Goal: Task Accomplishment & Management: Manage account settings

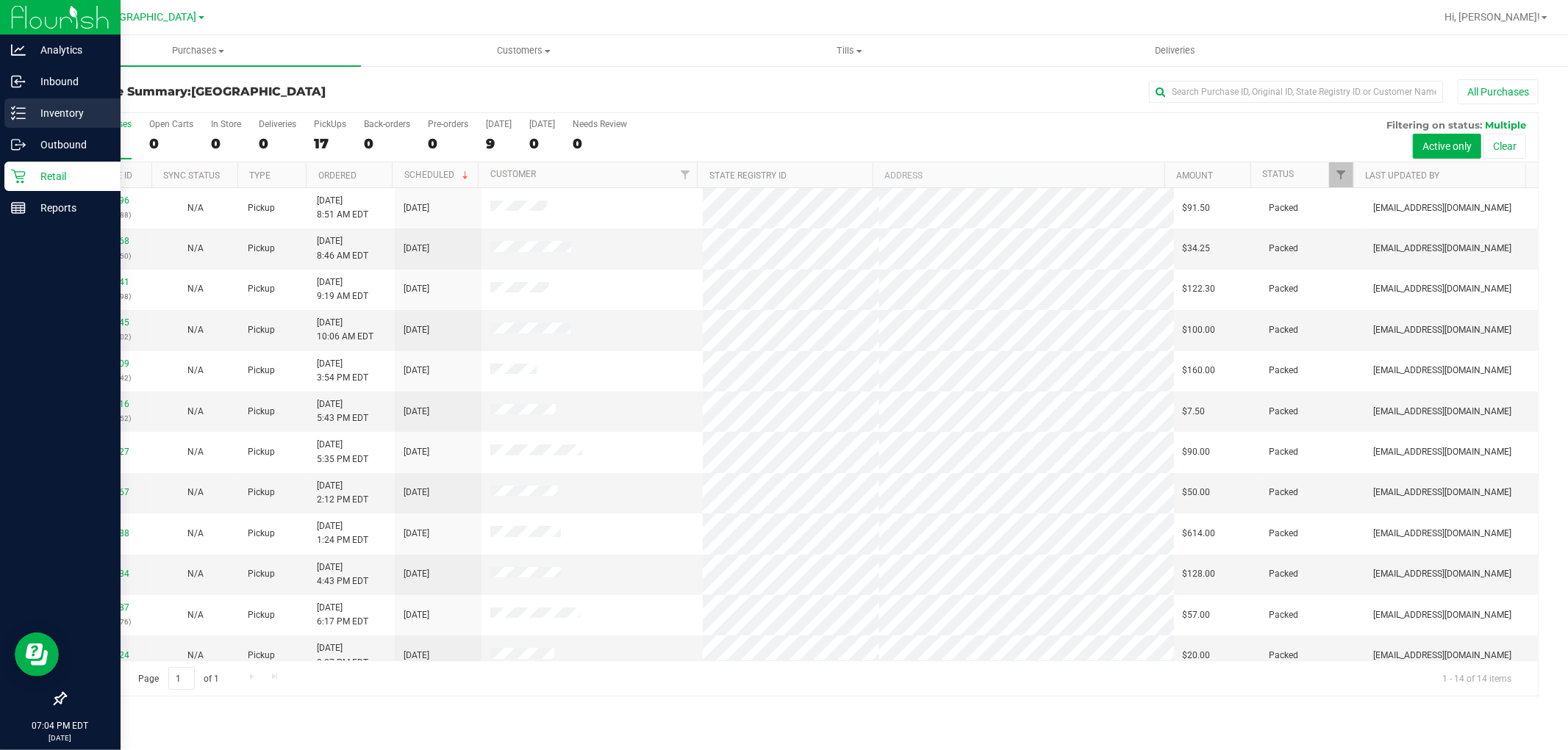
click at [43, 115] on p "Inventory" at bounding box center [70, 113] width 89 height 18
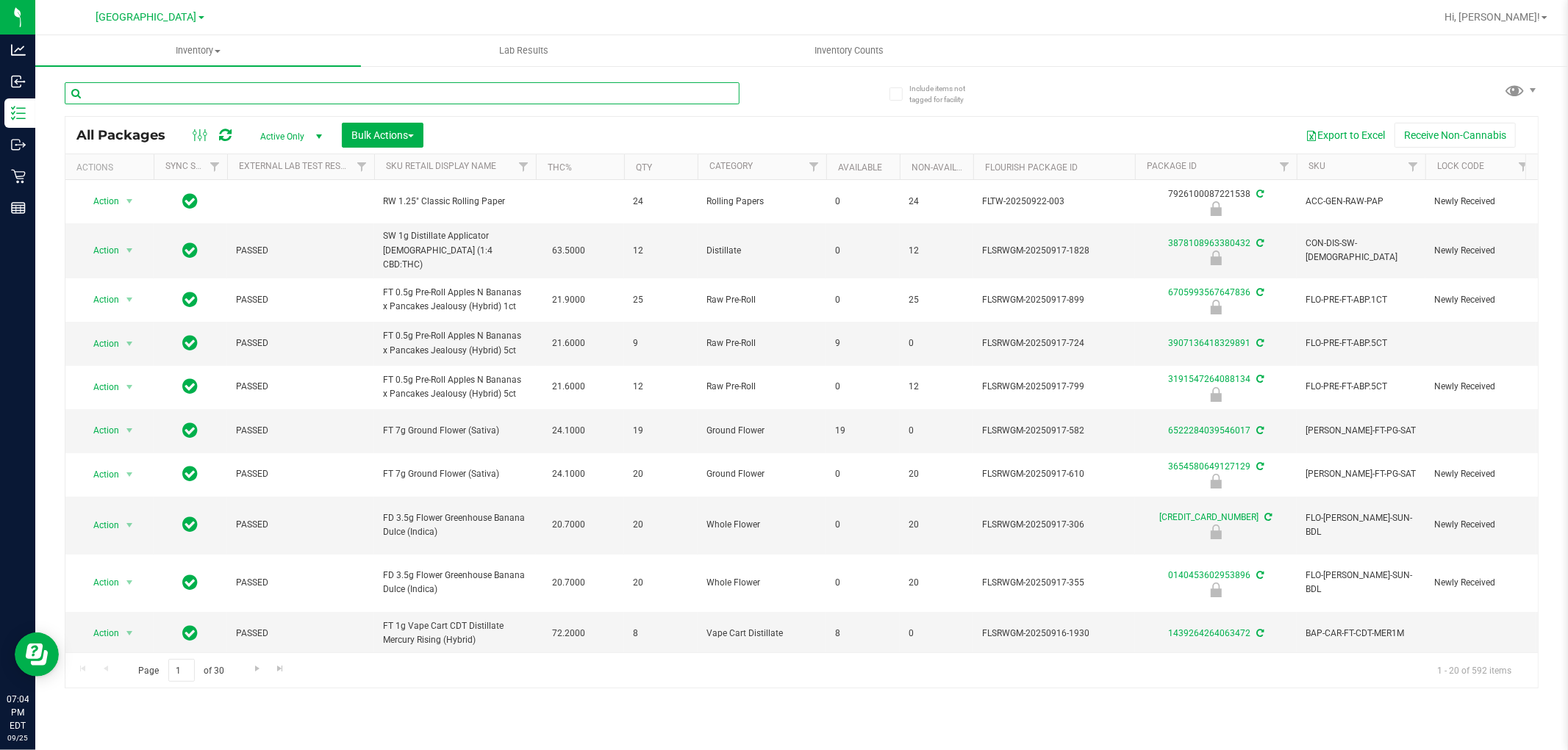
click at [125, 92] on input "text" at bounding box center [402, 93] width 675 height 22
paste input "BDS - VAPORIZER - BOUNDLESS - TERP PEN - BLACK"
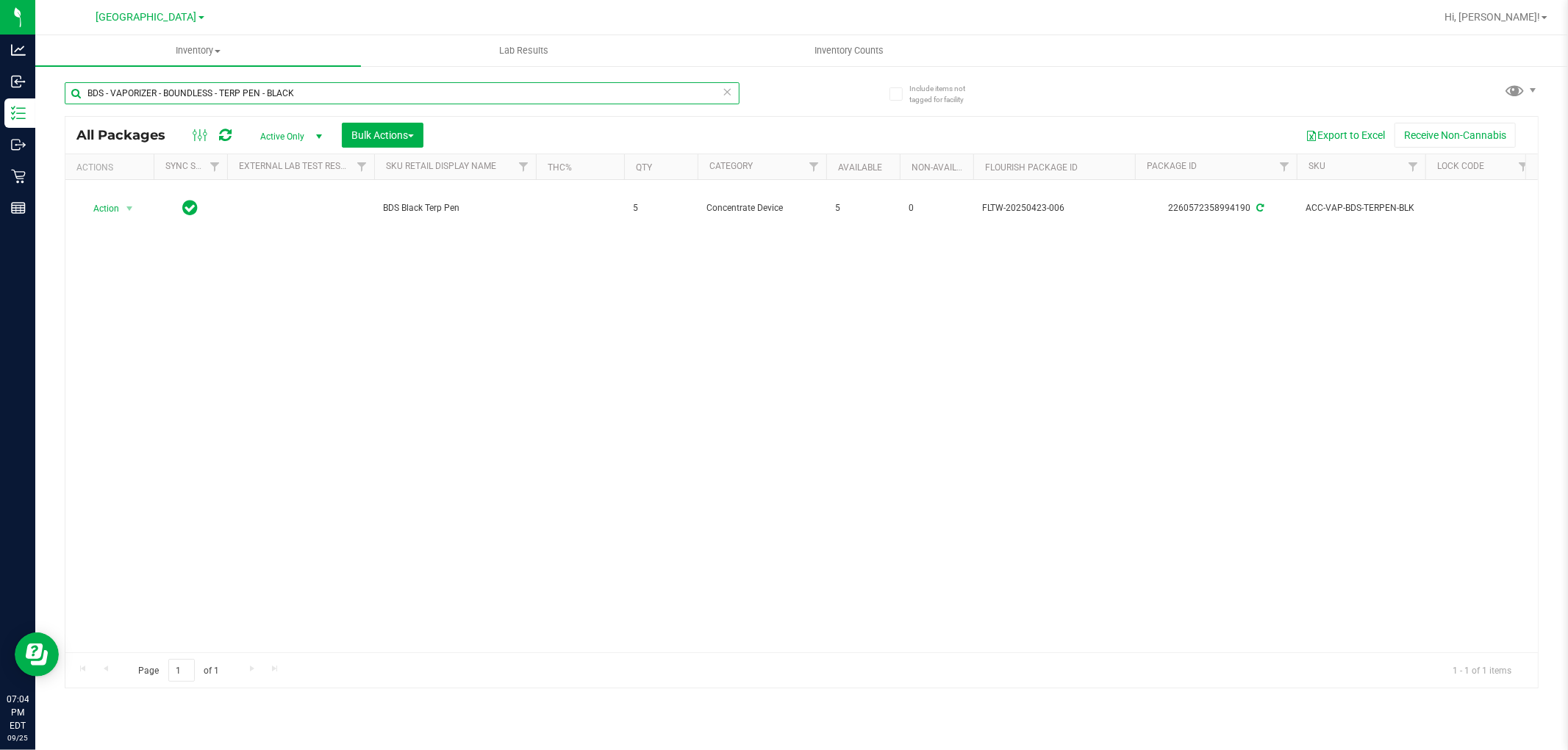
drag, startPoint x: 301, startPoint y: 93, endPoint x: 87, endPoint y: 96, distance: 214.0
click at [87, 96] on input "BDS - VAPORIZER - BOUNDLESS - TERP PEN - BLACK" at bounding box center [402, 93] width 675 height 22
paste input "CCELL SILO BATTERY BL"
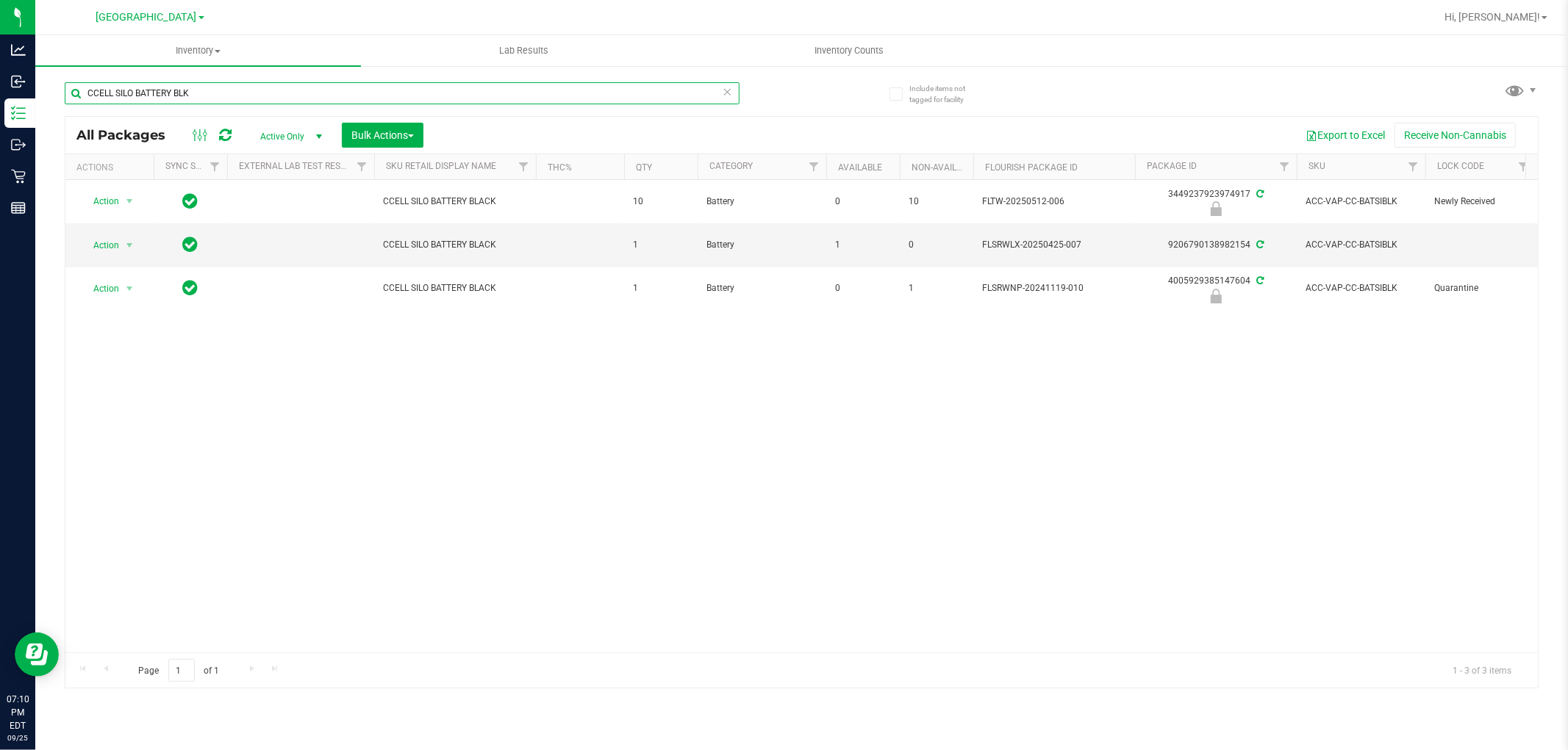
drag, startPoint x: 213, startPoint y: 99, endPoint x: 82, endPoint y: 94, distance: 131.1
click at [82, 94] on input "CCELL SILO BATTERY BLK" at bounding box center [402, 93] width 675 height 22
paste input "GL - LIVE ROSIN - 0.5G - STW - HYB"
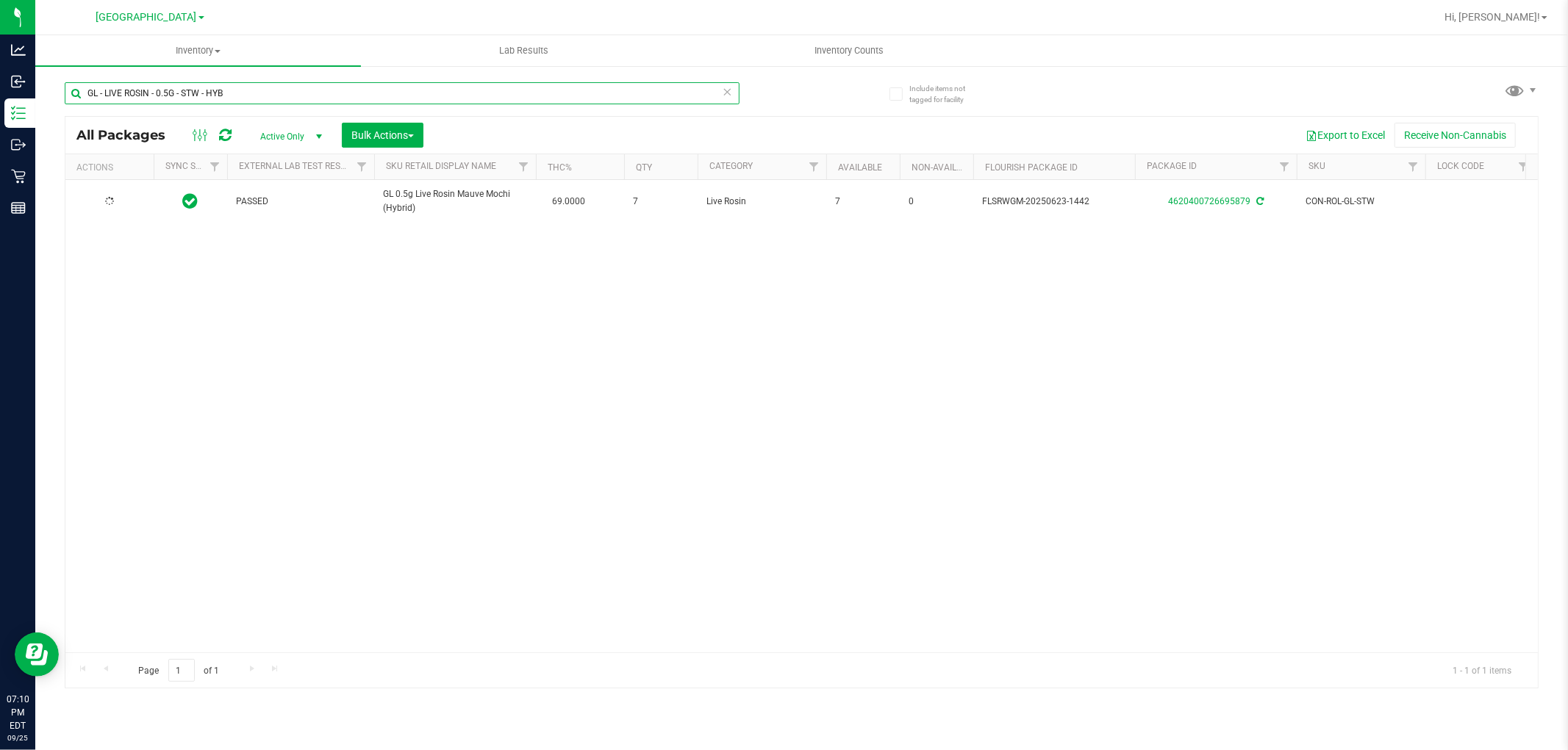
type input "GL - LIVE ROSIN - 0.5G - STW - HYB"
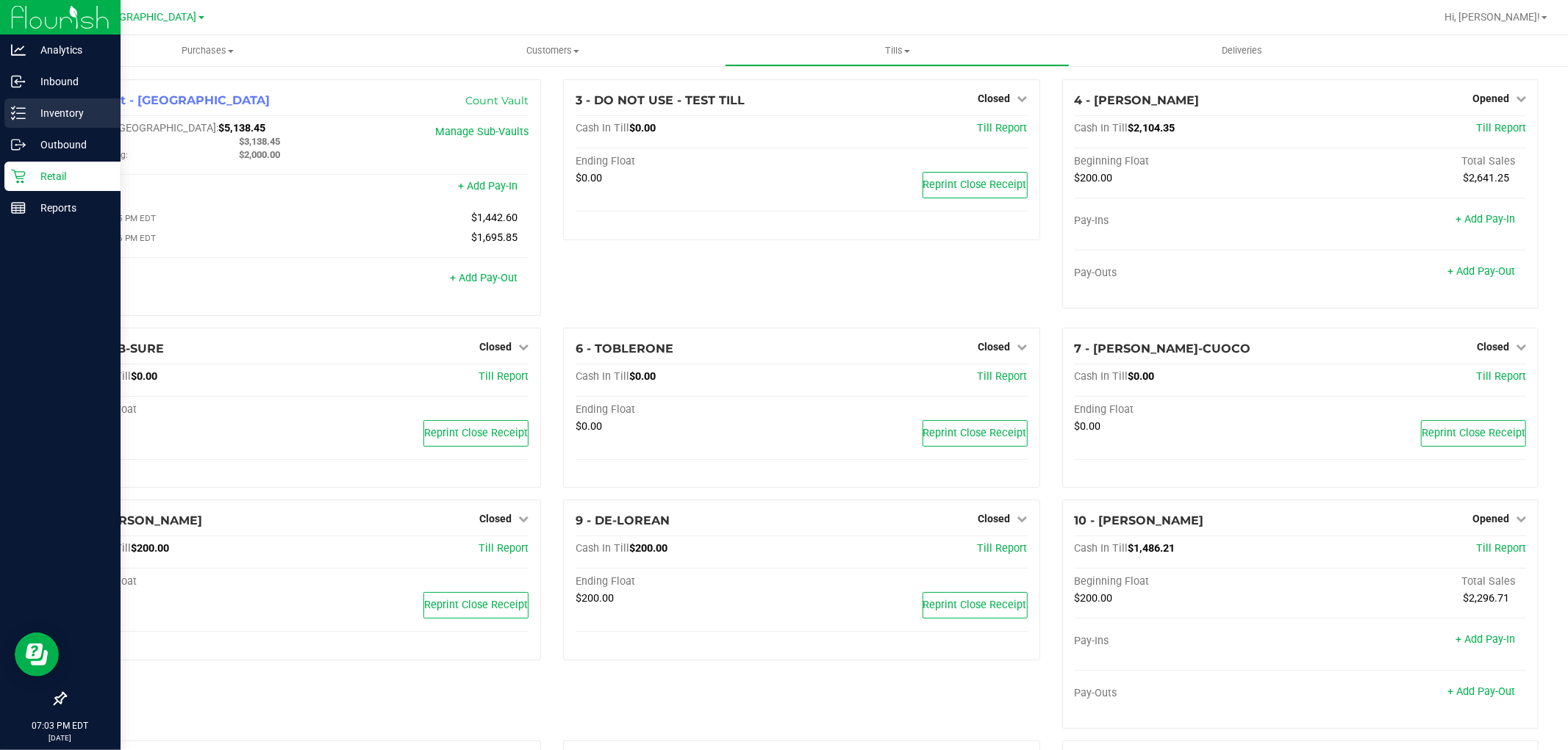
click at [21, 112] on icon at bounding box center [18, 113] width 15 height 15
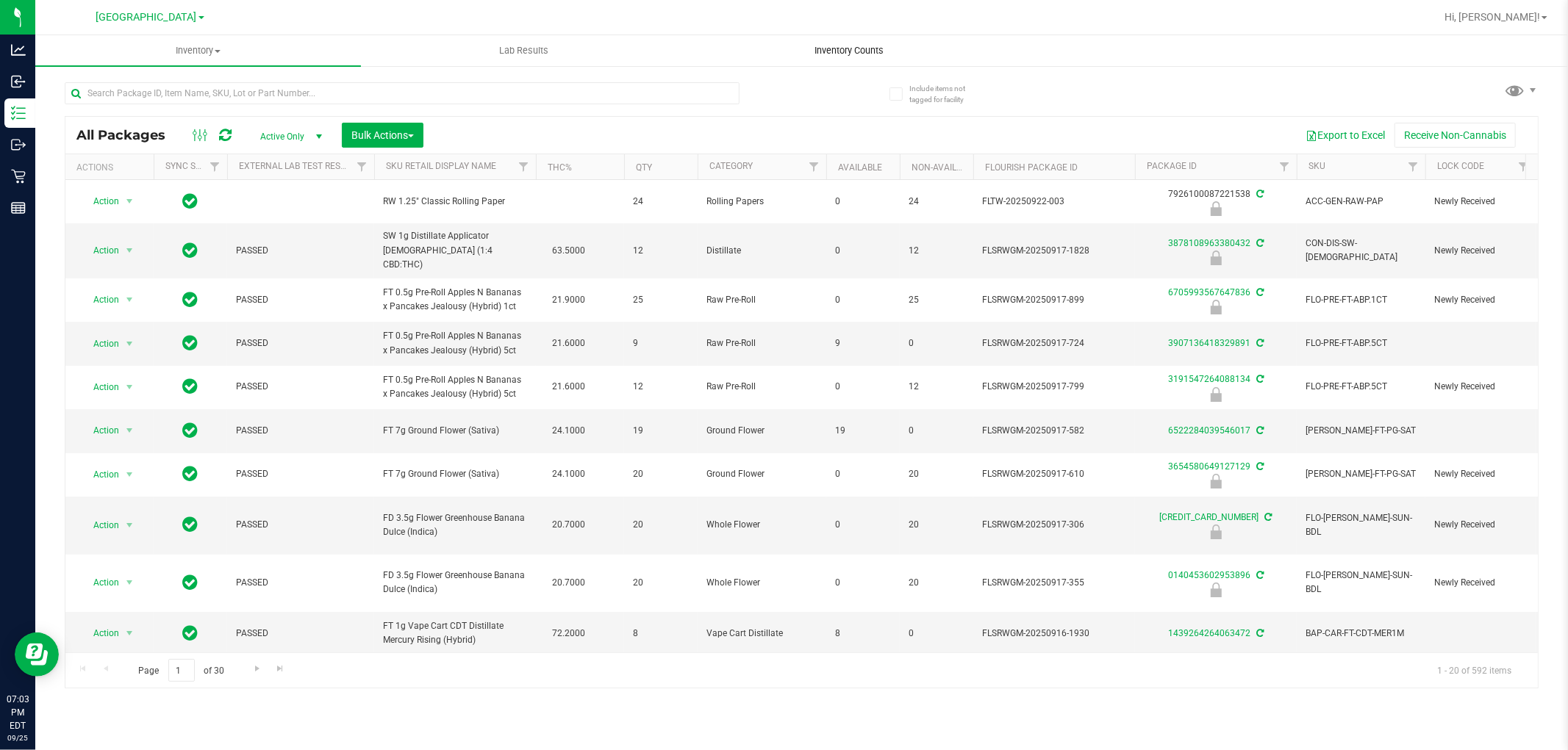
click at [850, 47] on span "Inventory Counts" at bounding box center [850, 50] width 109 height 13
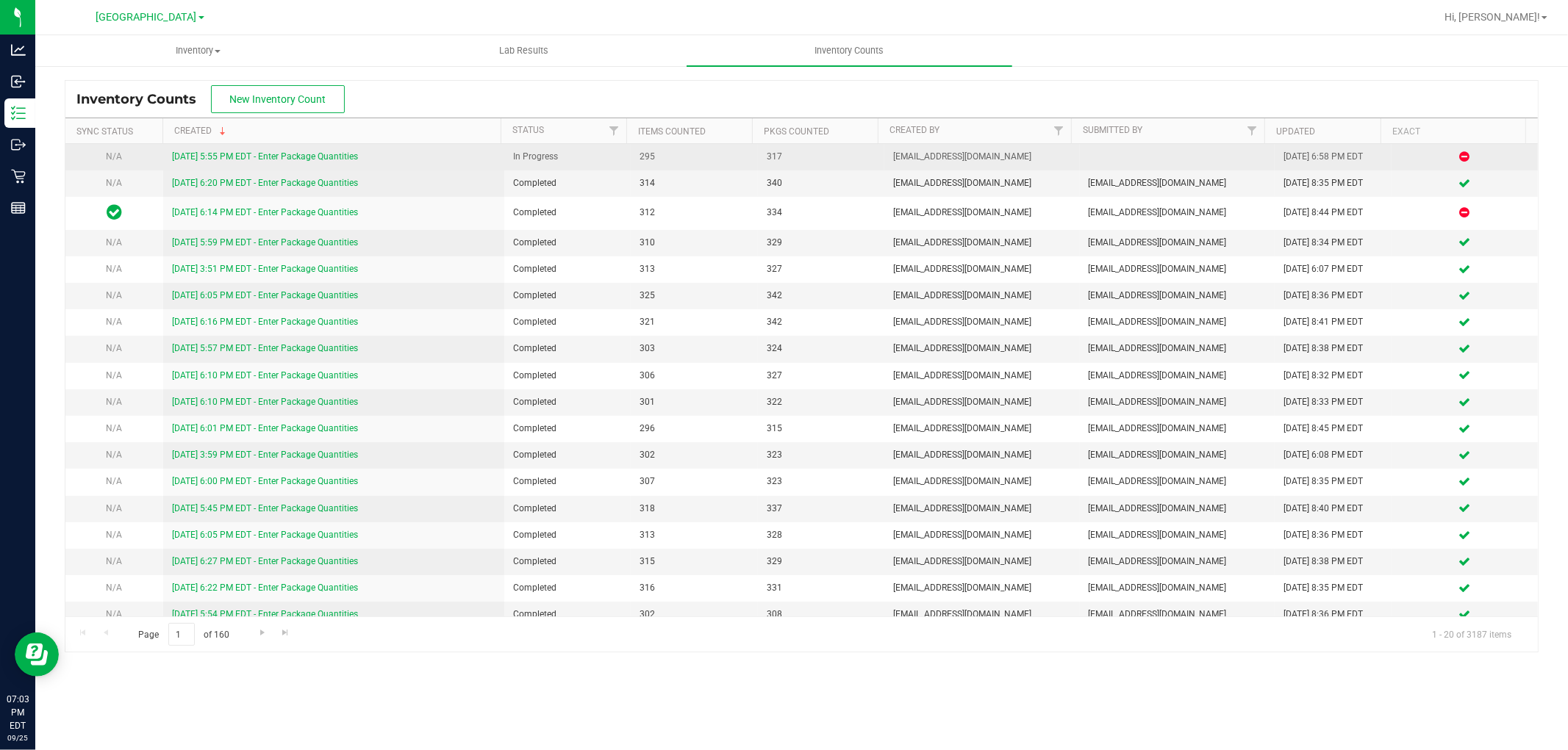
click at [269, 151] on link "[DATE] 5:55 PM EDT - Enter Package Quantities" at bounding box center [264, 156] width 186 height 10
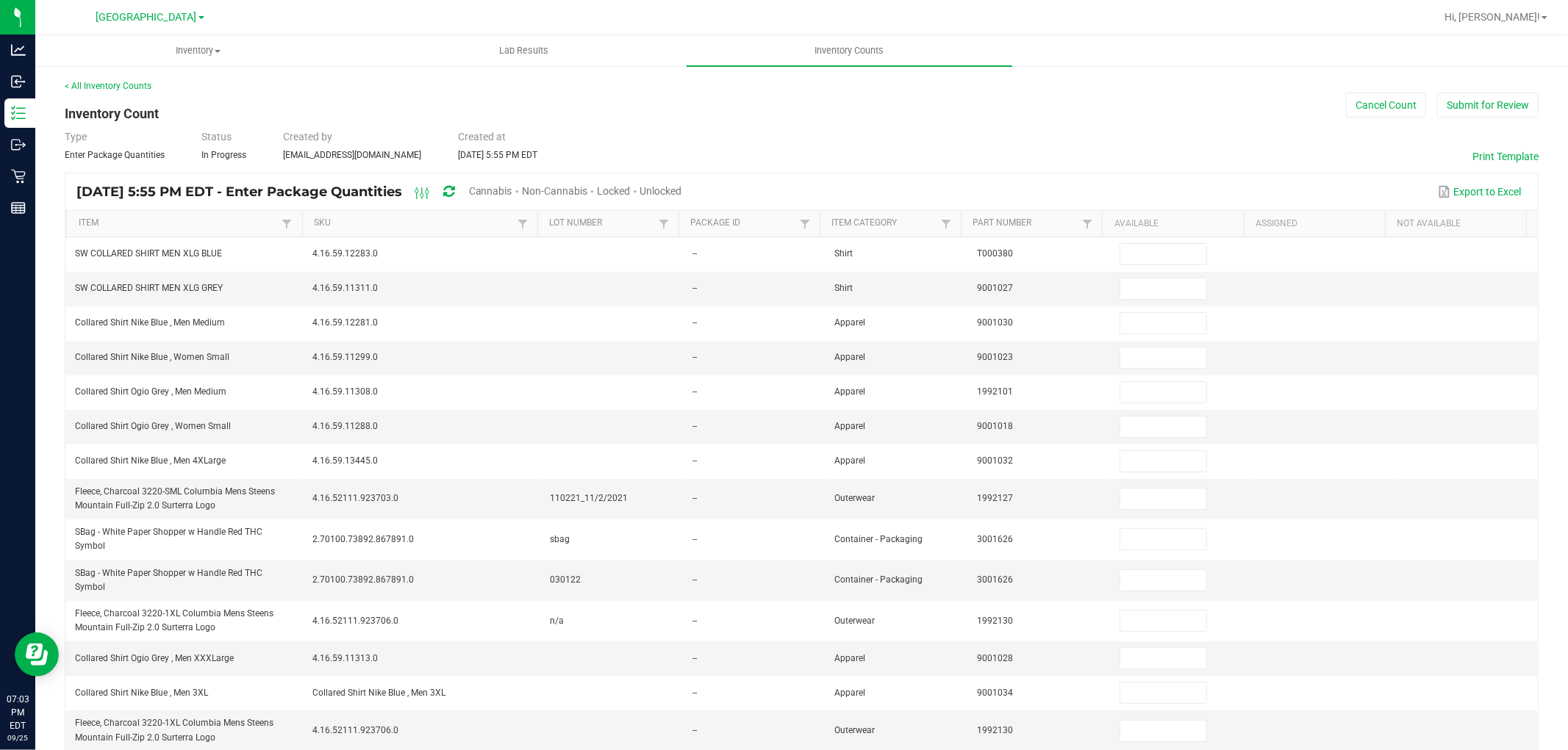
click at [513, 189] on span "Cannabis" at bounding box center [491, 191] width 43 height 12
type input "2"
type input "3"
type input "10"
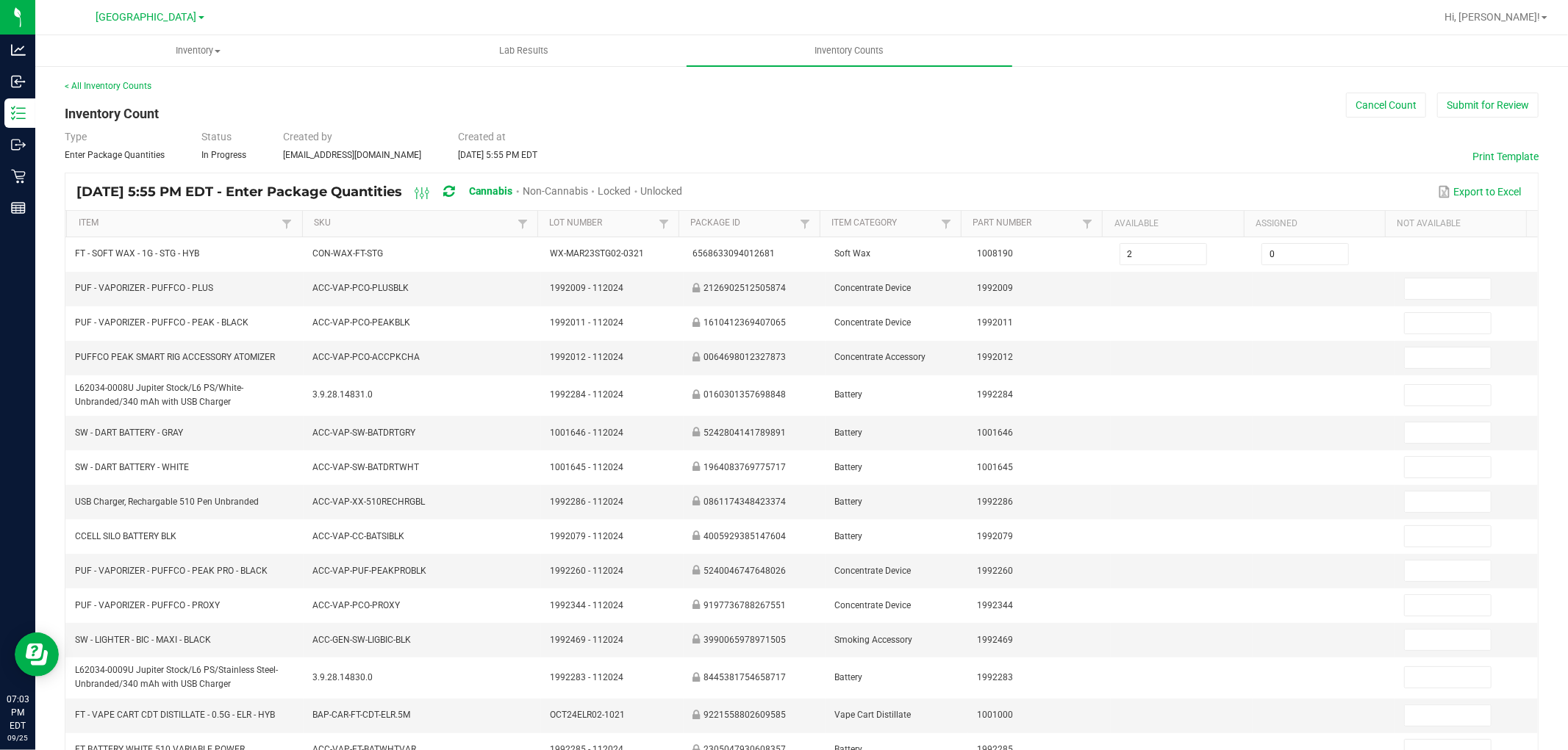
click at [683, 189] on span "Unlocked" at bounding box center [662, 191] width 42 height 12
type input "1"
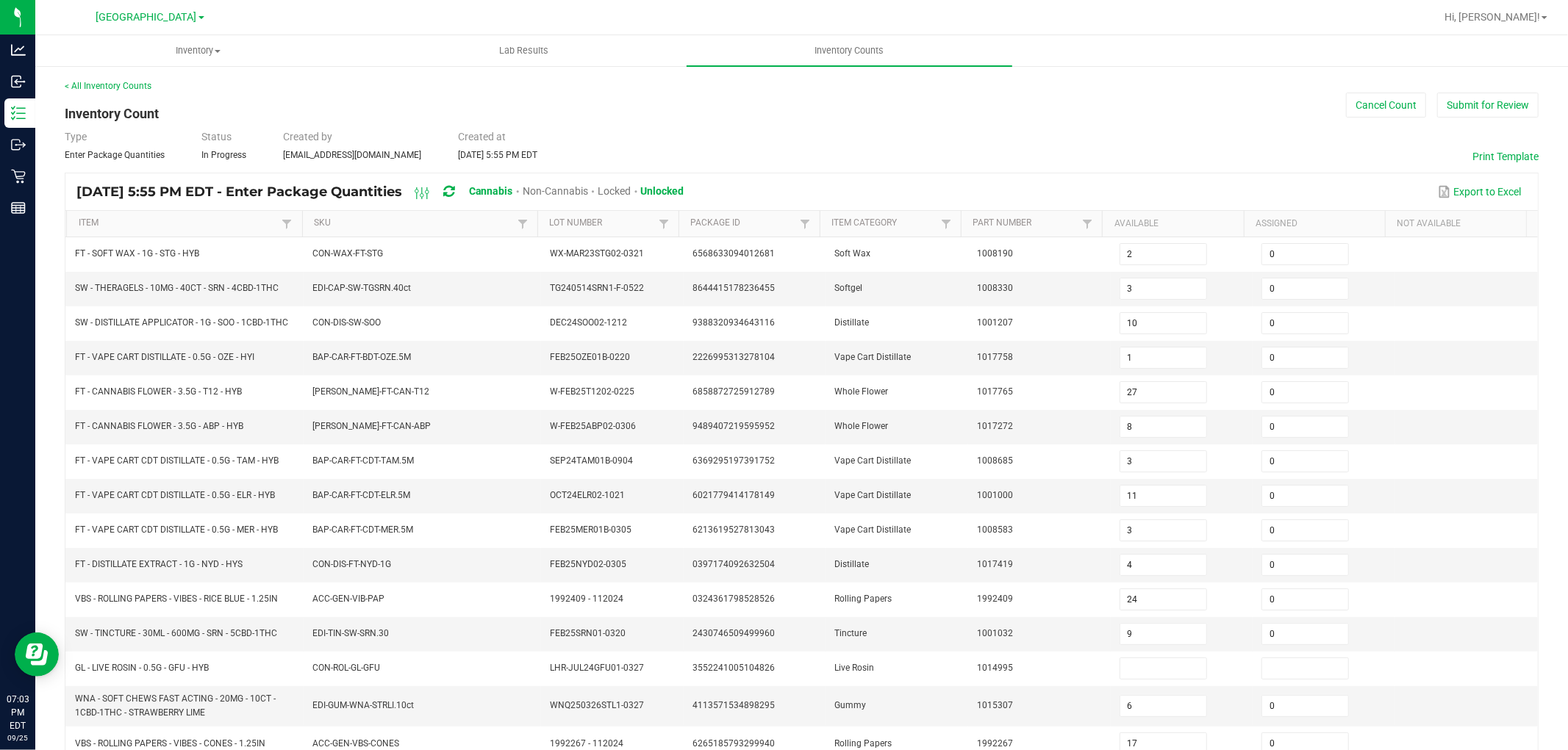
click at [182, 214] on th "Item" at bounding box center [183, 224] width 235 height 26
click at [179, 217] on link "Item" at bounding box center [178, 223] width 200 height 12
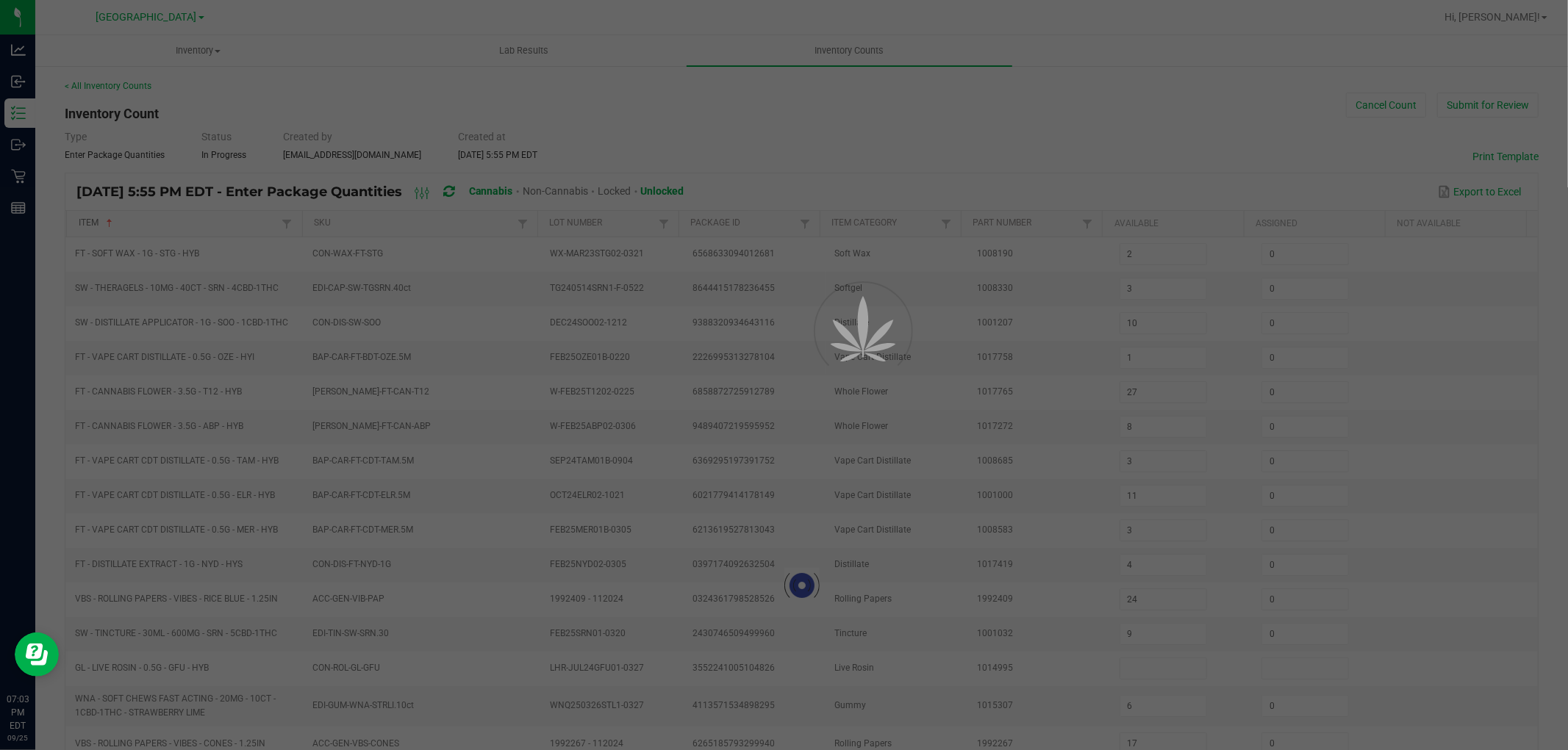
type input "0"
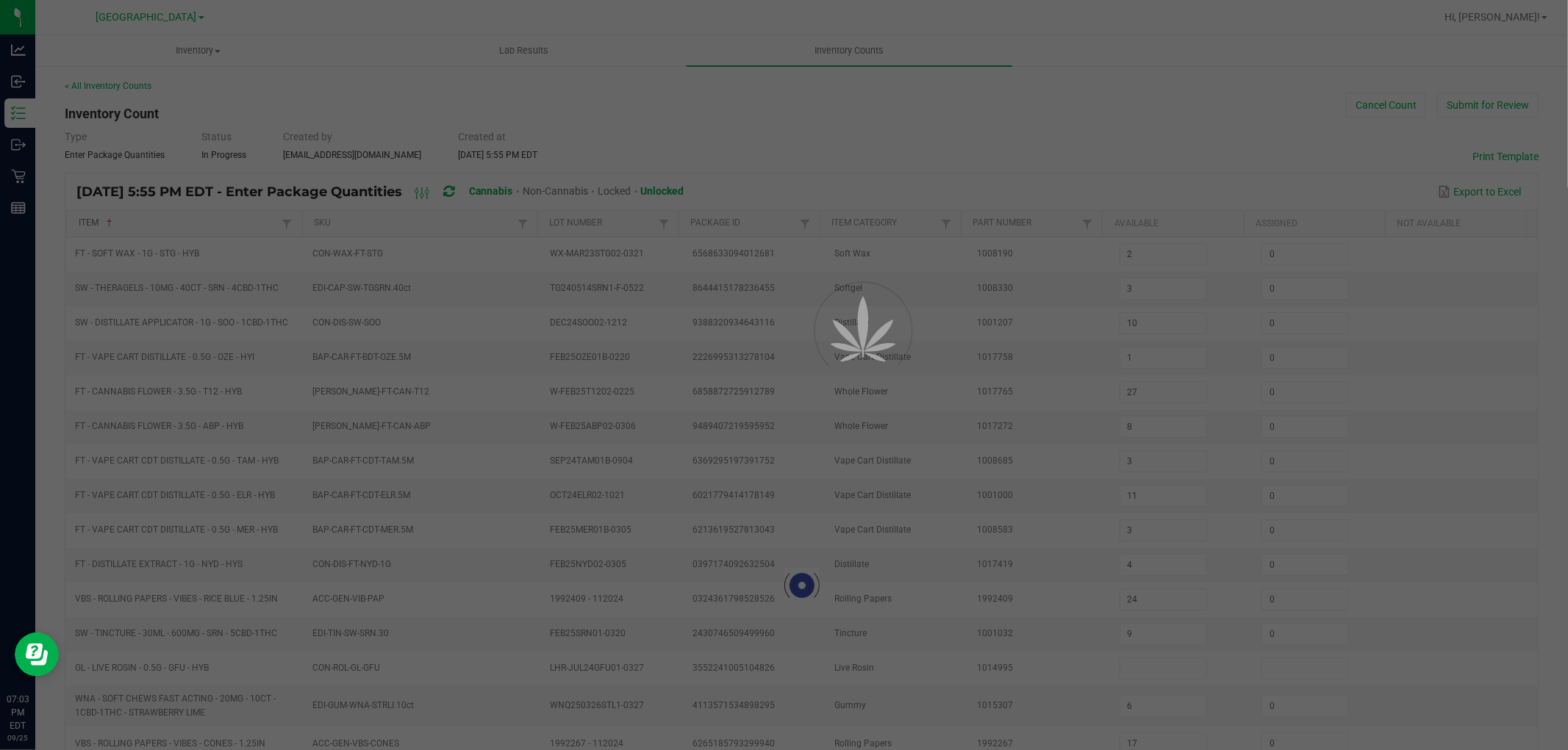
type input "3"
type input "9"
type input "12"
type input "19"
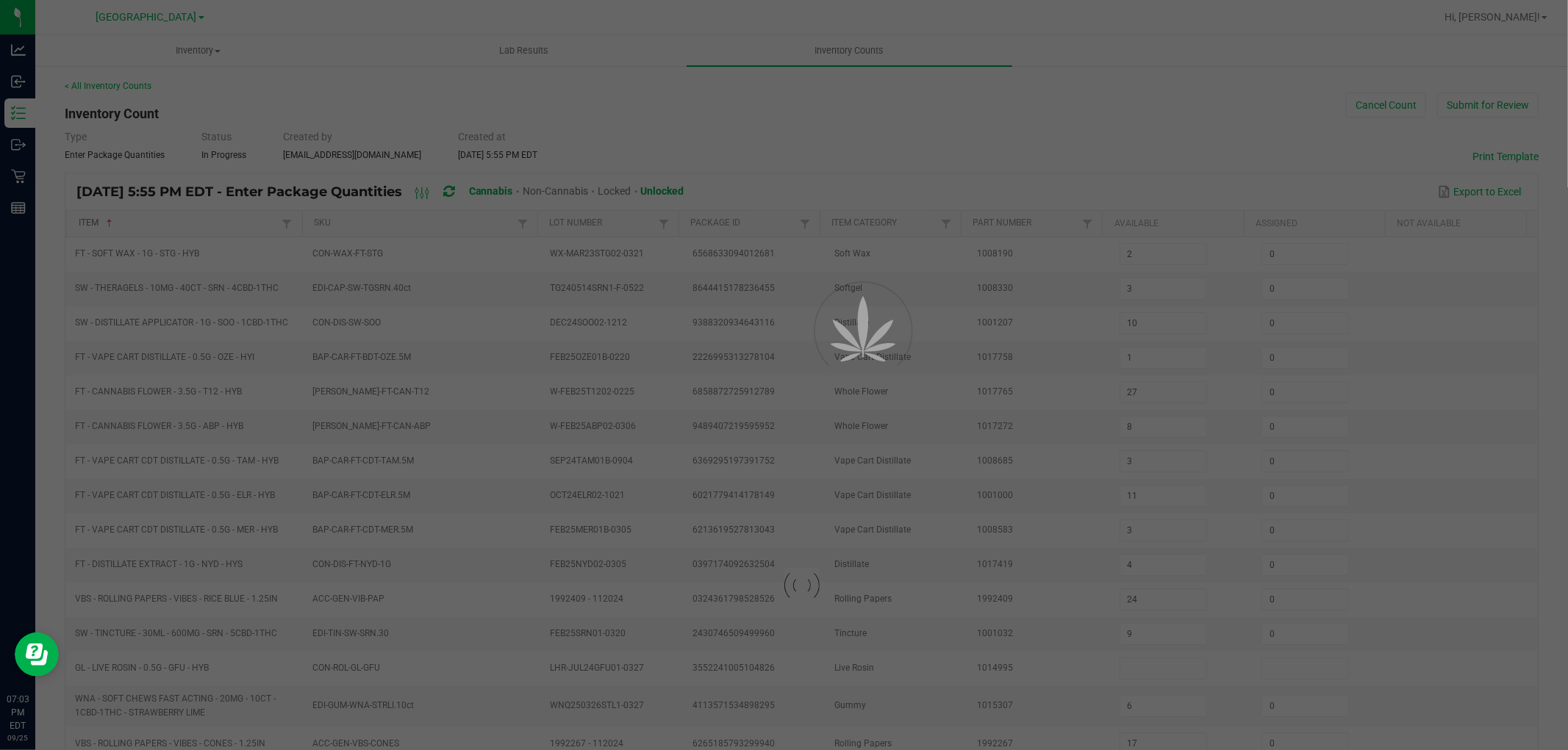
type input "3"
type input "9"
type input "13"
type input "8"
type input "0"
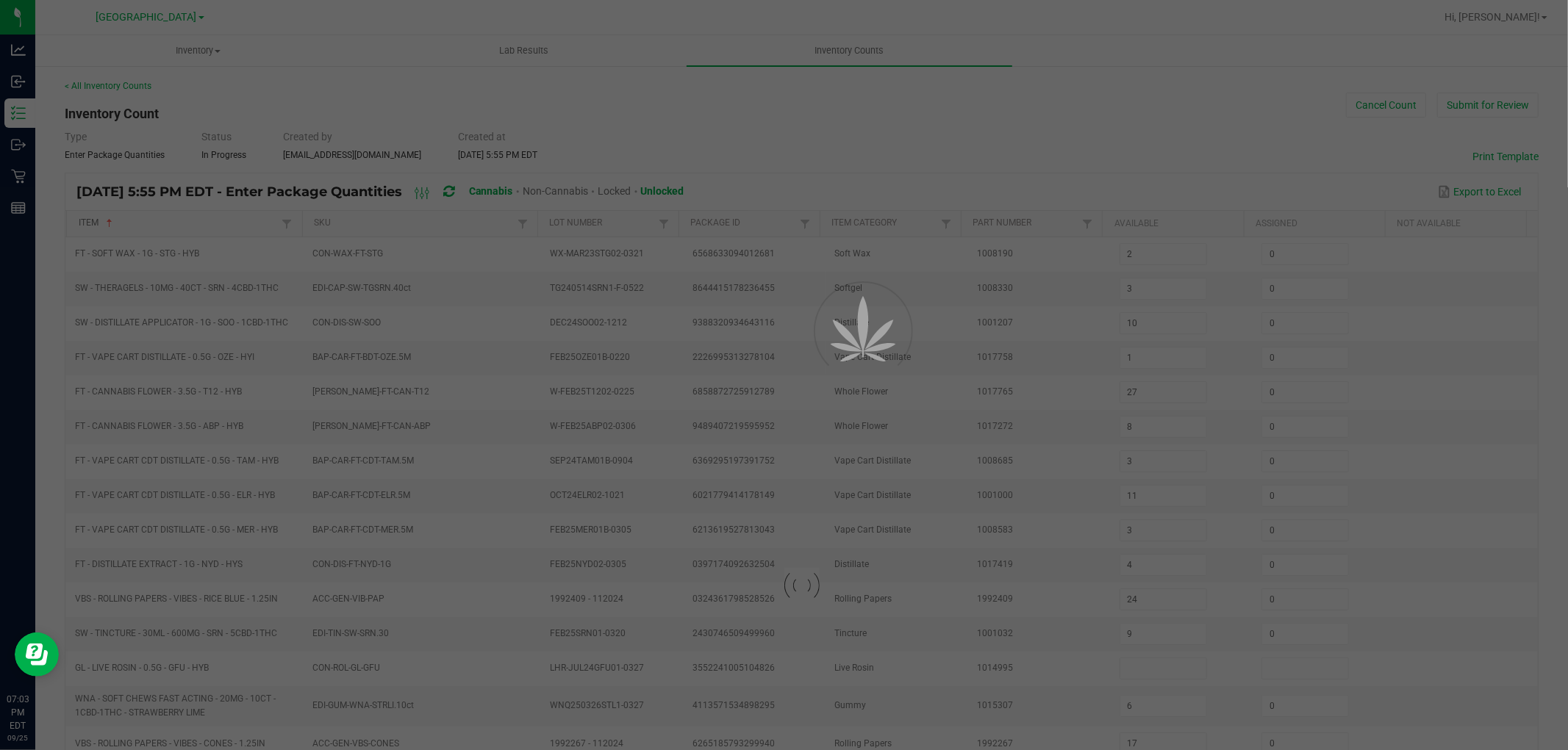
type input "8"
type input "0"
type input "10"
type input "2"
type input "4"
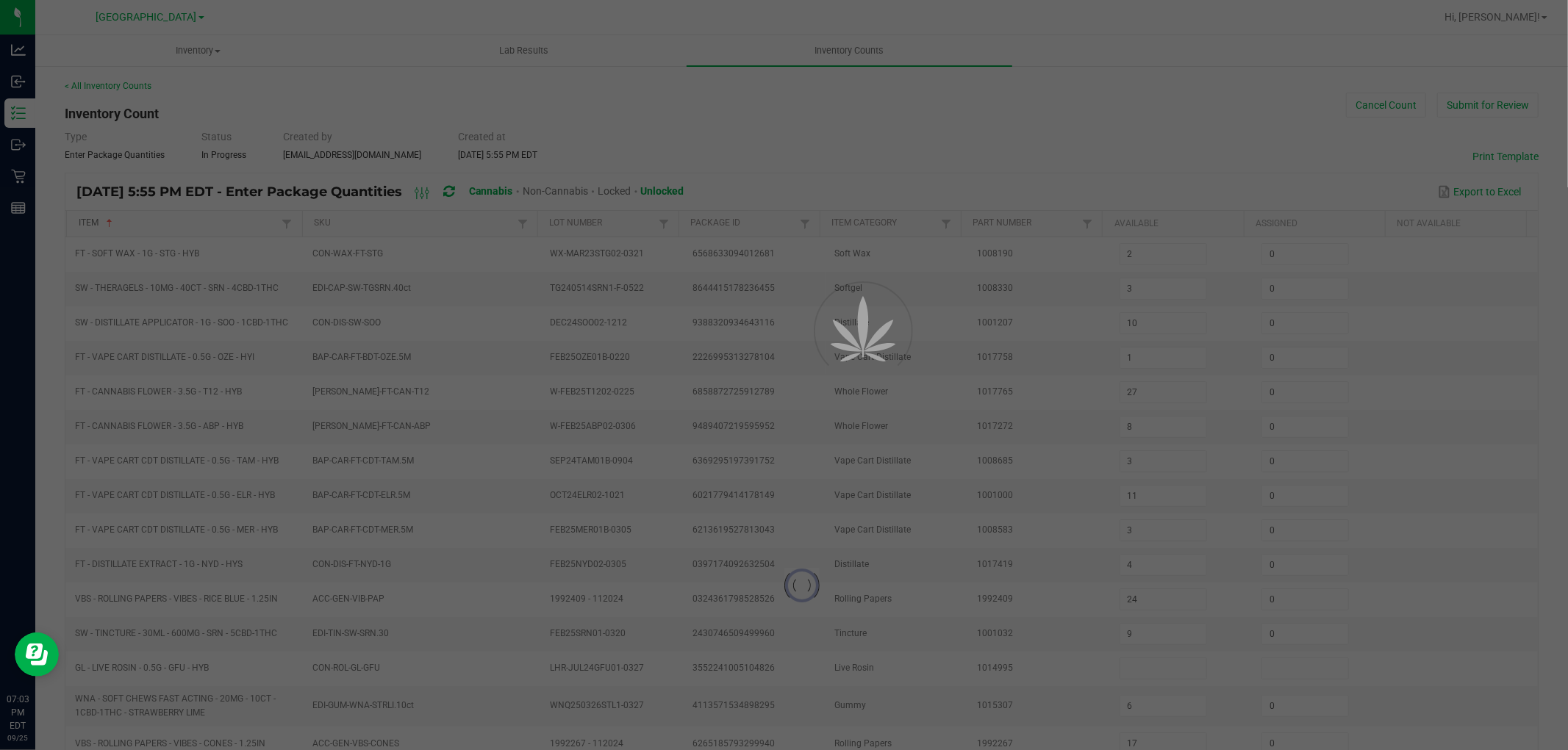
type input "0"
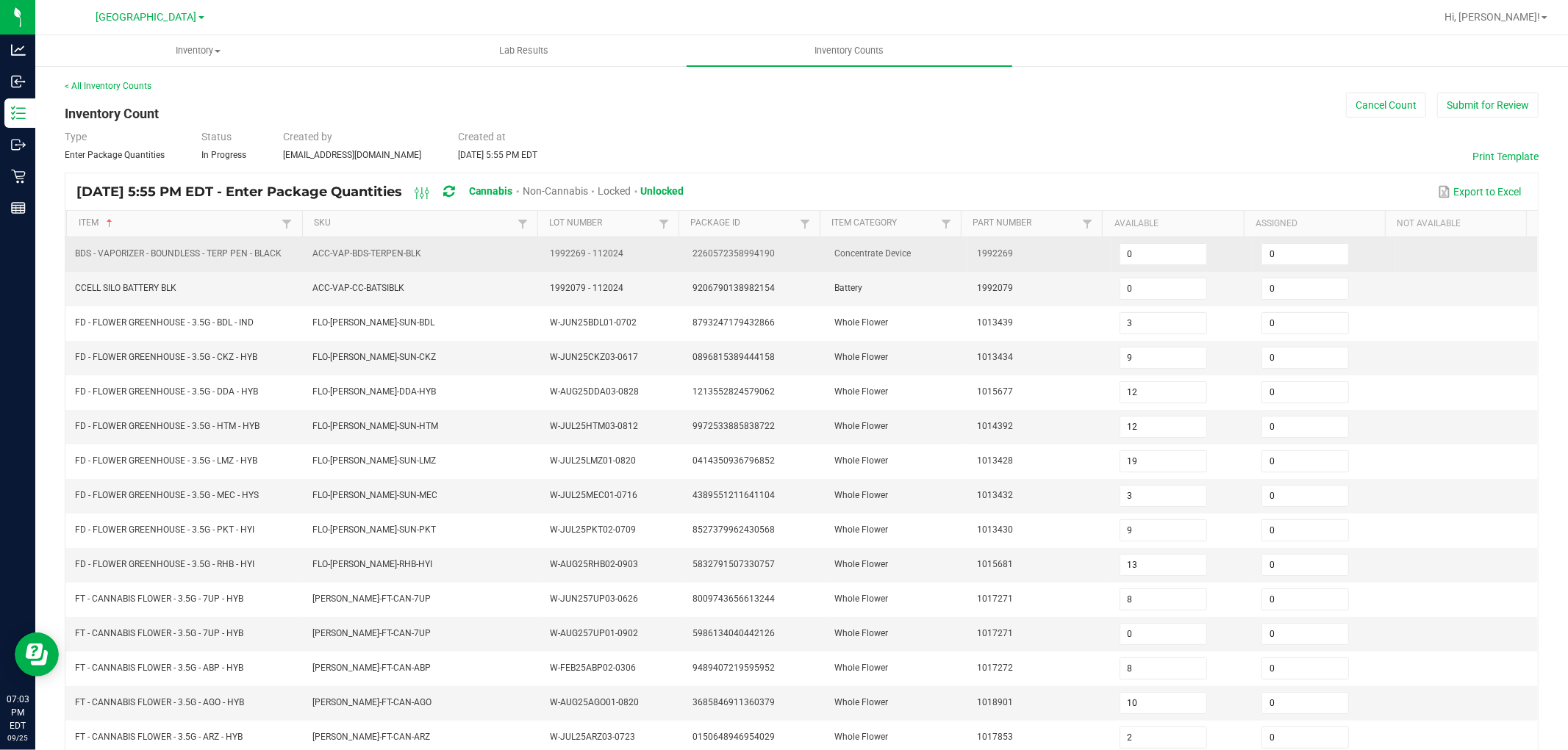
drag, startPoint x: 75, startPoint y: 254, endPoint x: 228, endPoint y: 240, distance: 153.6
click at [228, 240] on td "BDS - VAPORIZER - BOUNDLESS - TERP PEN - BLACK" at bounding box center [185, 255] width 238 height 34
copy span "BDS - VAPORIZER - BOUNDLESS - TERP PEN - BLACK"
click at [1134, 252] on input "0" at bounding box center [1163, 254] width 86 height 21
type input "5"
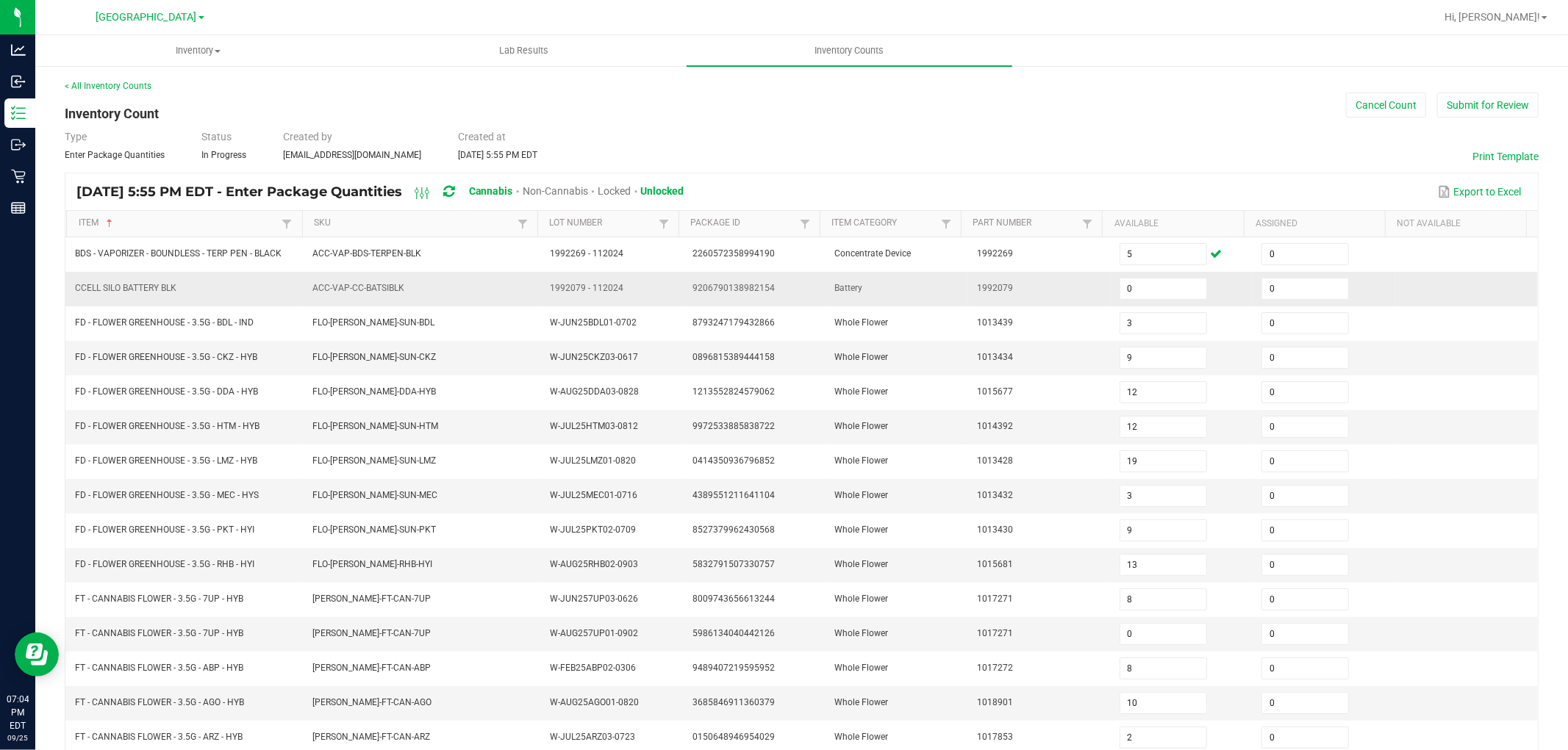
drag, startPoint x: 75, startPoint y: 287, endPoint x: 179, endPoint y: 290, distance: 104.0
click at [179, 290] on td "CCELL SILO BATTERY BLK" at bounding box center [185, 289] width 238 height 34
copy span "CCELL SILO BATTERY BLK"
click at [1122, 288] on input "0" at bounding box center [1163, 289] width 86 height 21
type input "1"
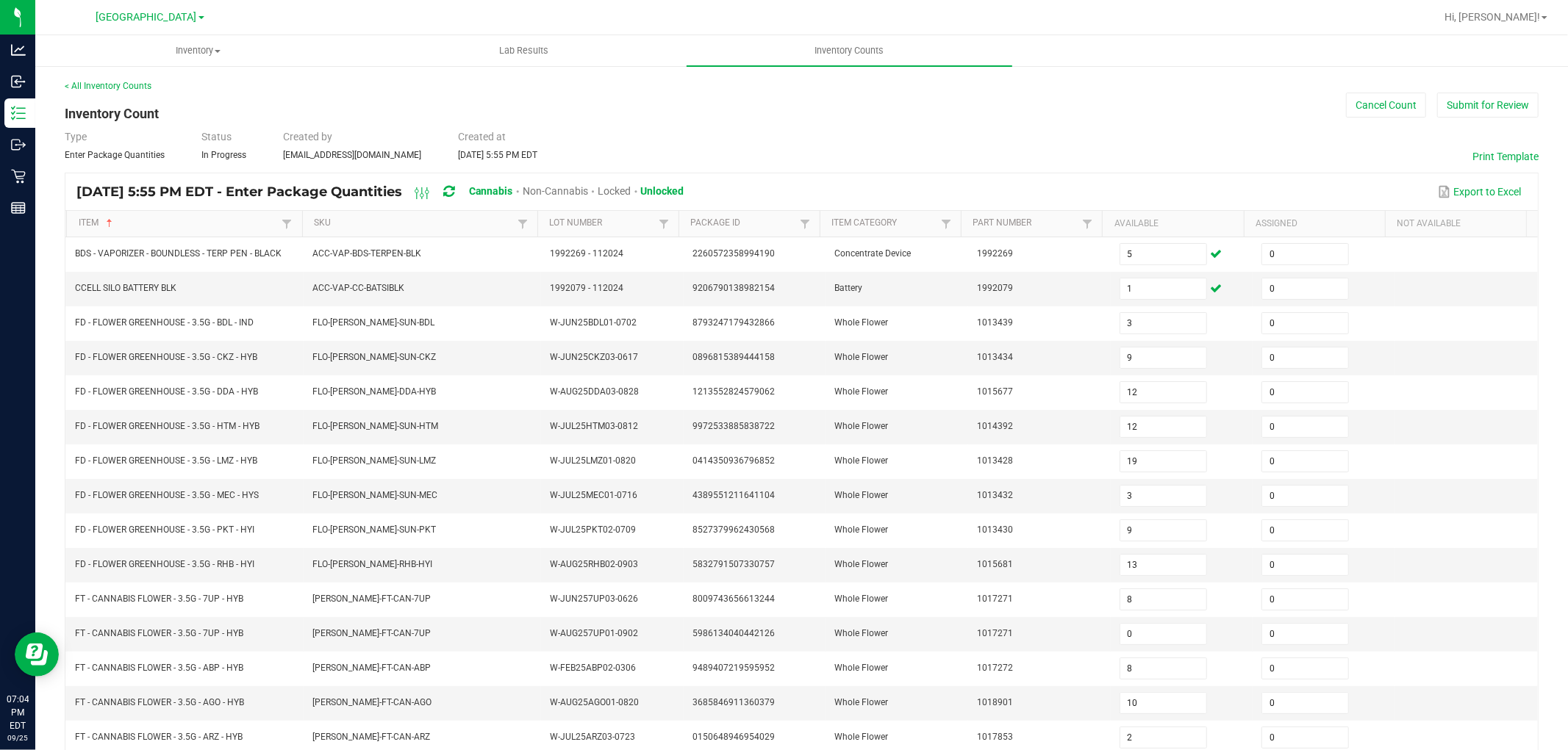
click at [1542, 245] on div "< All Inventory Counts Inventory Count Cancel Count Submit for Review Type Ente…" at bounding box center [801, 522] width 1533 height 915
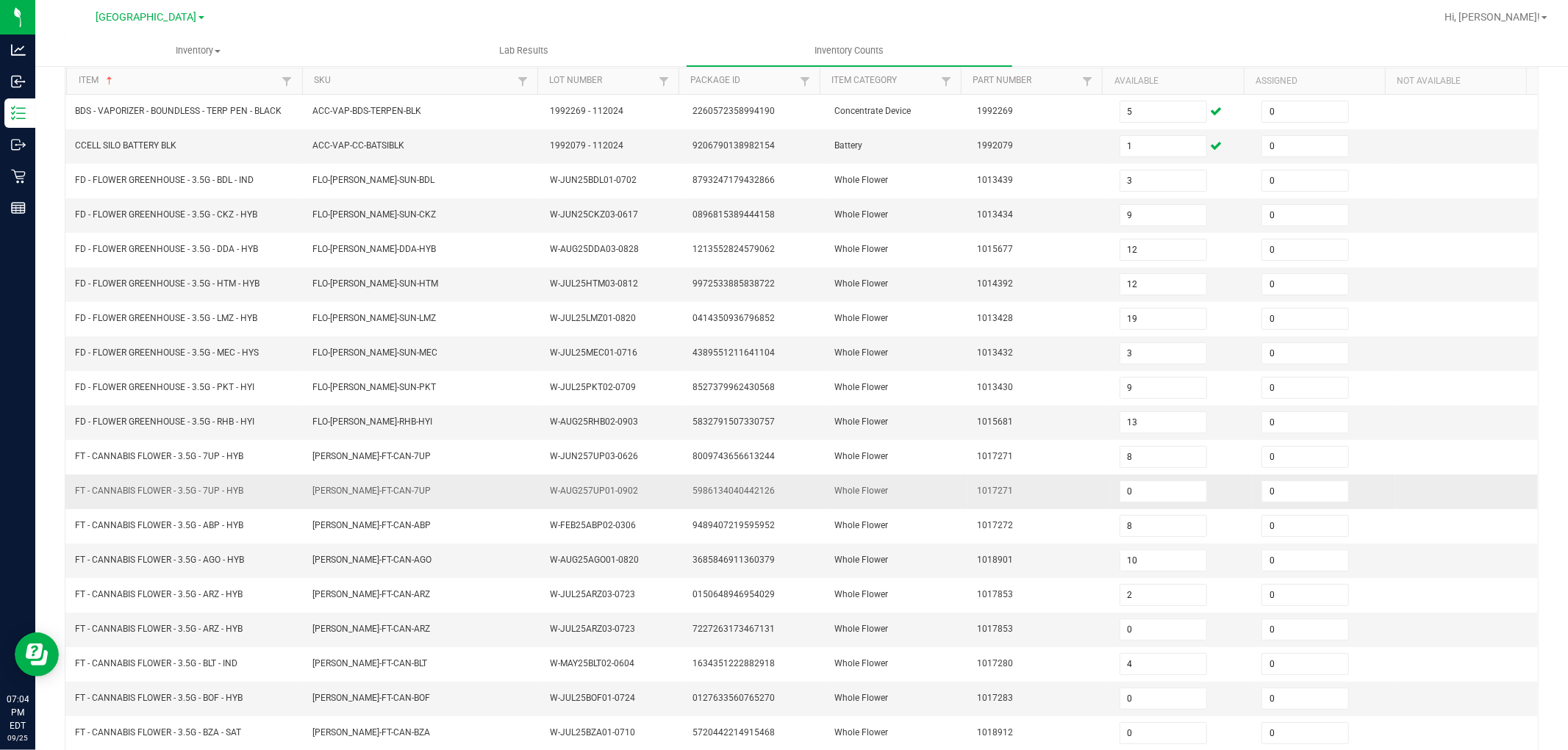
scroll to position [163, 0]
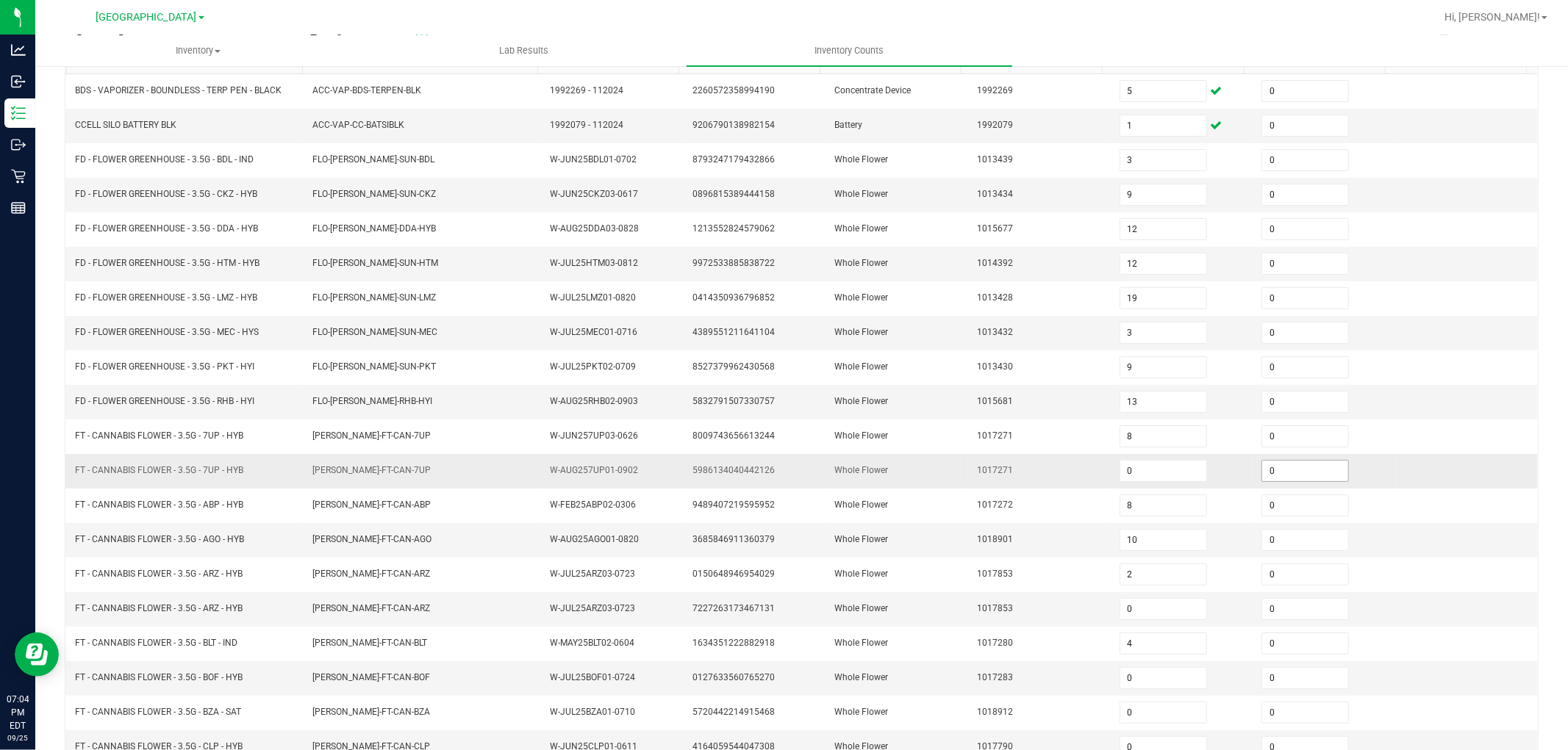
click at [1281, 476] on input "0" at bounding box center [1305, 470] width 86 height 21
type input "2"
click at [1270, 614] on input "0" at bounding box center [1305, 609] width 86 height 21
type input "6"
click at [1288, 685] on input "0" at bounding box center [1305, 678] width 86 height 21
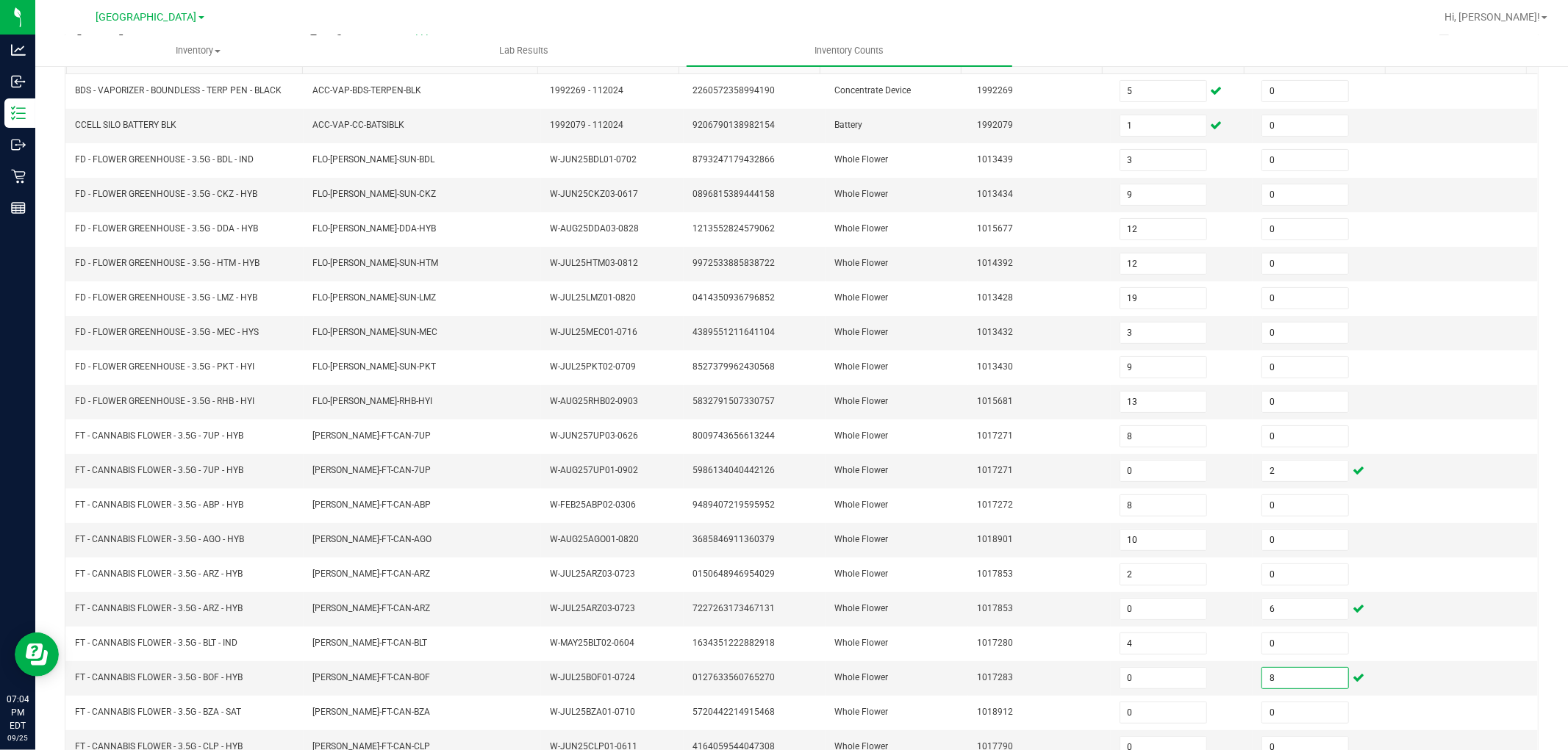
scroll to position [234, 0]
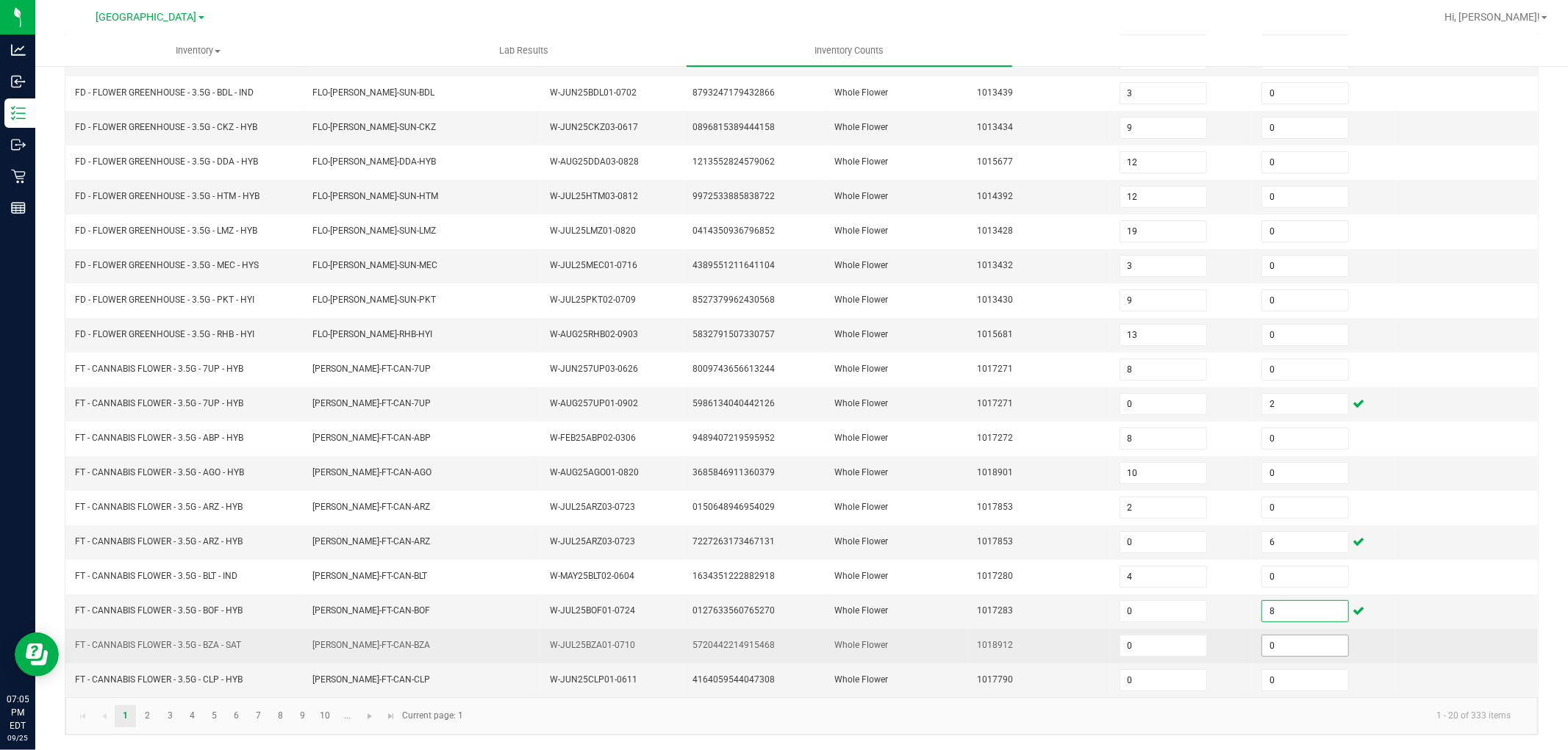
type input "8"
click at [1269, 644] on input "0" at bounding box center [1305, 646] width 86 height 21
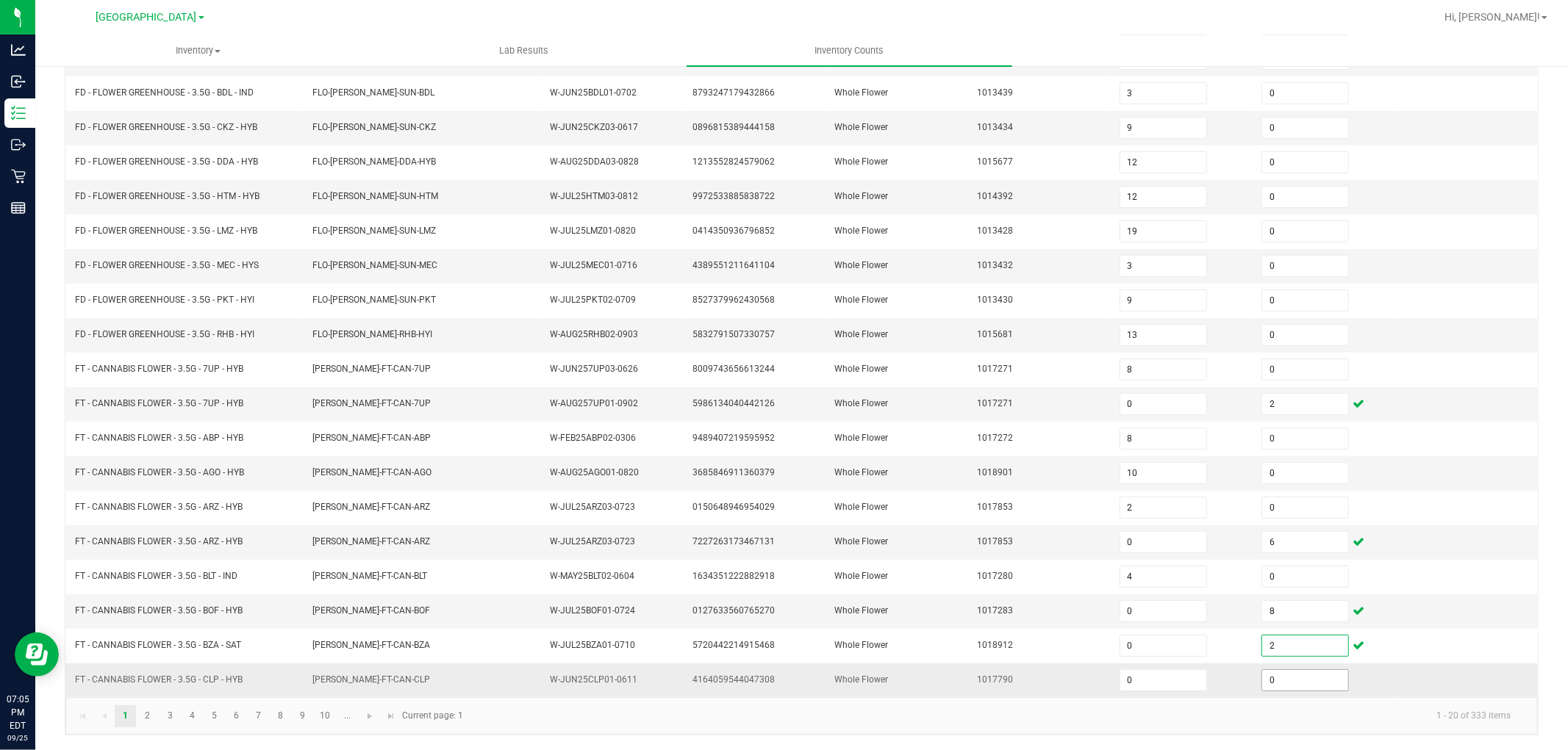
type input "2"
click at [1288, 671] on input "0" at bounding box center [1305, 680] width 86 height 21
type input "1"
click at [153, 714] on link "2" at bounding box center [147, 717] width 21 height 22
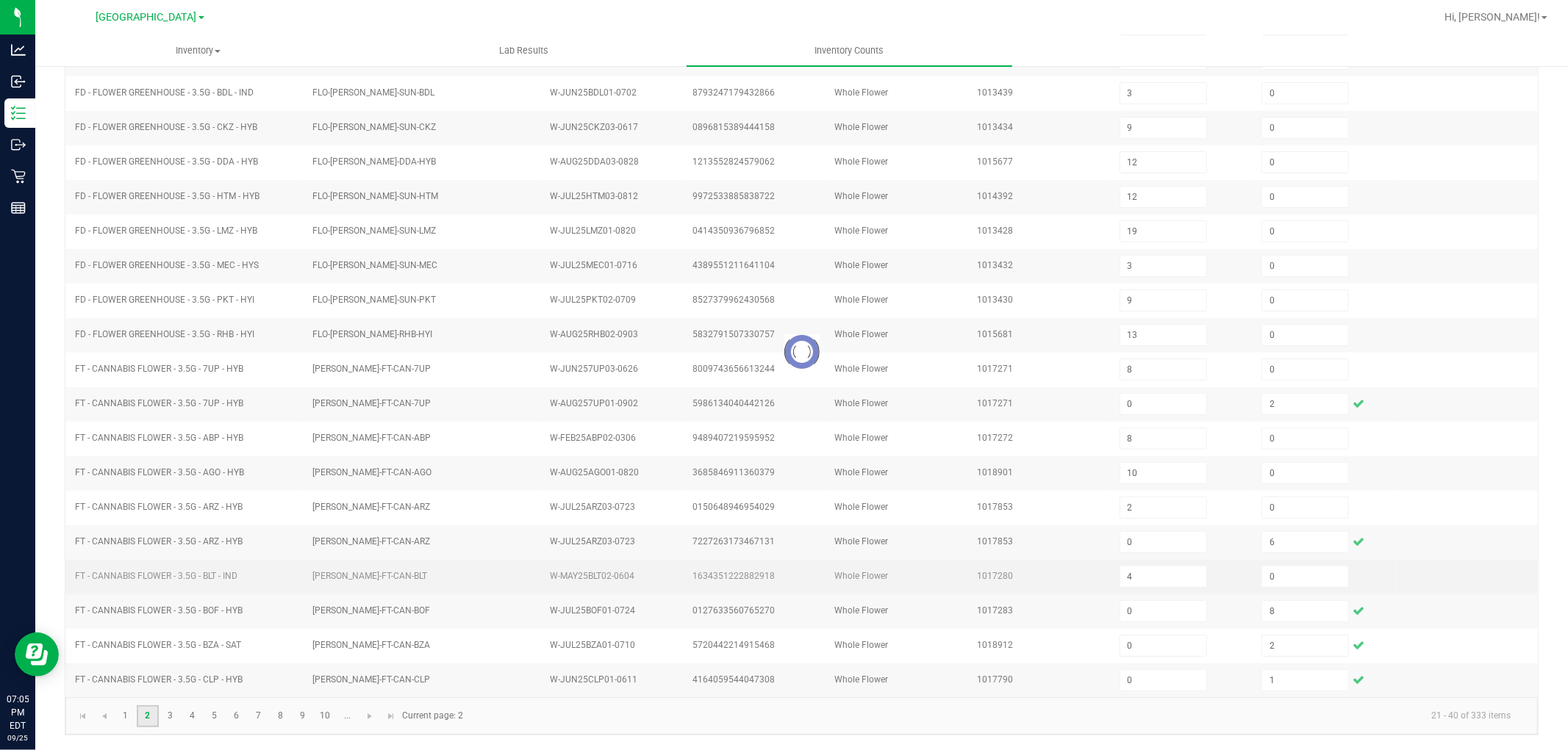
type input "20"
type input "2"
type input "0"
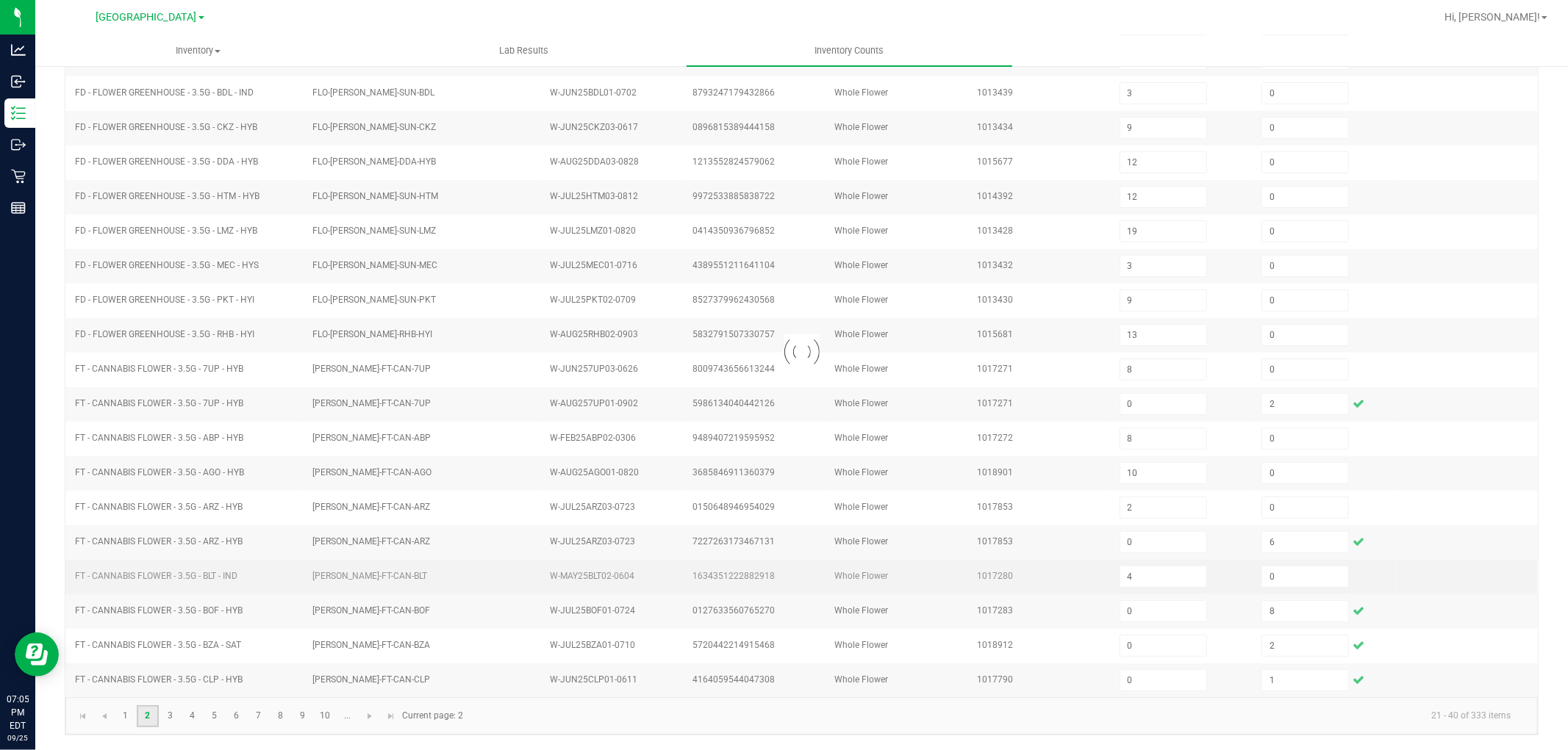
type input "19"
type input "2"
type input "1"
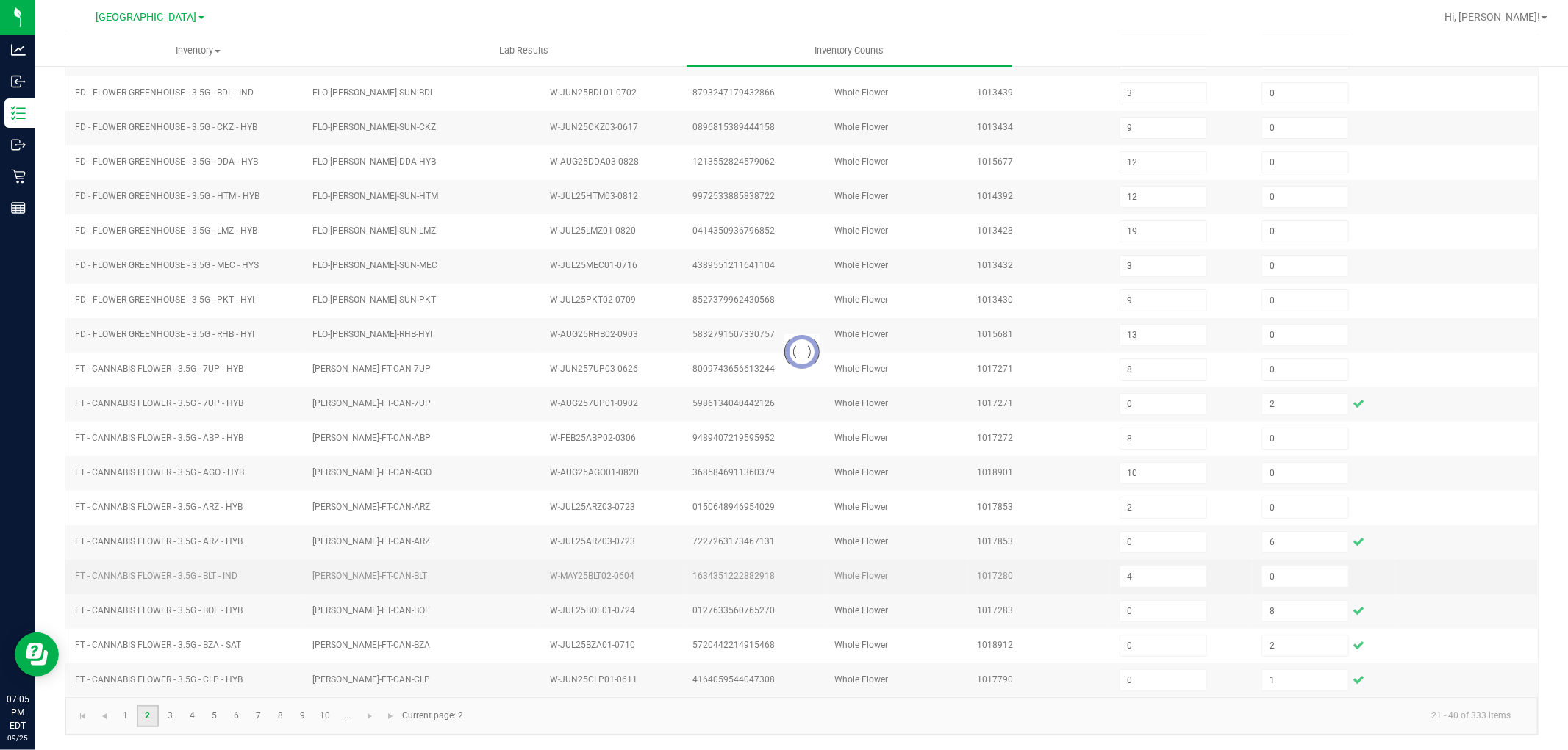
type input "0"
type input "15"
type input "0"
type input "4"
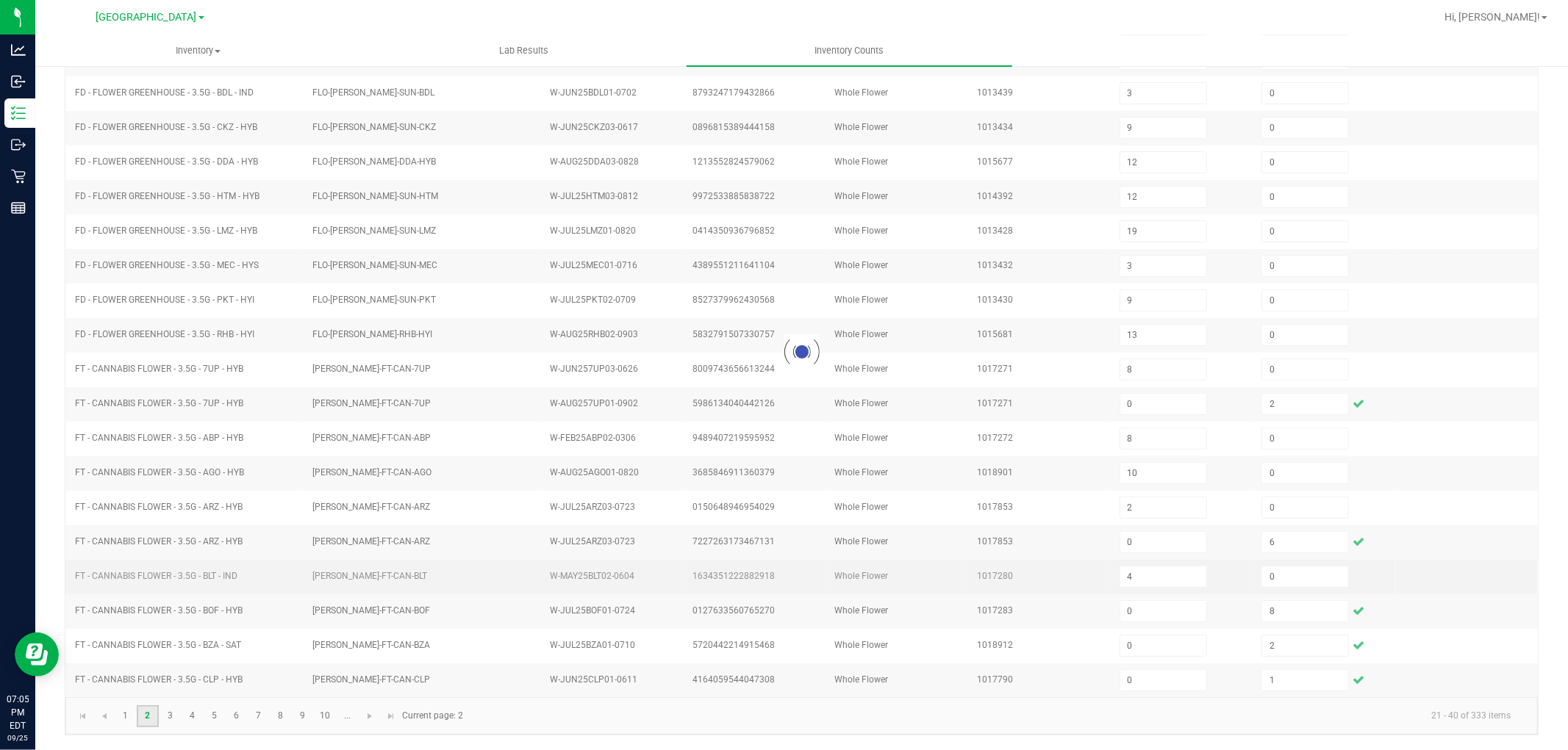
type input "0"
type input "12"
type input "1"
type input "0"
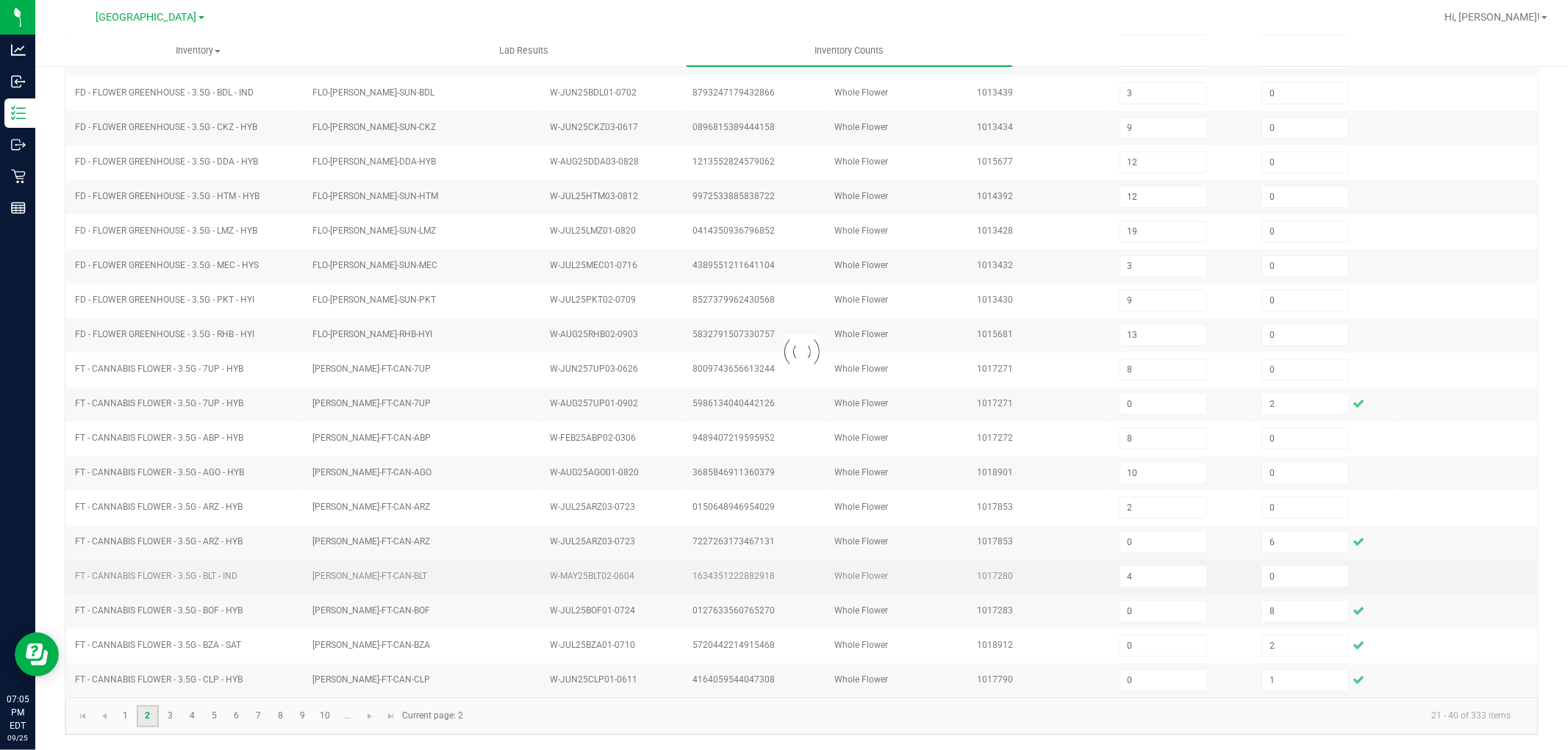
type input "0"
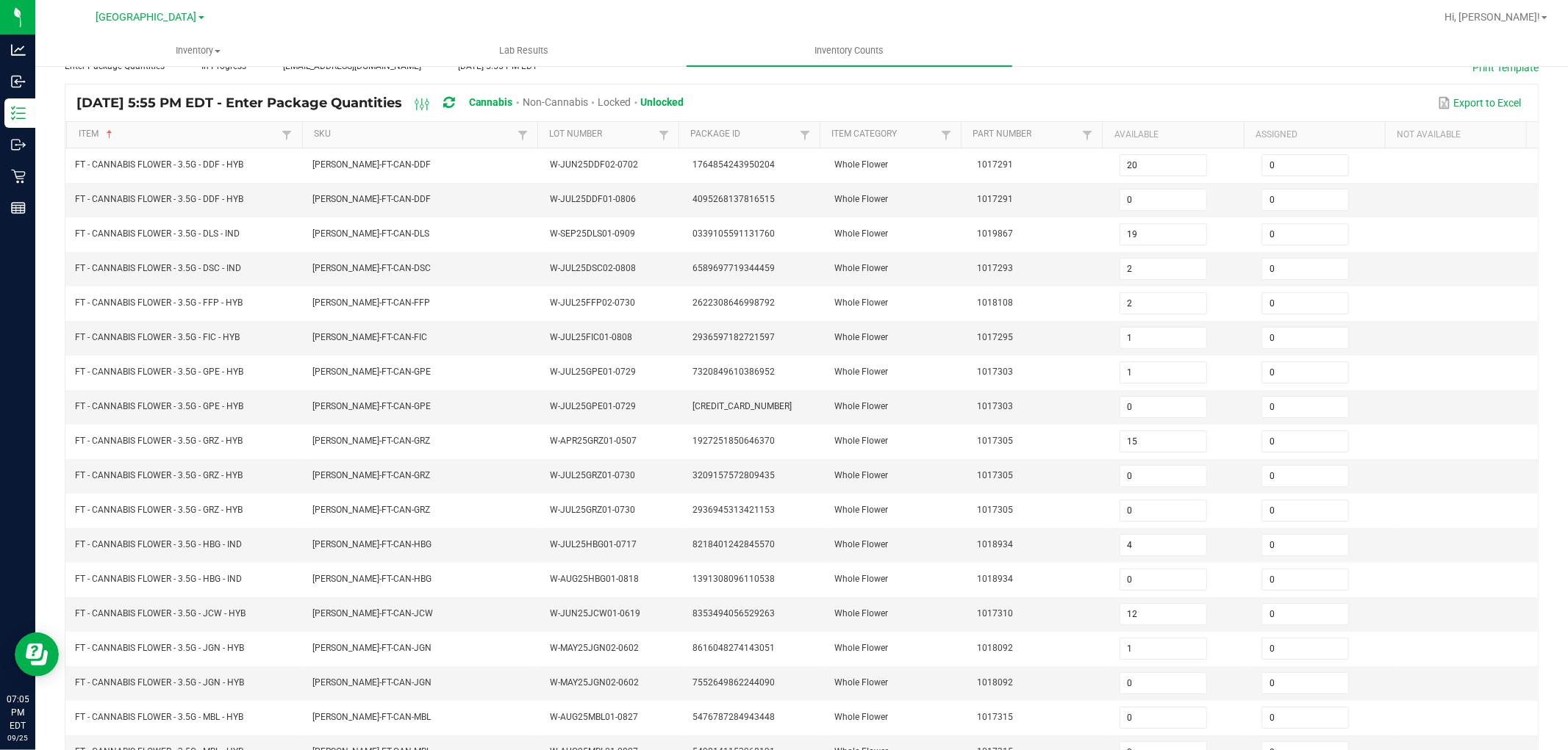
scroll to position [72, 0]
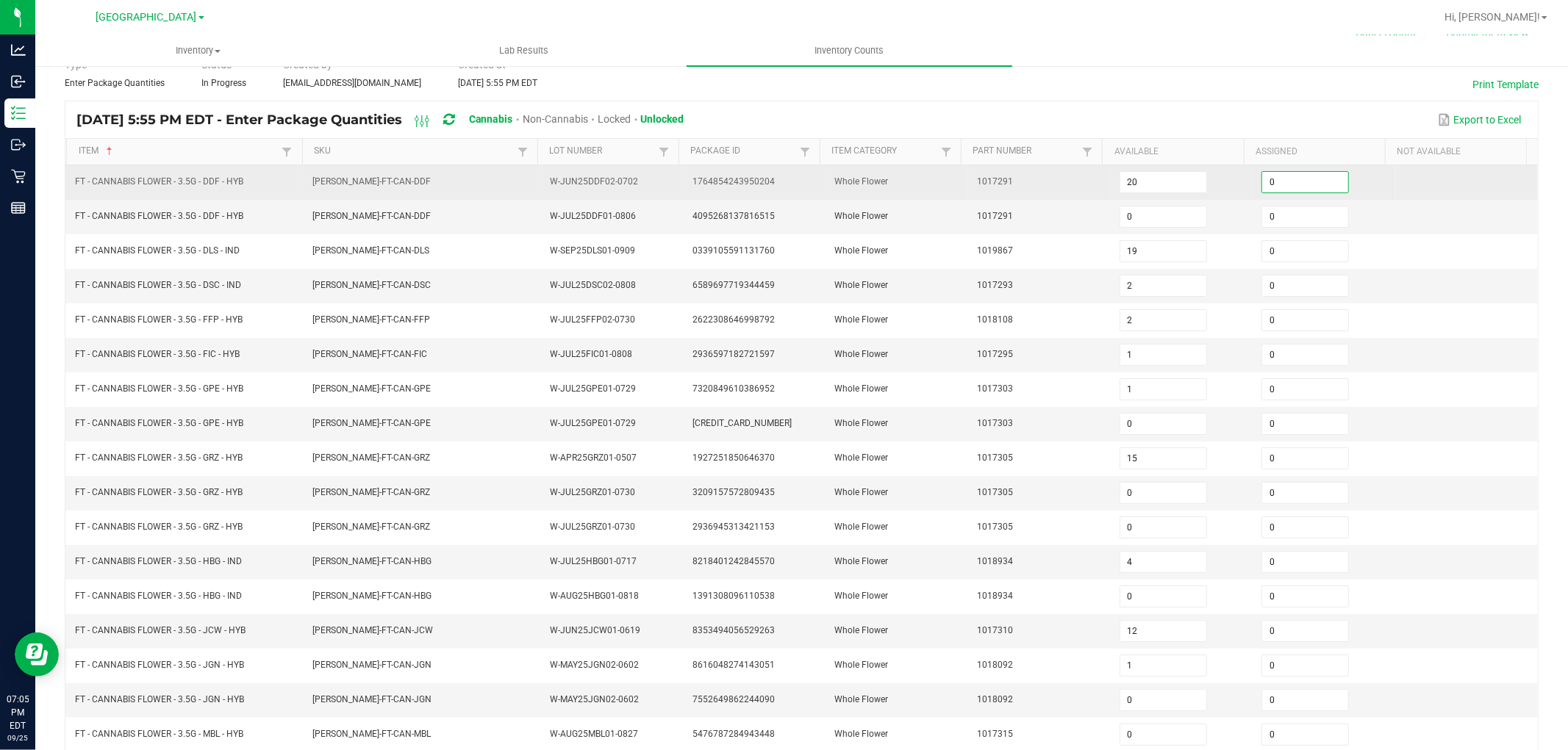
click at [1275, 172] on input "0" at bounding box center [1305, 182] width 86 height 21
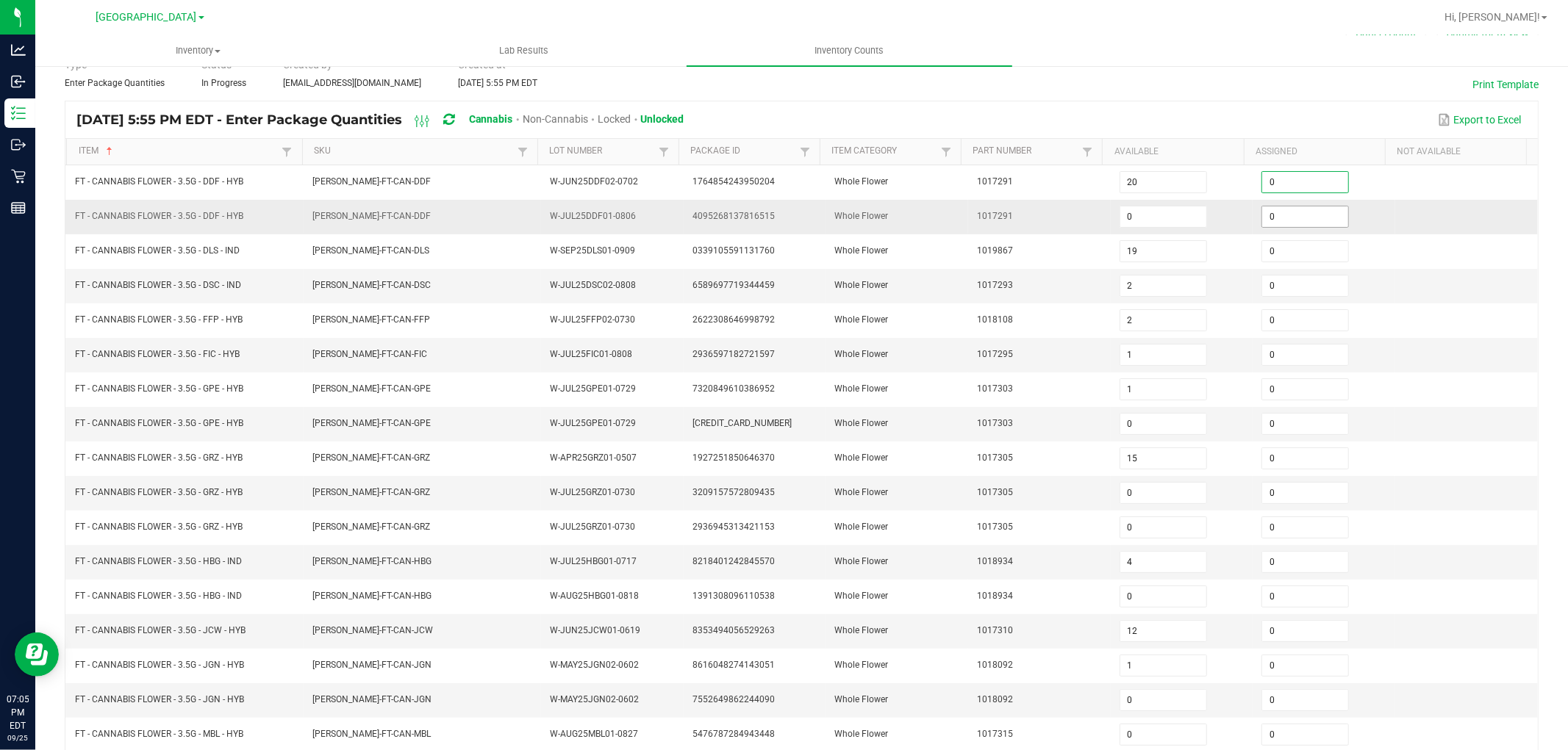
click at [1270, 207] on input "0" at bounding box center [1305, 217] width 86 height 21
type input "2"
click at [1272, 420] on input "0" at bounding box center [1305, 424] width 86 height 21
type input "2"
click at [1263, 500] on input "0" at bounding box center [1305, 493] width 86 height 21
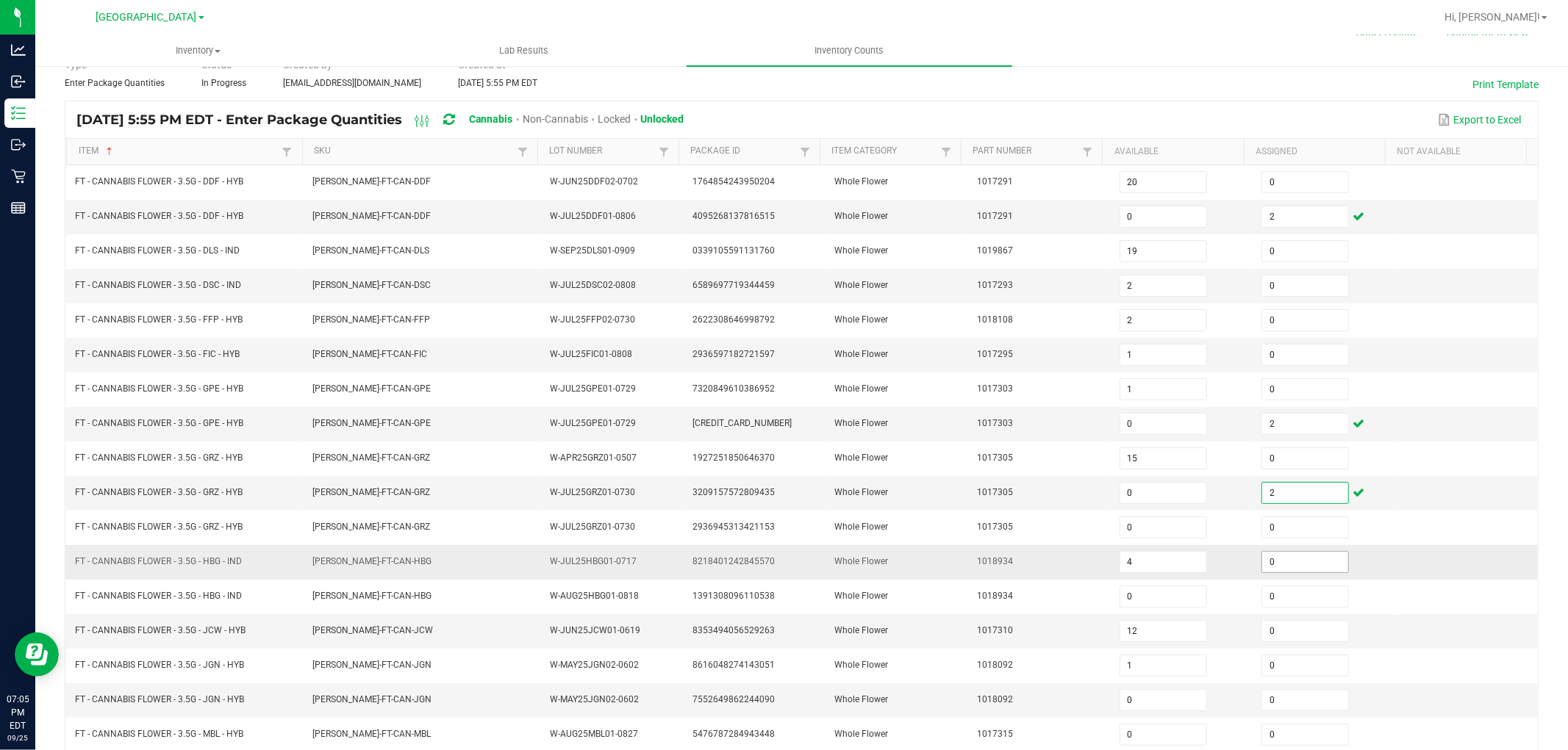
type input "2"
click at [1284, 566] on input "0" at bounding box center [1305, 562] width 86 height 21
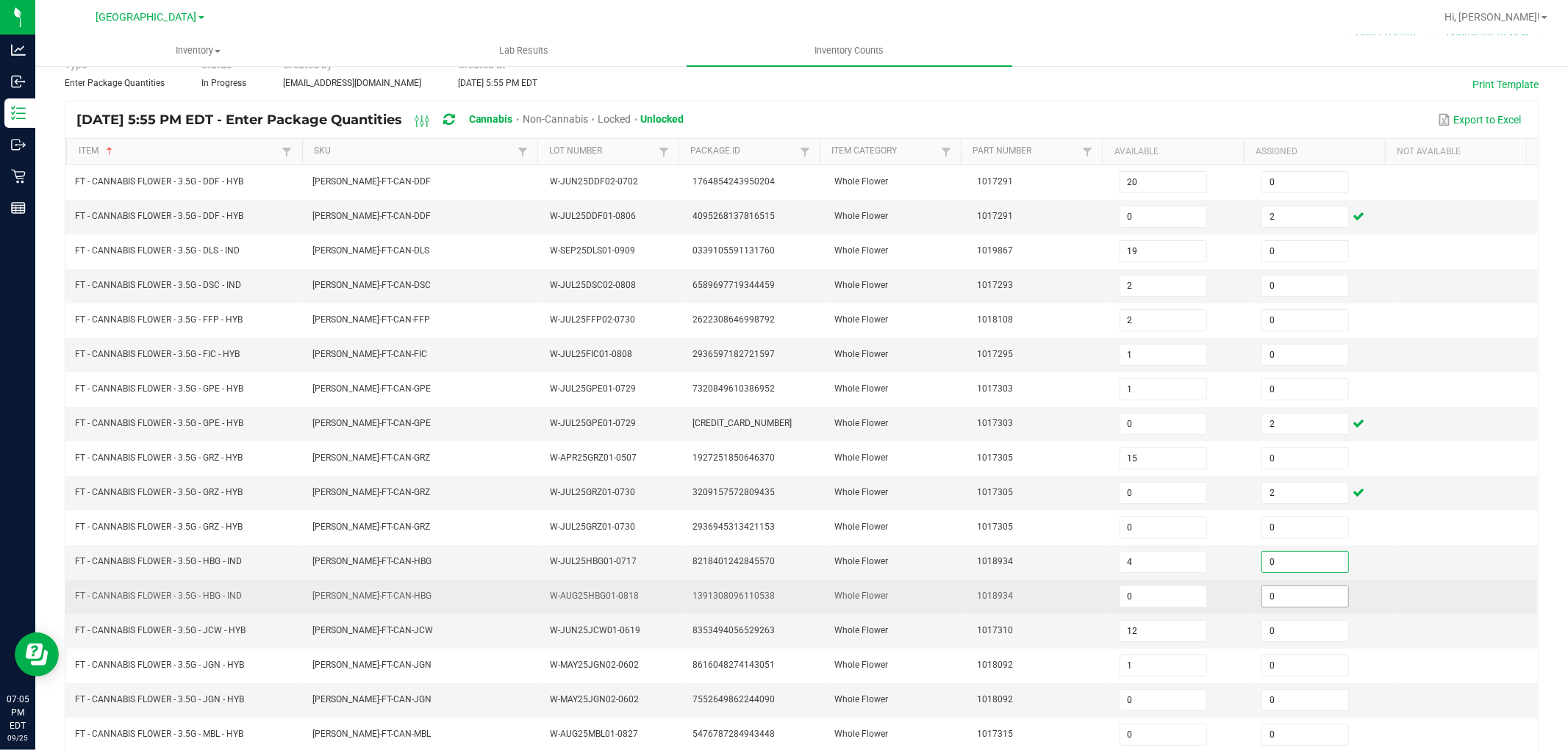
click at [1276, 606] on input "0" at bounding box center [1305, 596] width 86 height 21
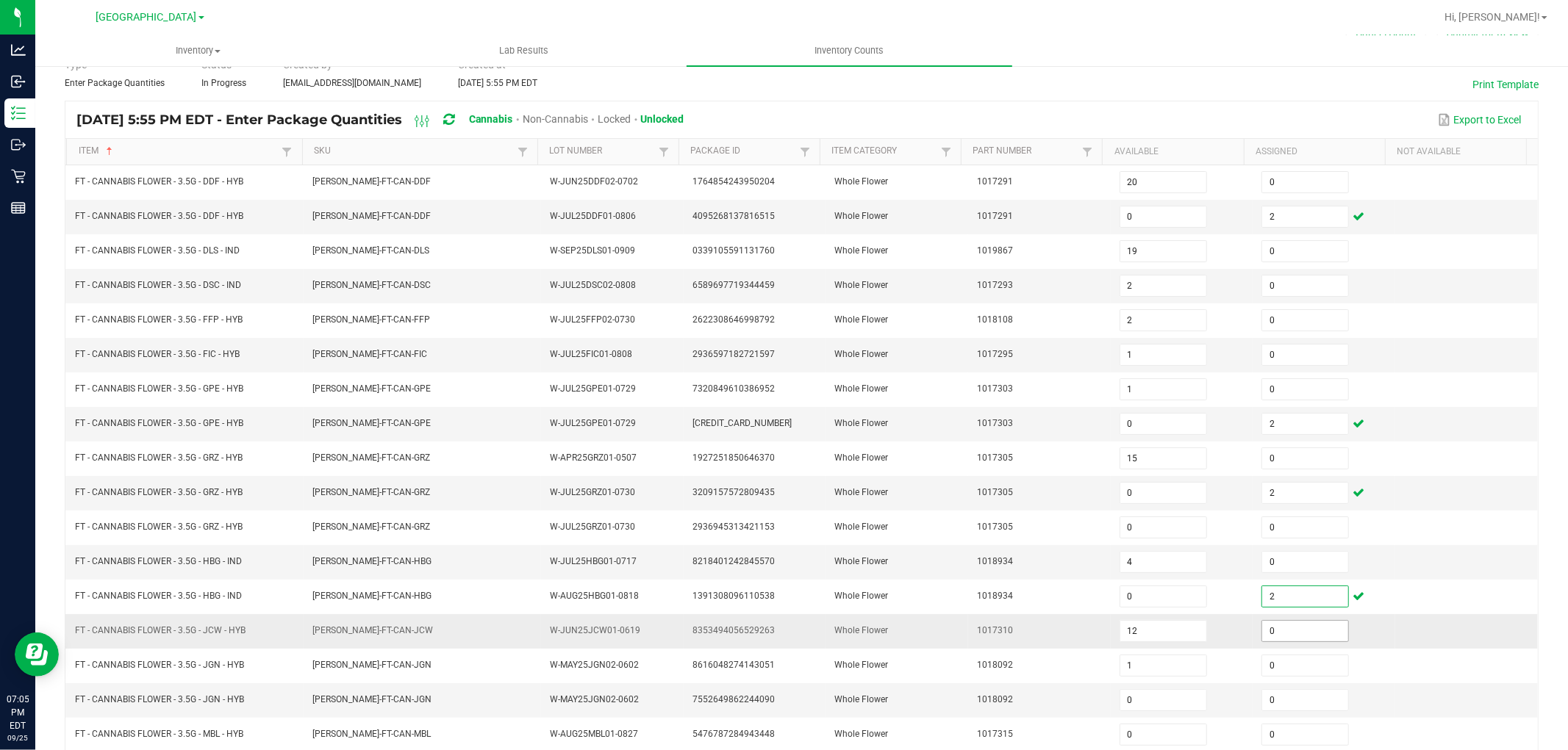
type input "2"
click at [1277, 625] on input "0" at bounding box center [1305, 631] width 86 height 21
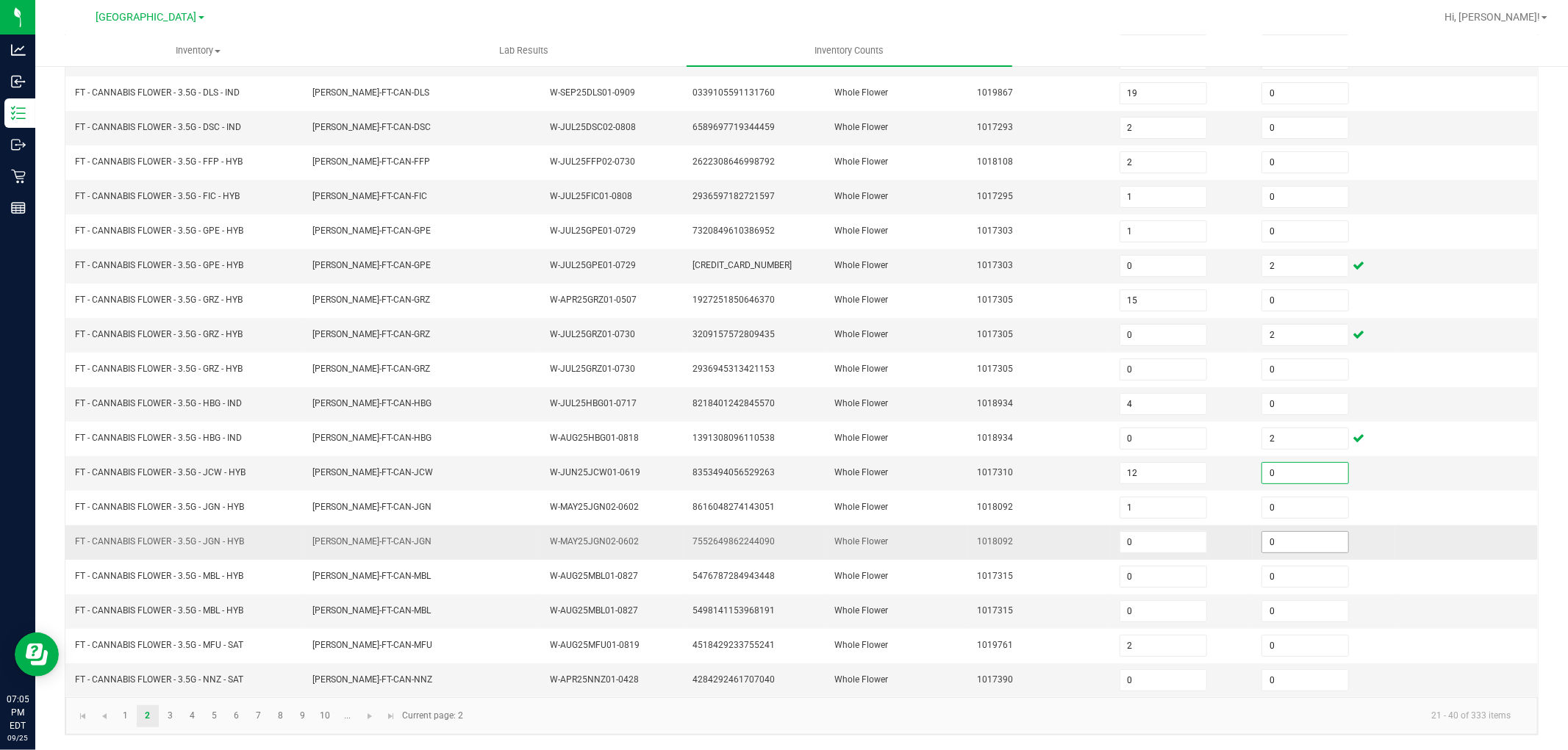
click at [1299, 540] on input "0" at bounding box center [1305, 542] width 86 height 21
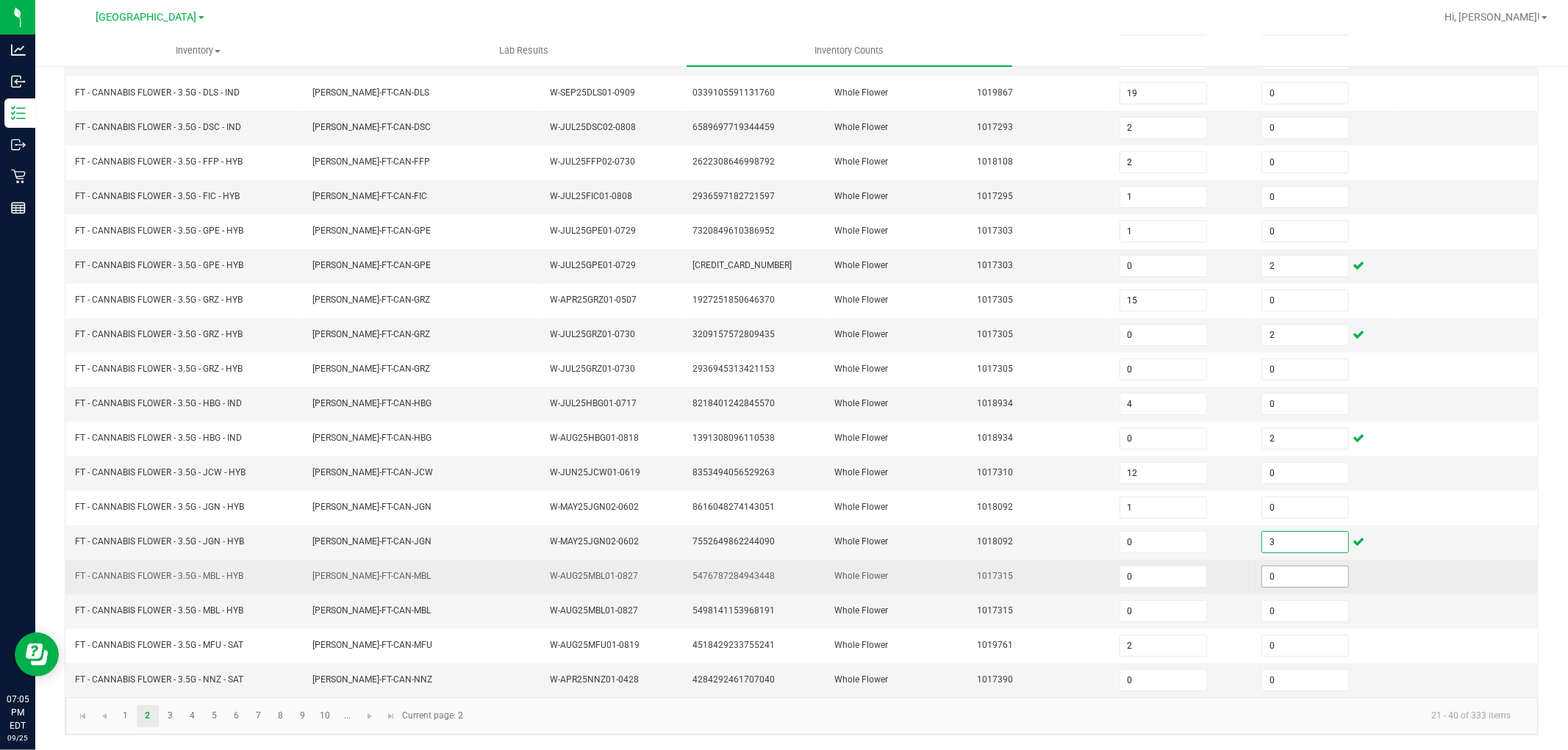
type input "3"
click at [1282, 579] on input "0" at bounding box center [1305, 577] width 86 height 21
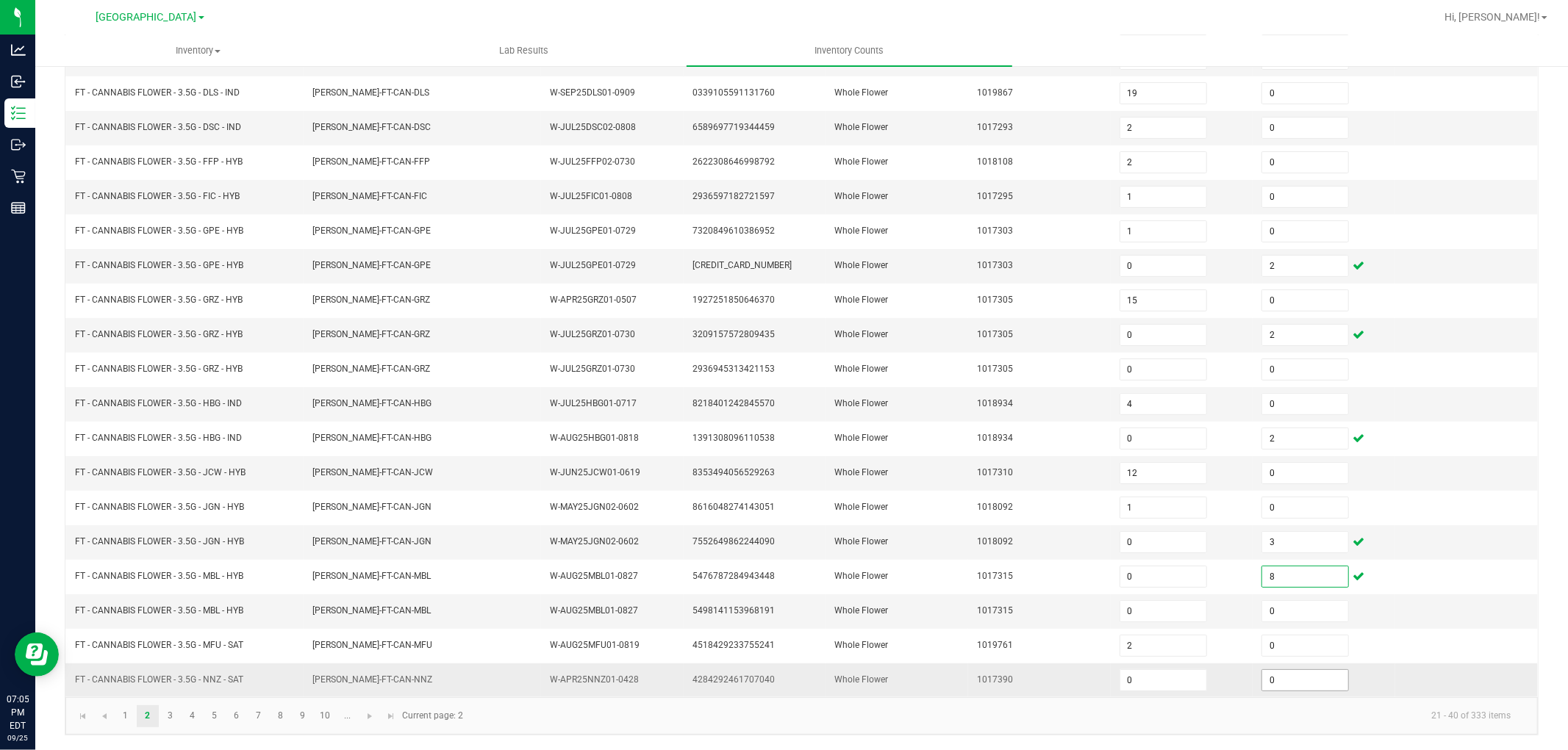
type input "8"
click at [1262, 683] on input "0" at bounding box center [1305, 680] width 86 height 21
type input "1"
click at [172, 717] on link "3" at bounding box center [169, 717] width 21 height 22
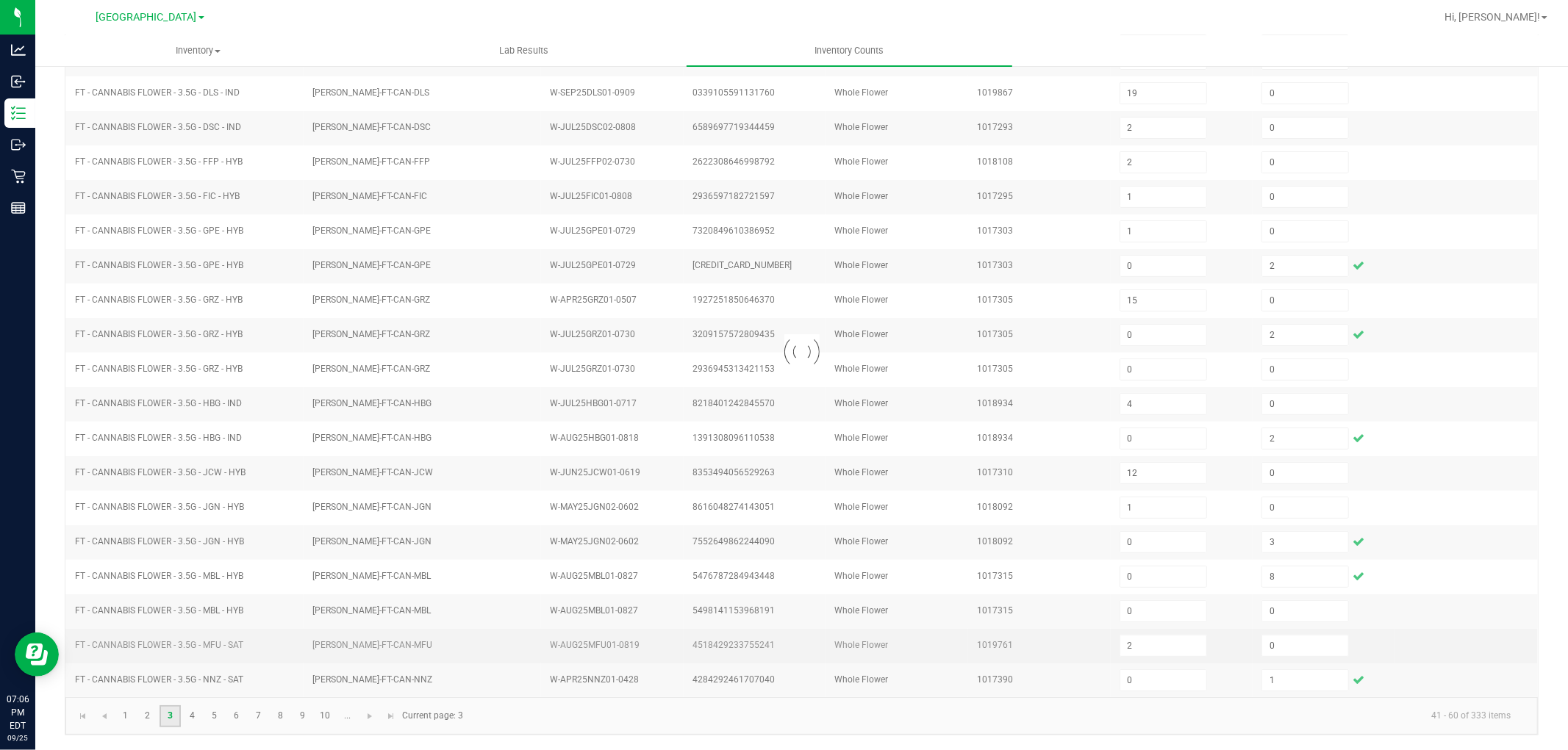
type input "1"
type input "16"
type input "9"
type input "10"
type input "0"
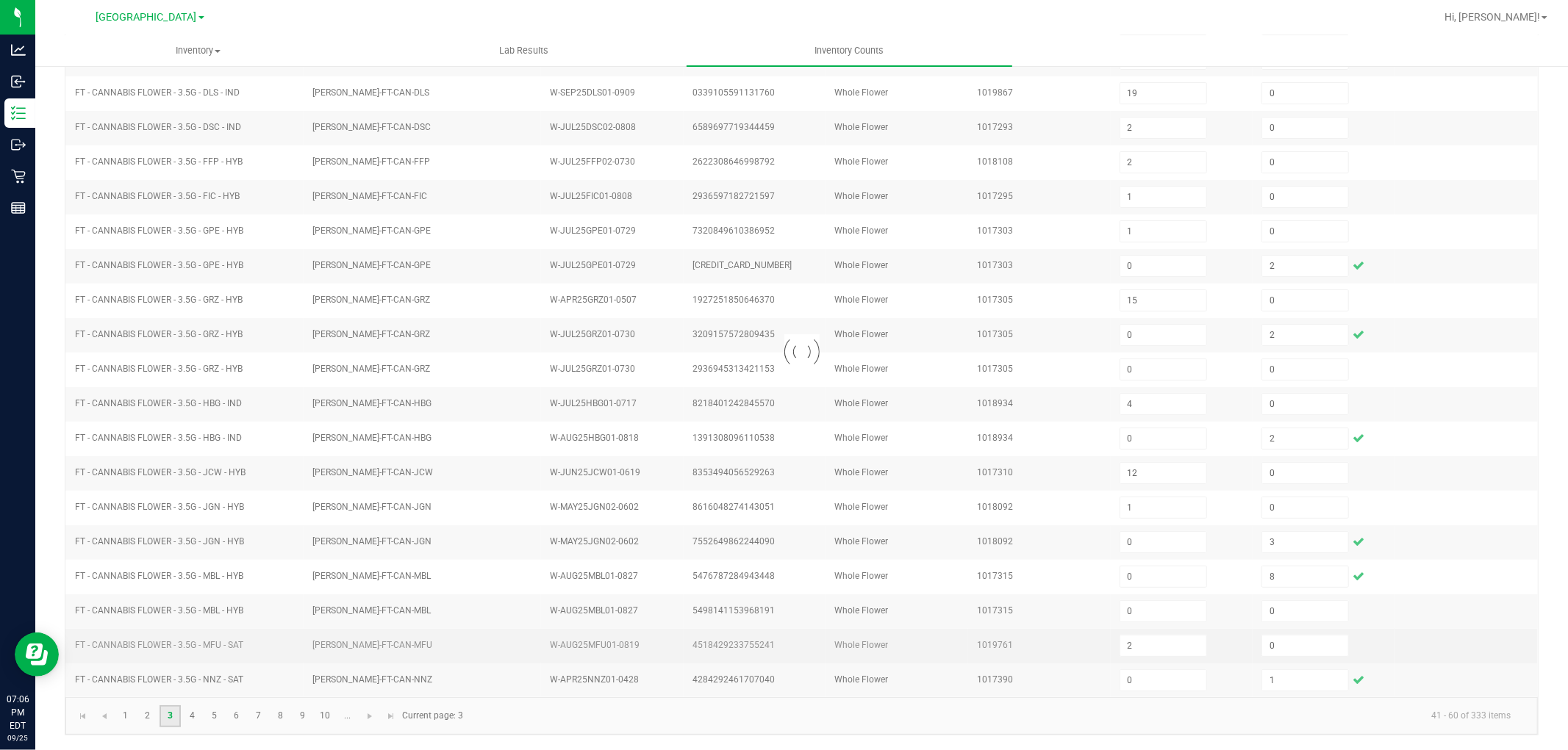
type input "0"
type input "8"
type input "0"
type input "12"
type input "9"
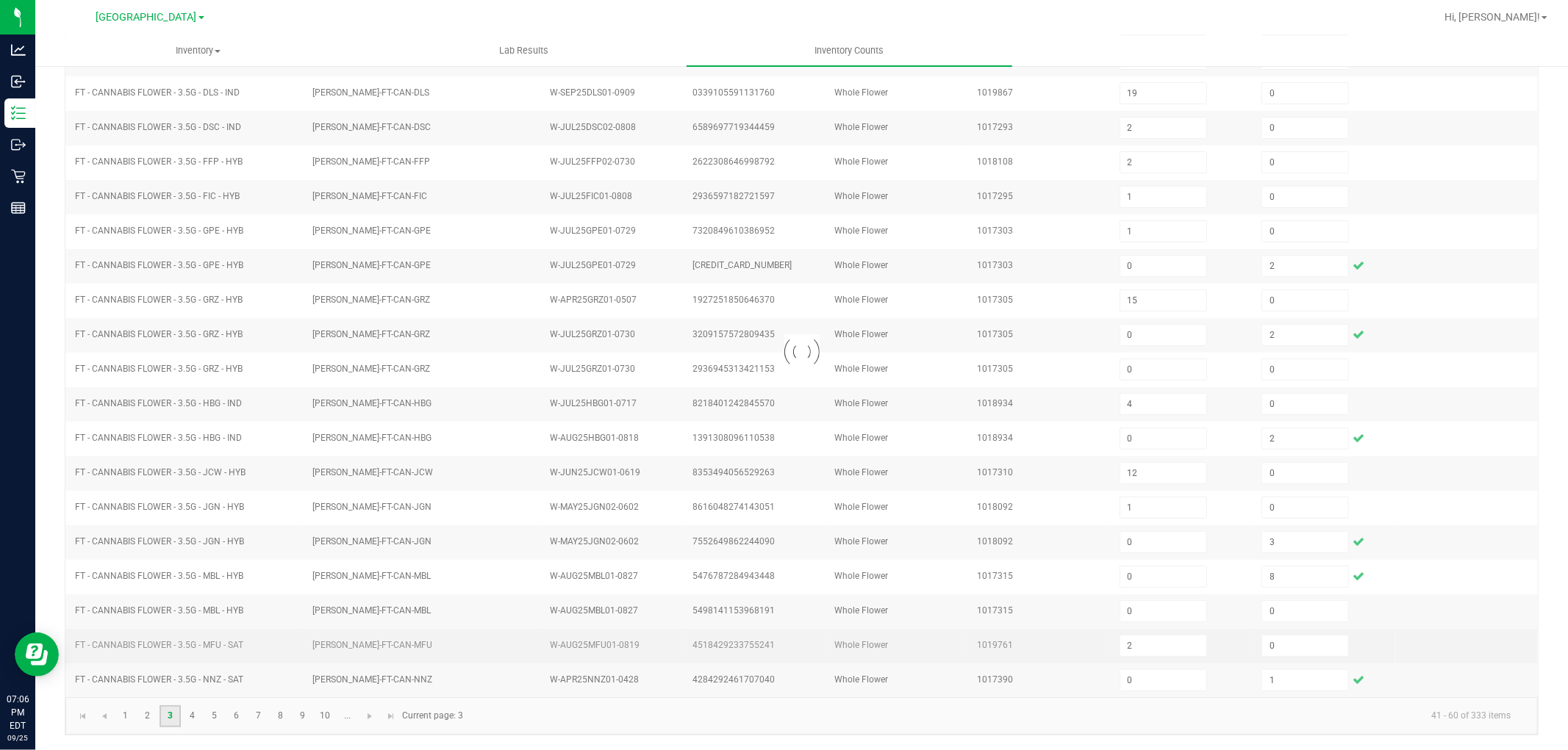
type input "13"
type input "0"
type input "27"
type input "6"
type input "0"
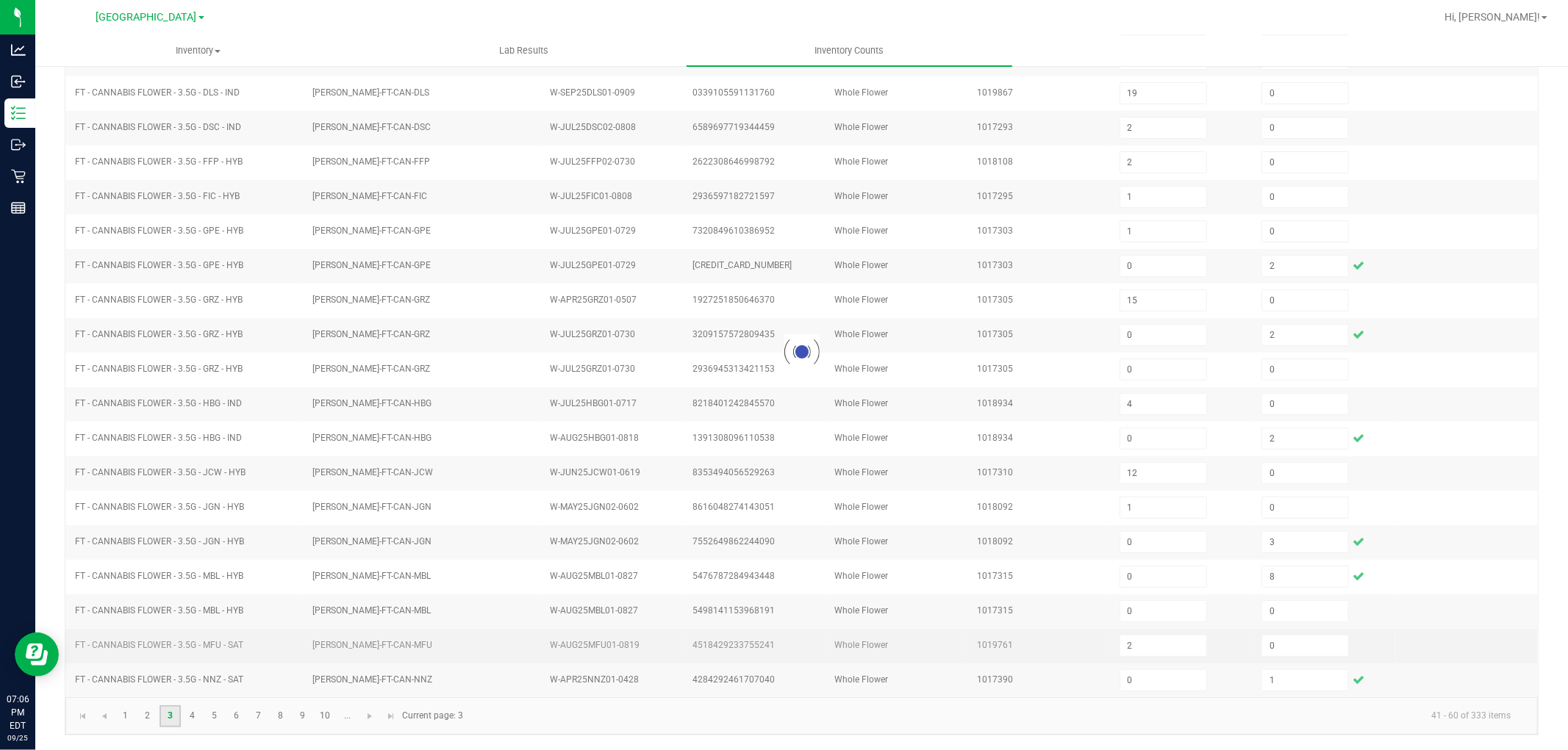
type input "12"
type input "0"
type input "3"
type input "0"
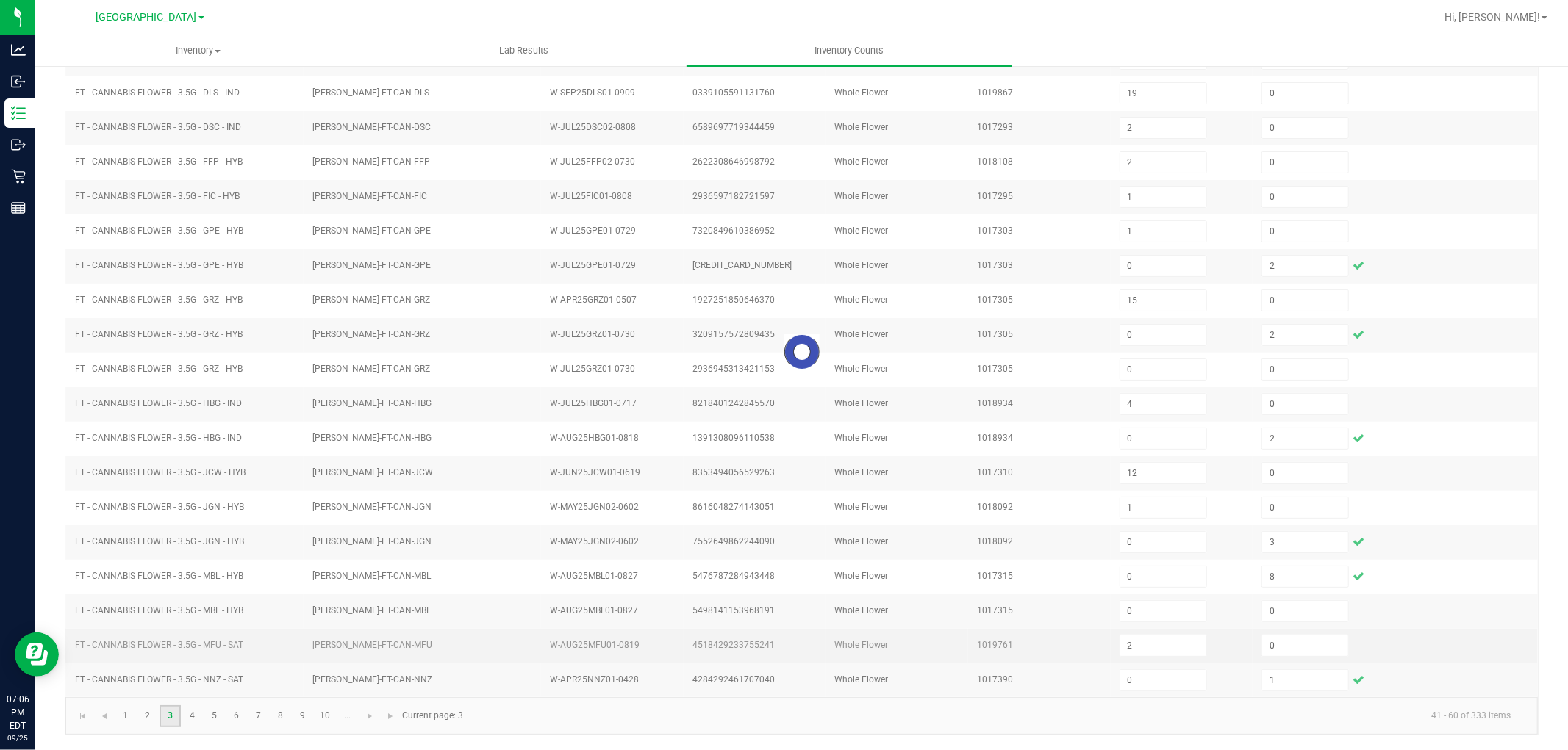
type input "3"
type input "6"
type input "0"
type input "4"
type input "0"
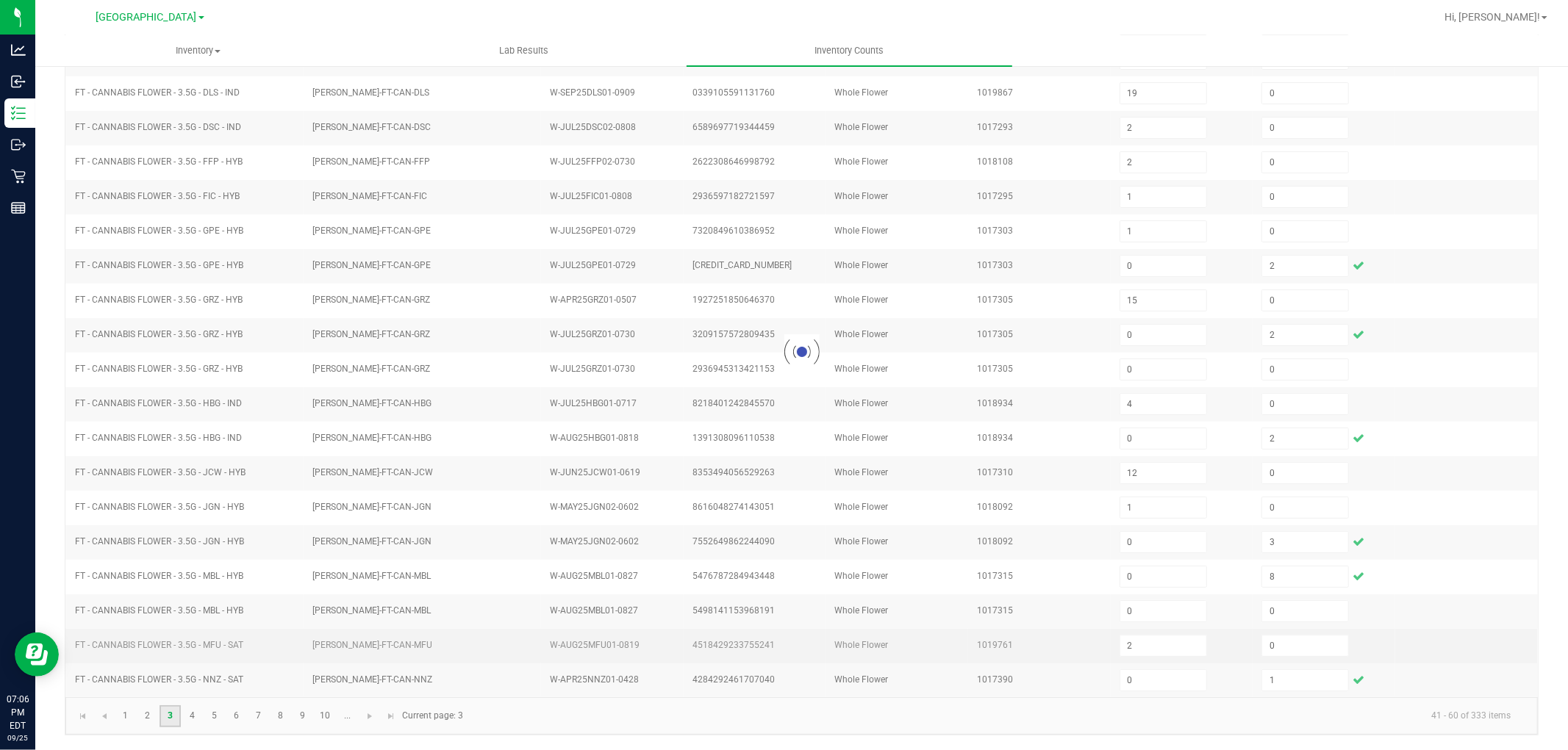
type input "4"
type input "0"
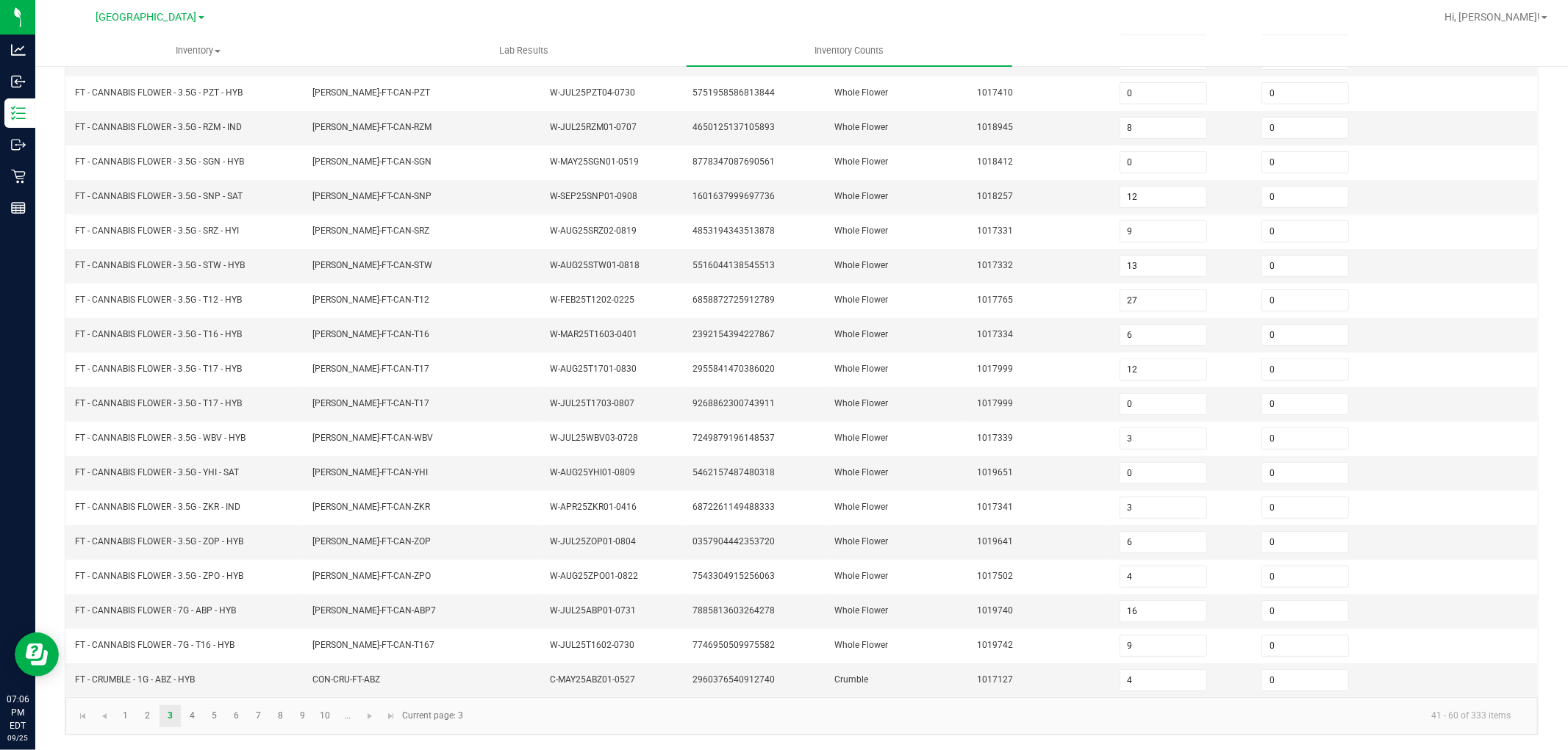
click at [51, 584] on div "< All Inventory Counts Inventory Count Cancel Count Submit for Review Type Ente…" at bounding box center [801, 292] width 1533 height 915
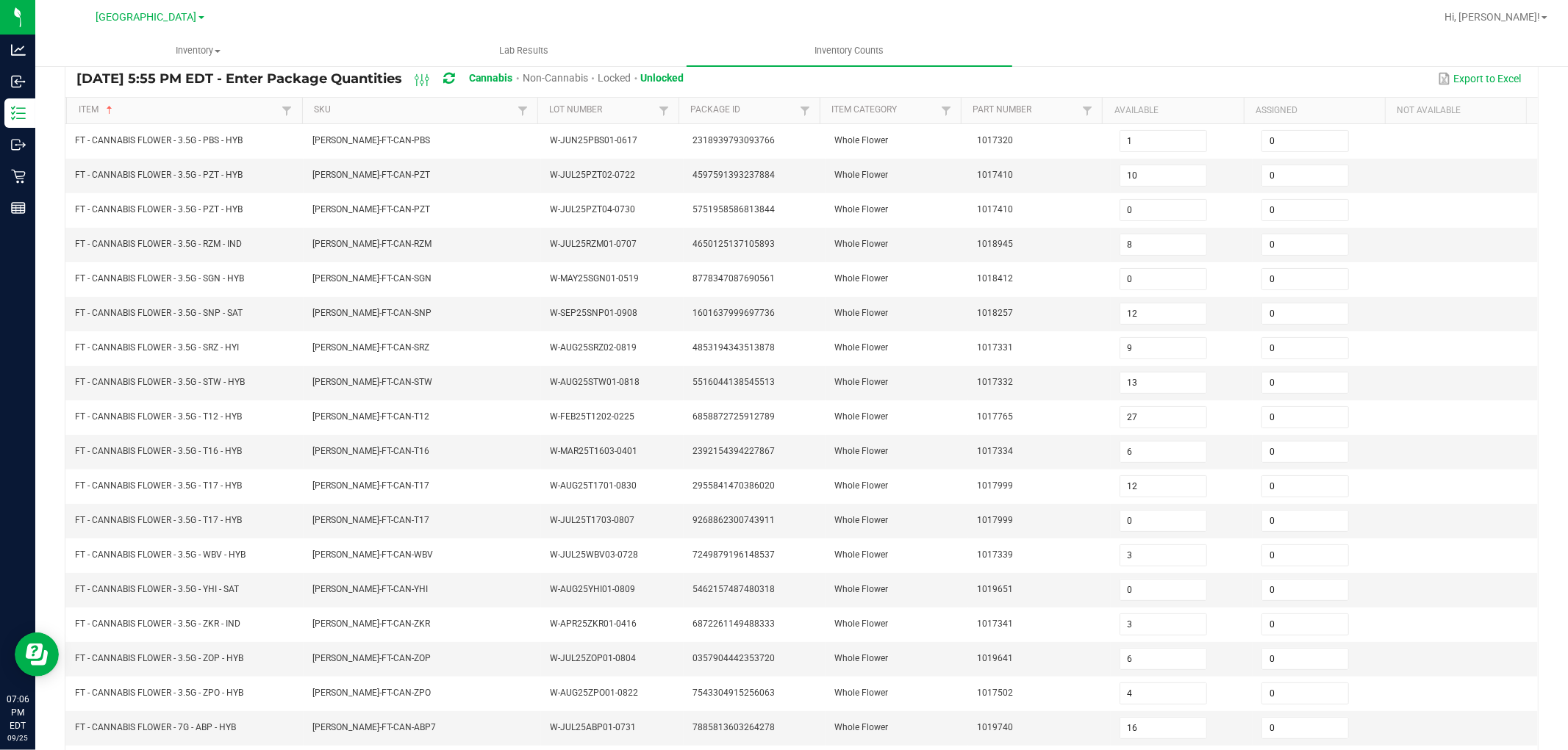
scroll to position [0, 0]
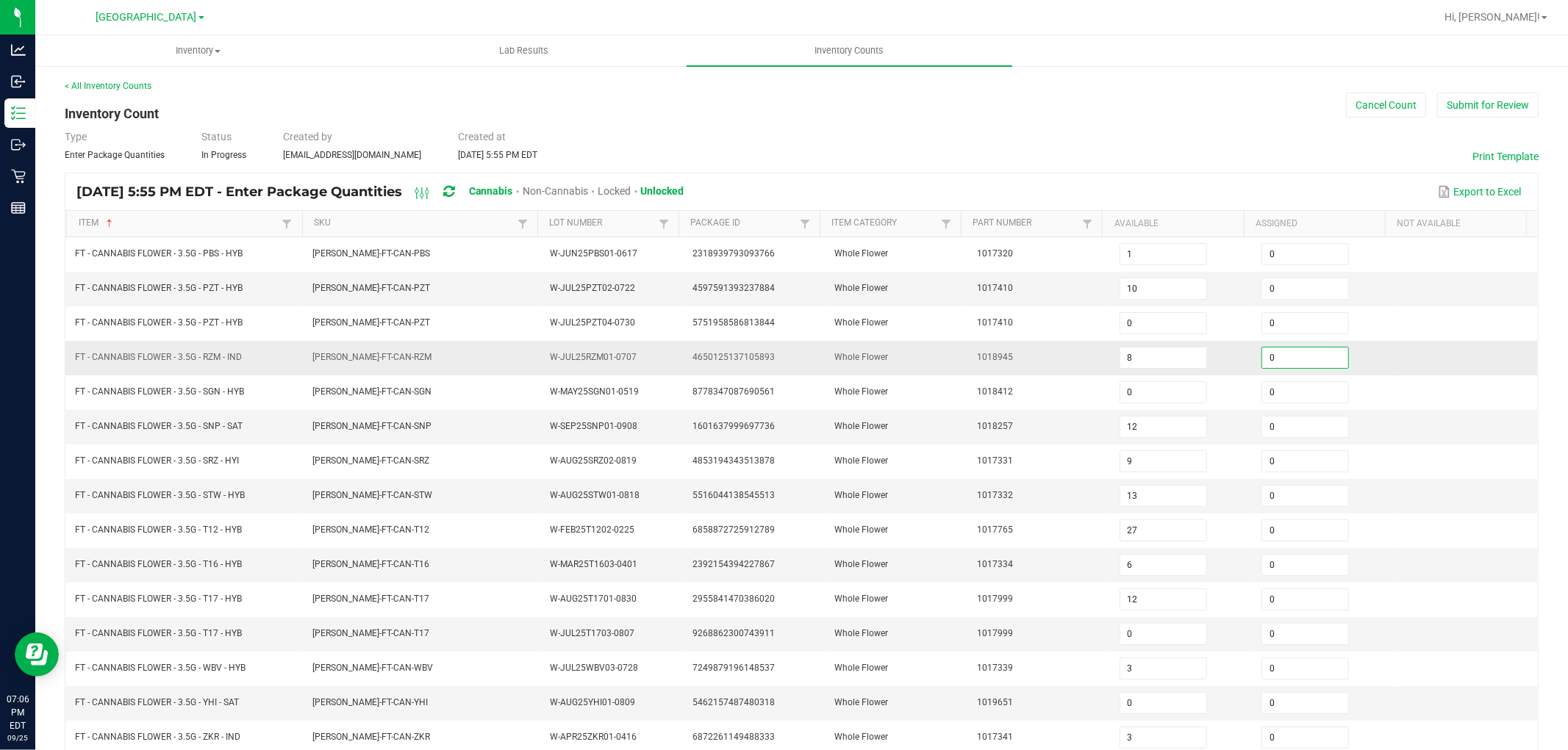
click at [1274, 359] on input "0" at bounding box center [1305, 358] width 86 height 21
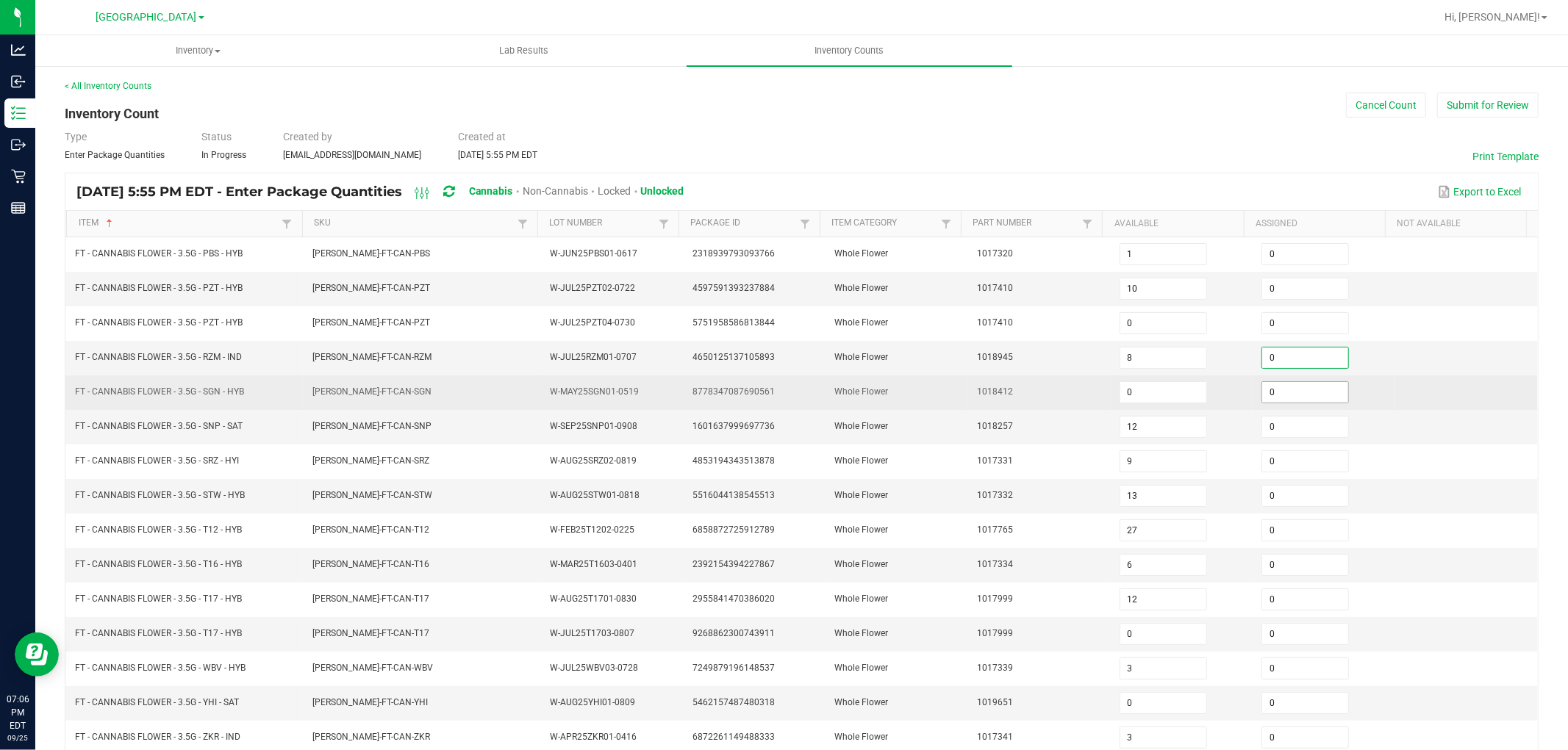
click at [1267, 401] on input "0" at bounding box center [1305, 392] width 86 height 21
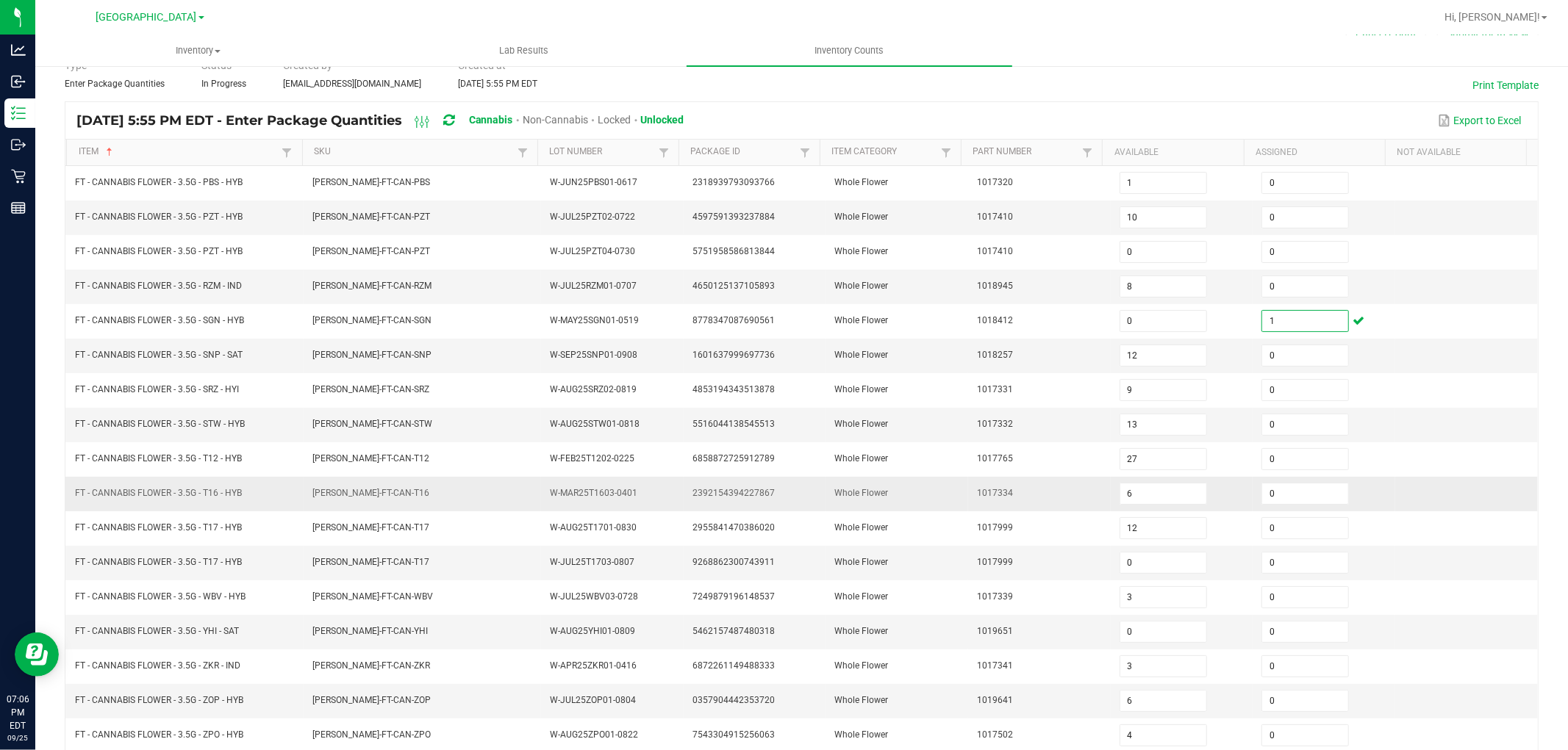
scroll to position [163, 0]
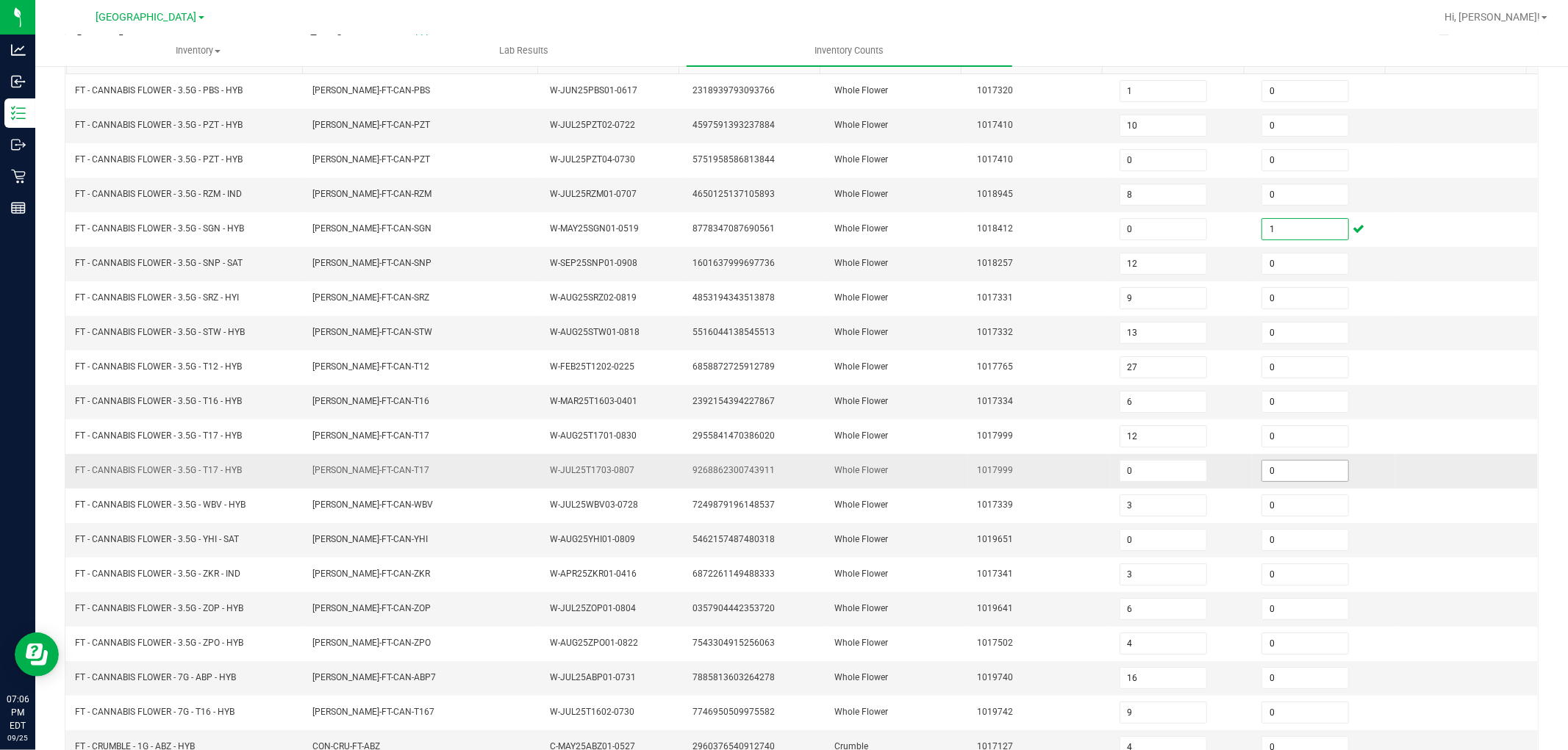
type input "1"
click at [1267, 475] on input "0" at bounding box center [1305, 470] width 86 height 21
type input "2"
click at [1536, 400] on div "< All Inventory Counts Inventory Count Cancel Count Submit for Review Type Ente…" at bounding box center [801, 359] width 1533 height 915
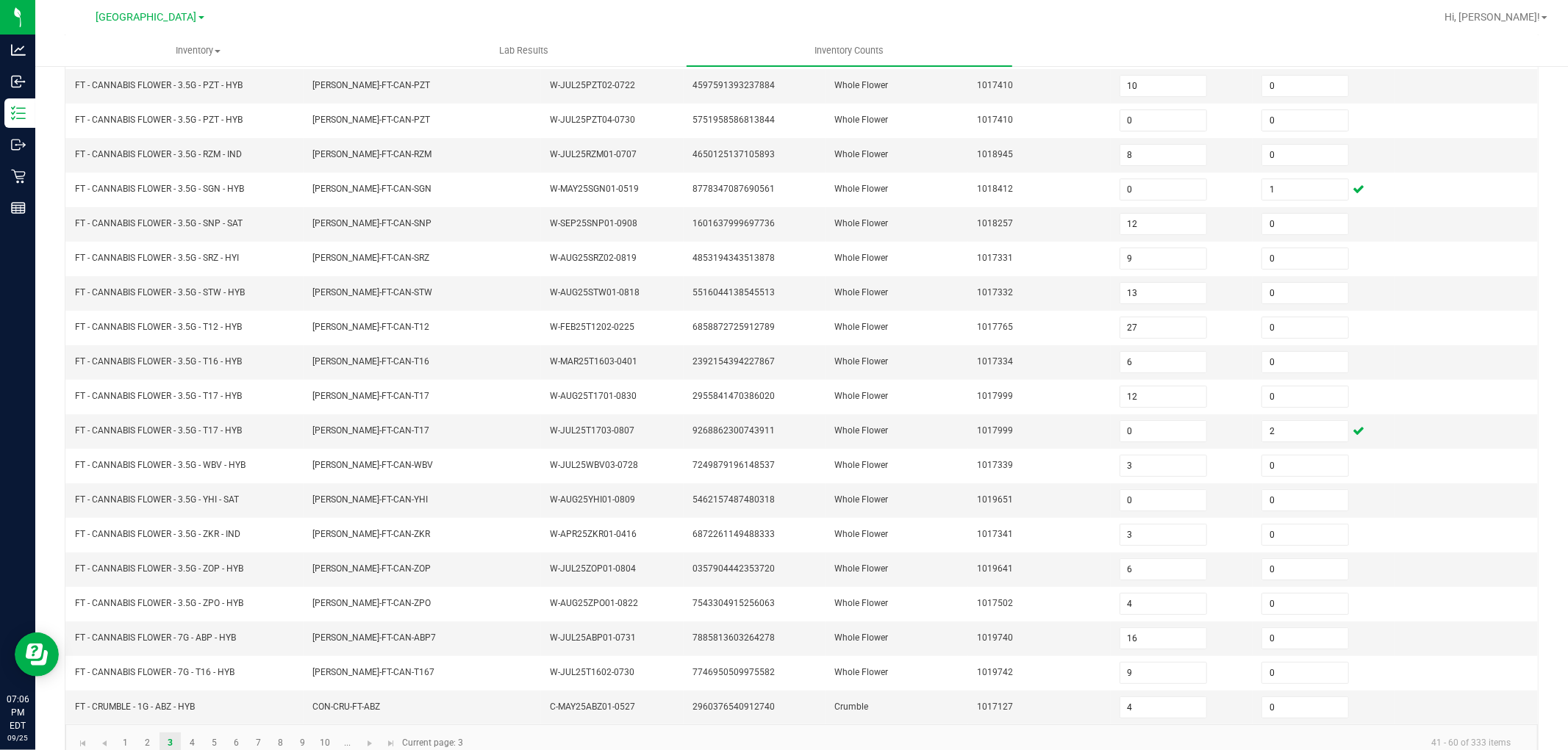
scroll to position [234, 0]
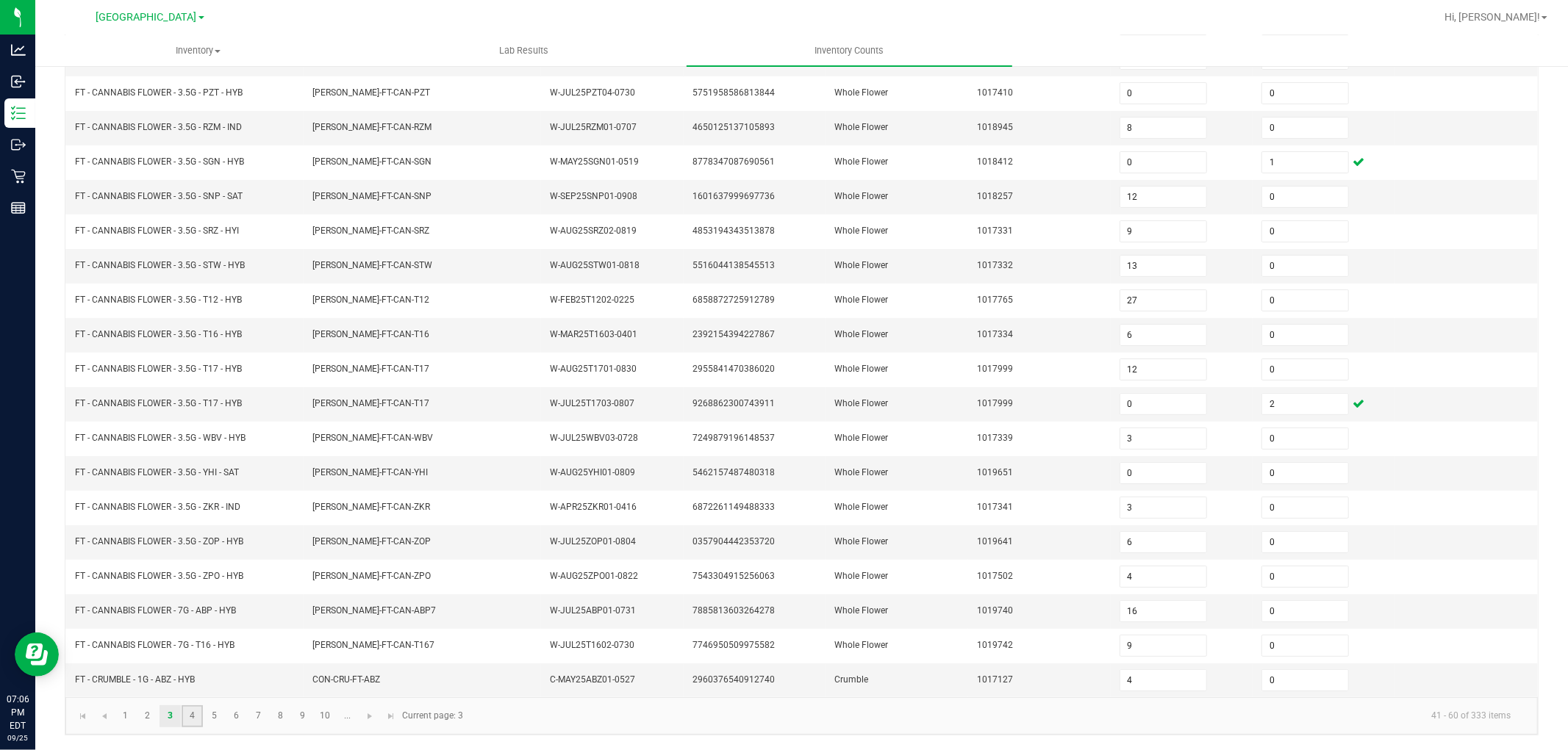
click at [186, 718] on link "4" at bounding box center [192, 717] width 21 height 22
type input "2"
type input "7"
type input "11"
type input "4"
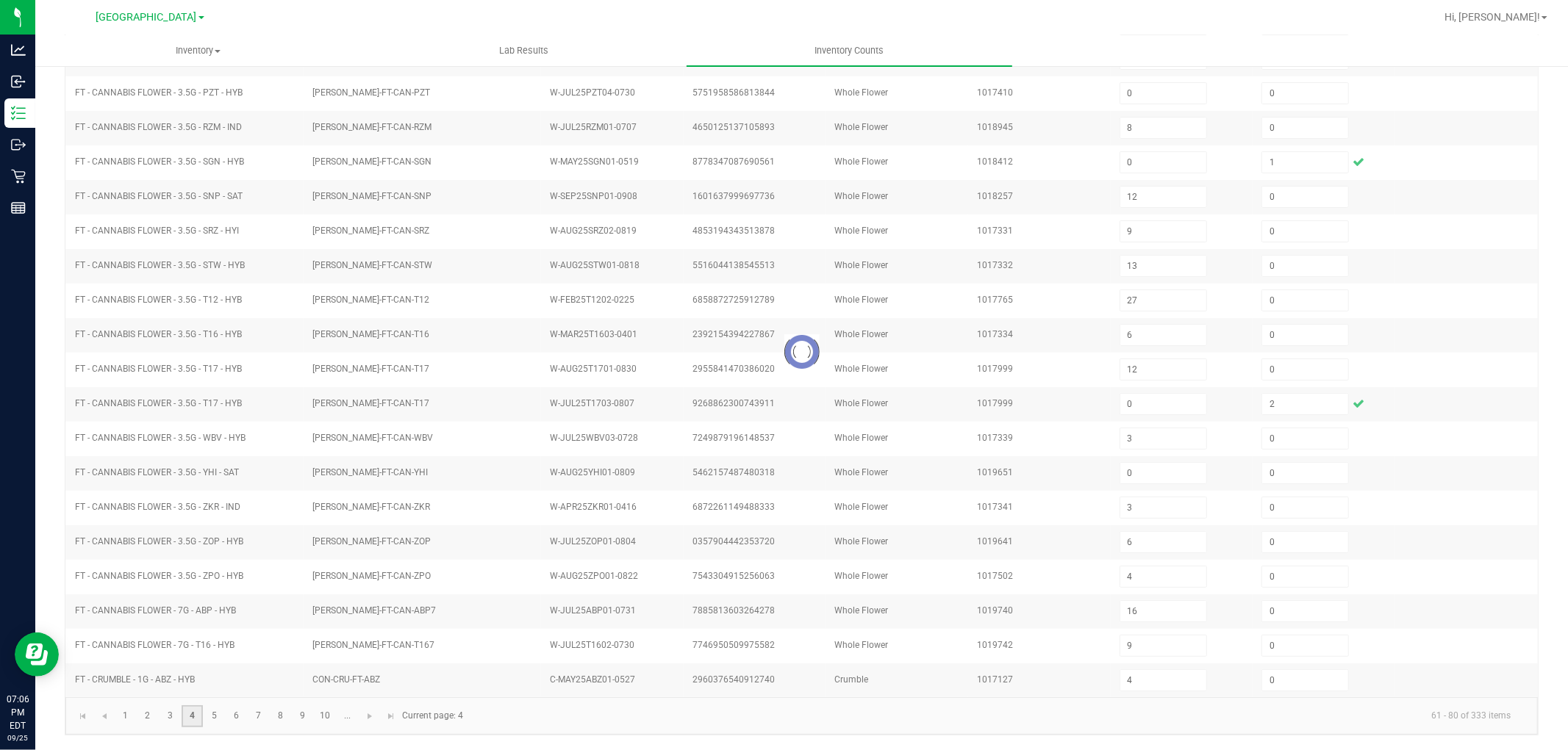
type input "5"
type input "0"
type input "6"
type input "2"
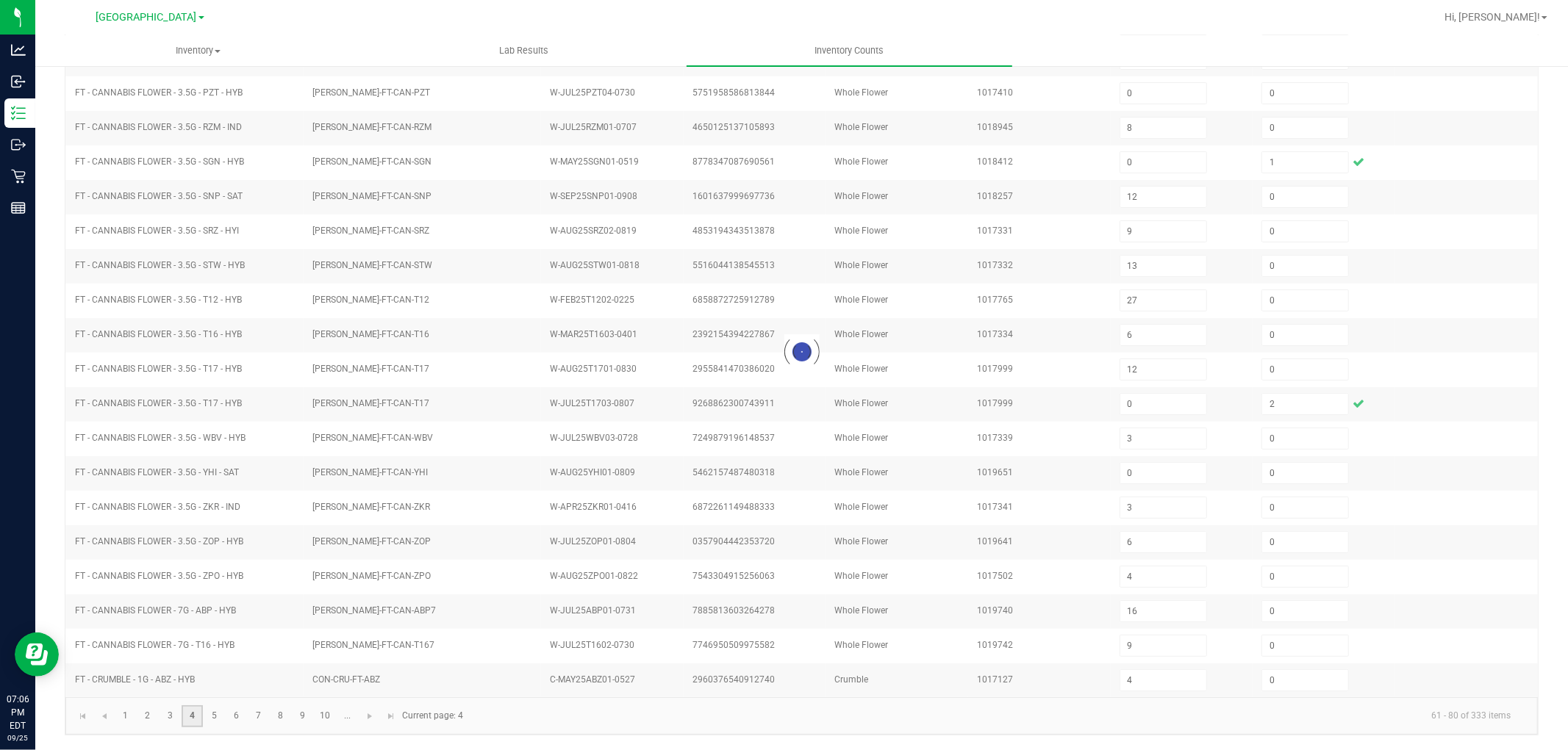
type input "7"
type input "9"
type input "10"
type input "8"
type input "1"
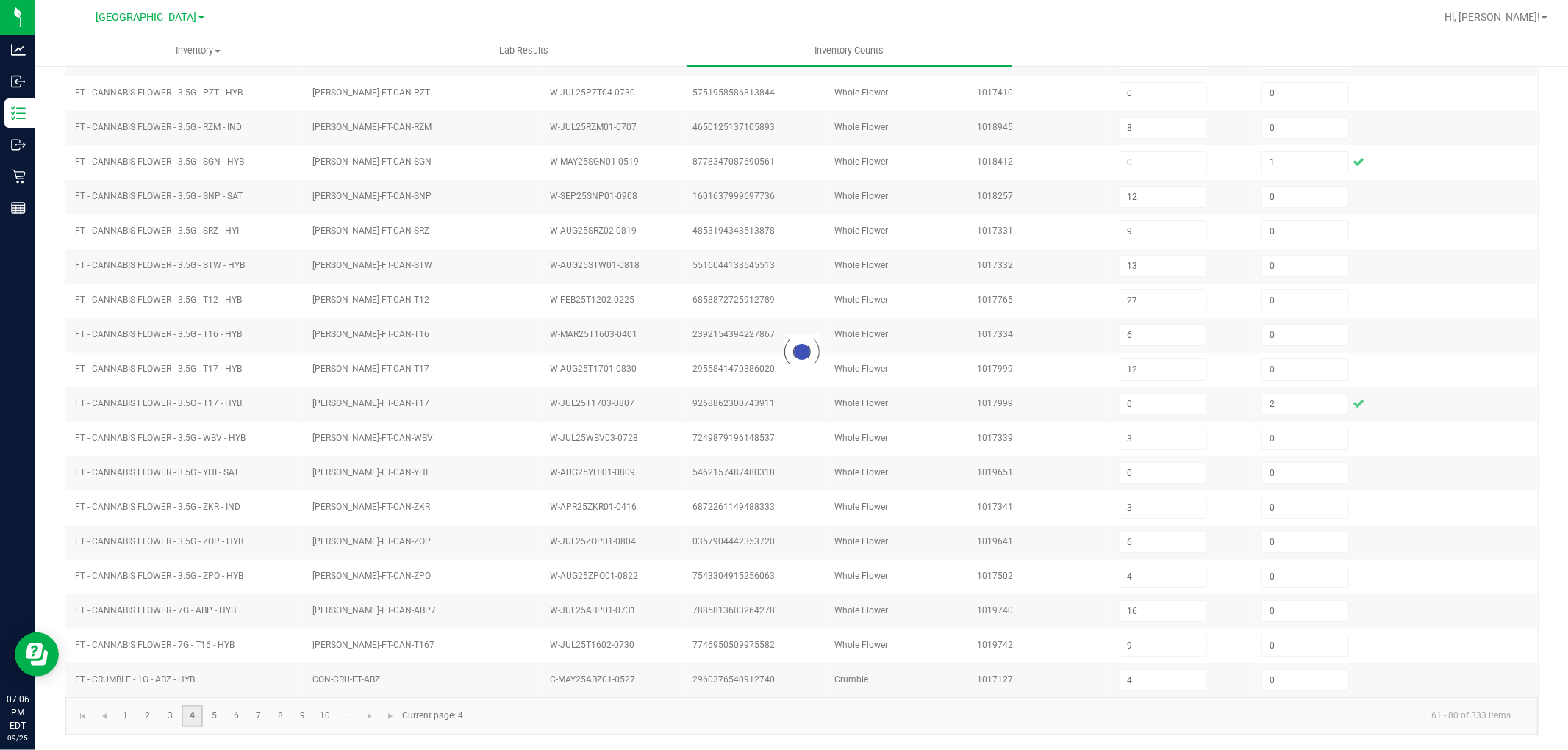
type input "0"
type input "5"
type input "9"
type input "0"
type input "7"
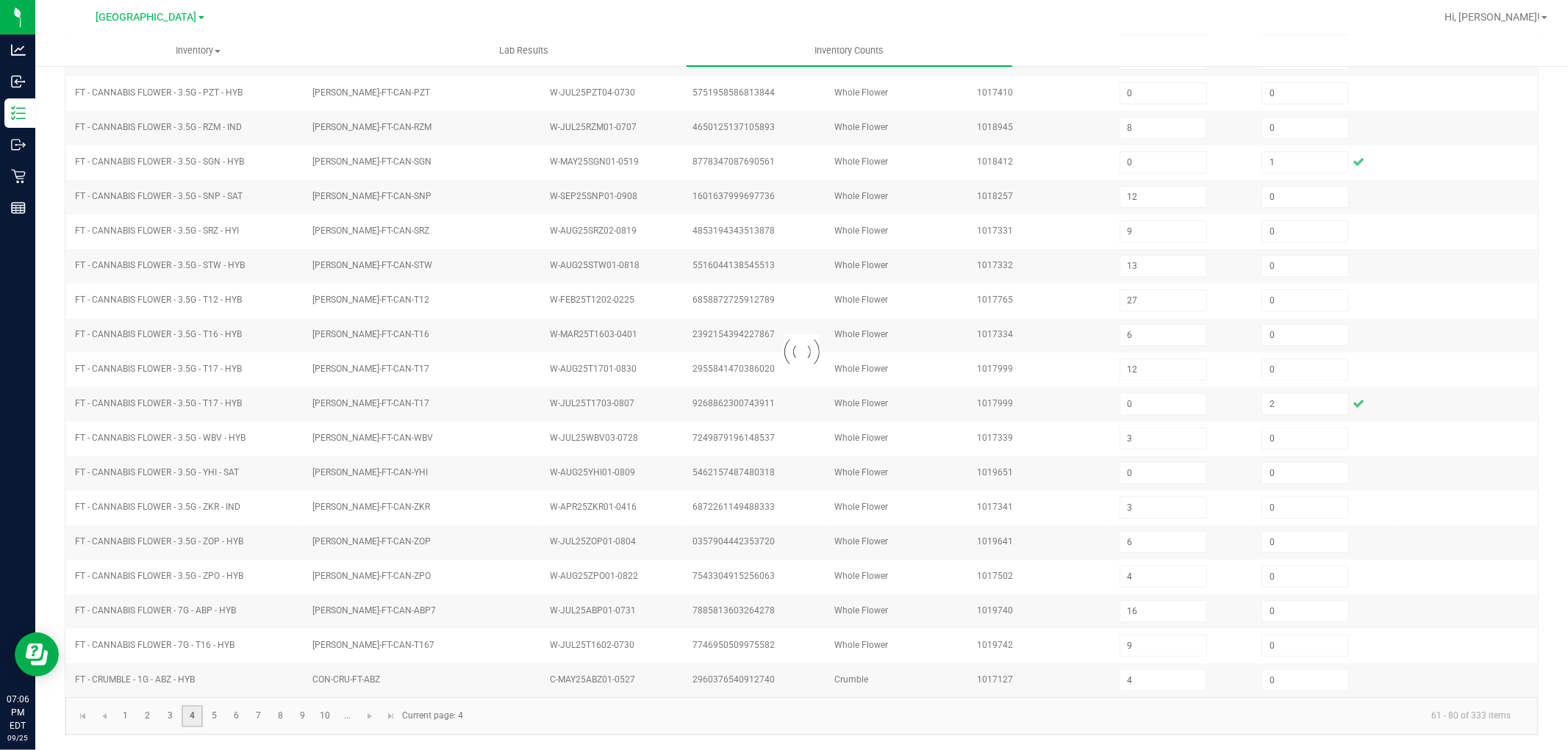
type input "0"
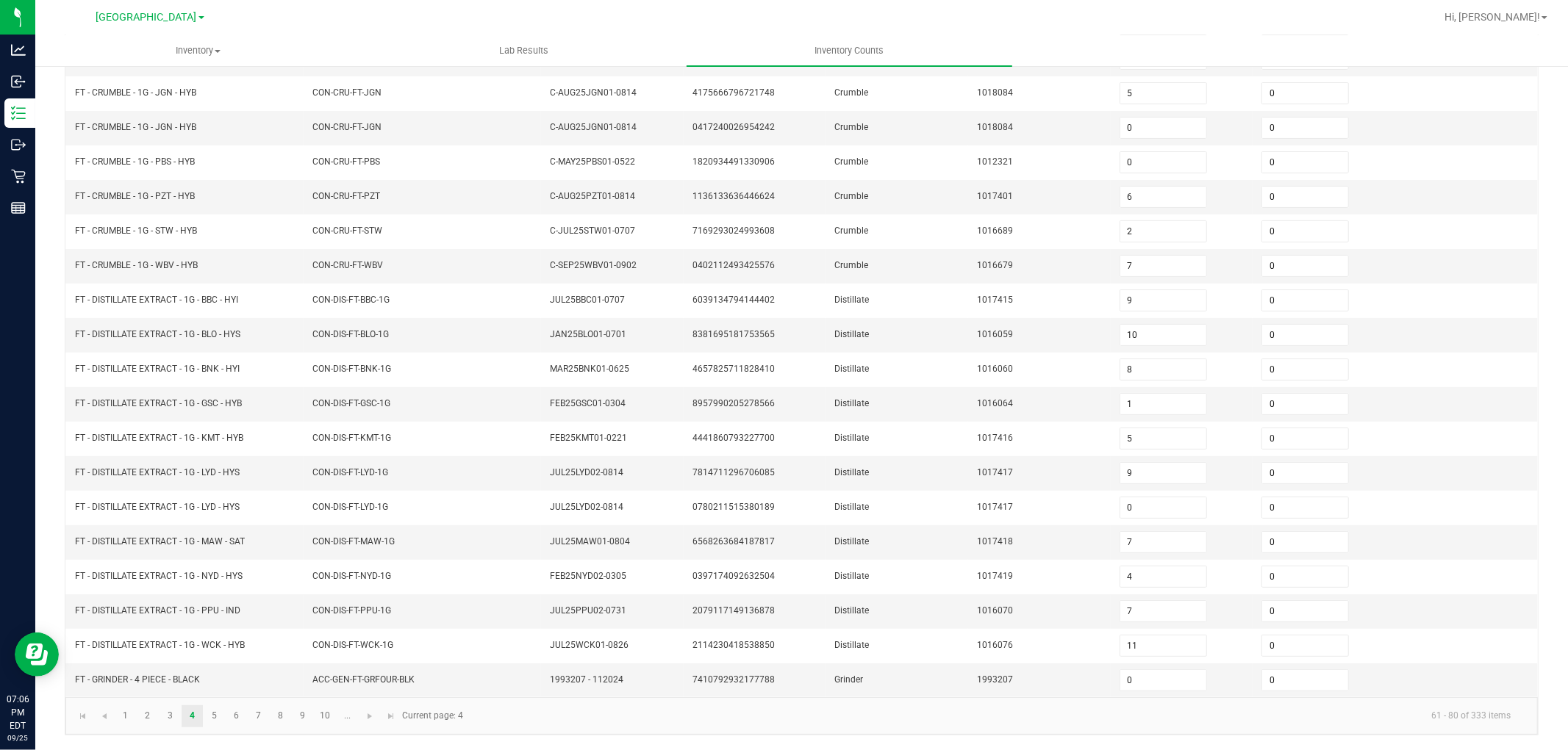
click at [44, 535] on div "< All Inventory Counts Inventory Count Cancel Count Submit for Review Type Ente…" at bounding box center [801, 292] width 1533 height 915
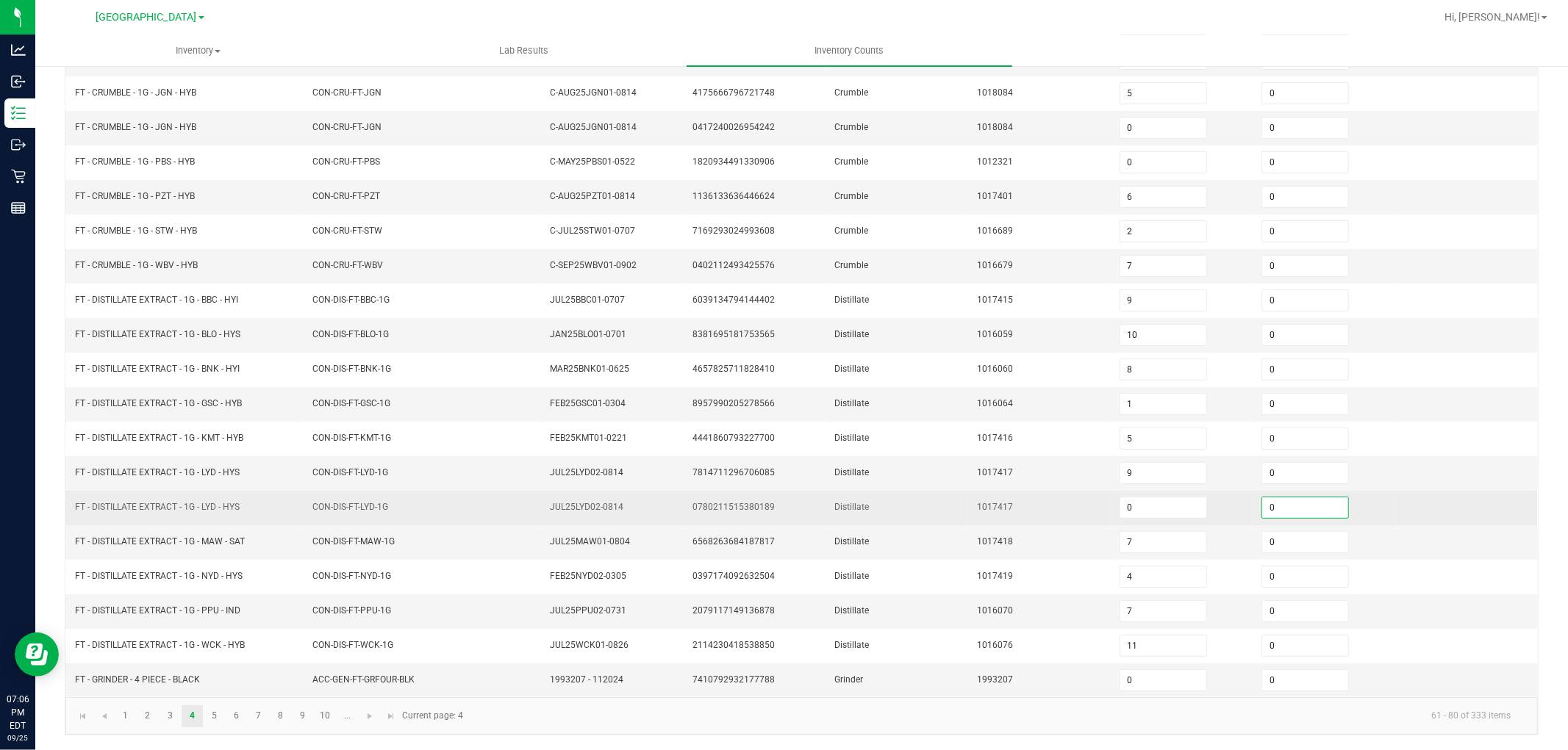
click at [1285, 502] on input "0" at bounding box center [1305, 508] width 86 height 21
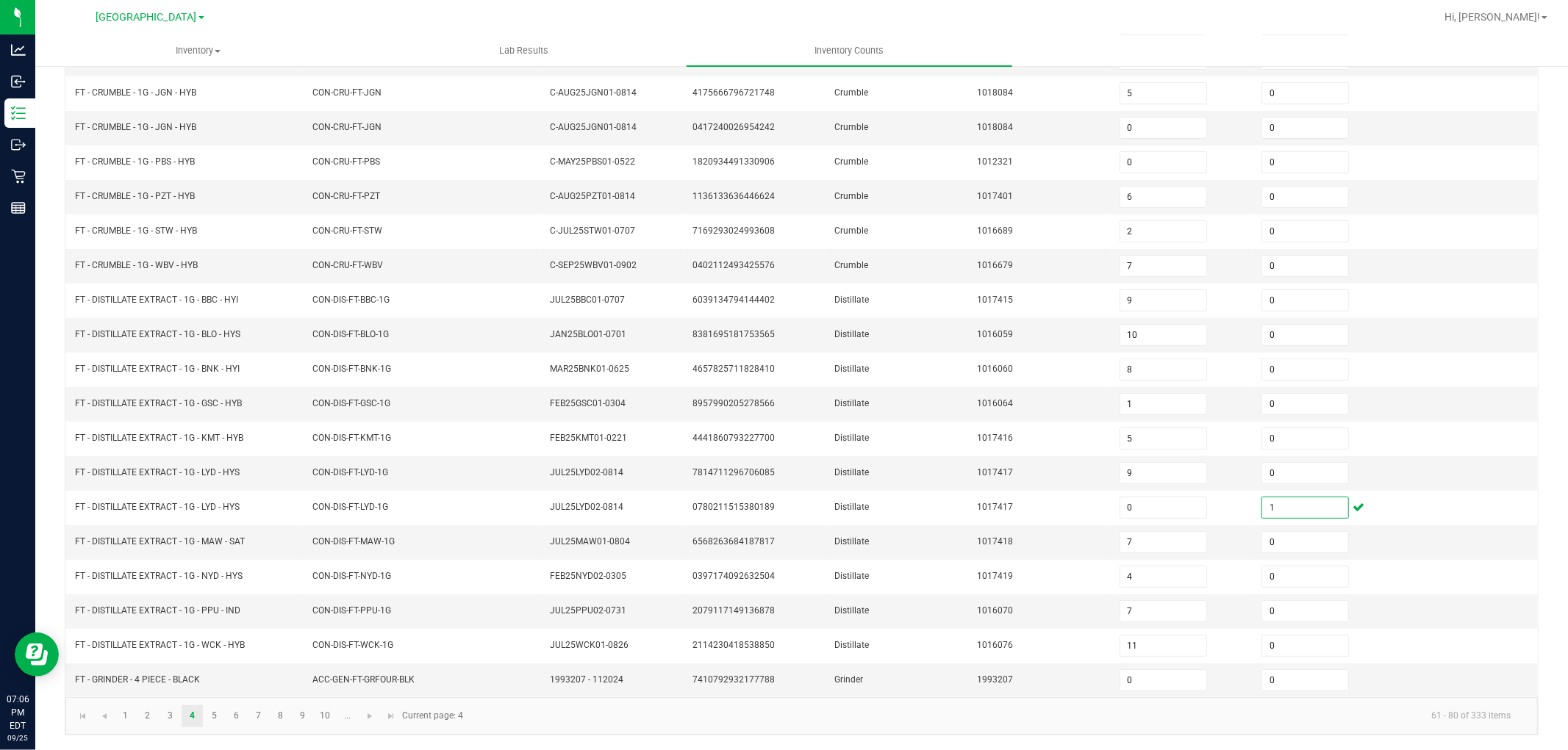
type input "1"
click at [53, 546] on div "< All Inventory Counts Inventory Count Cancel Count Submit for Review Type Ente…" at bounding box center [801, 292] width 1533 height 915
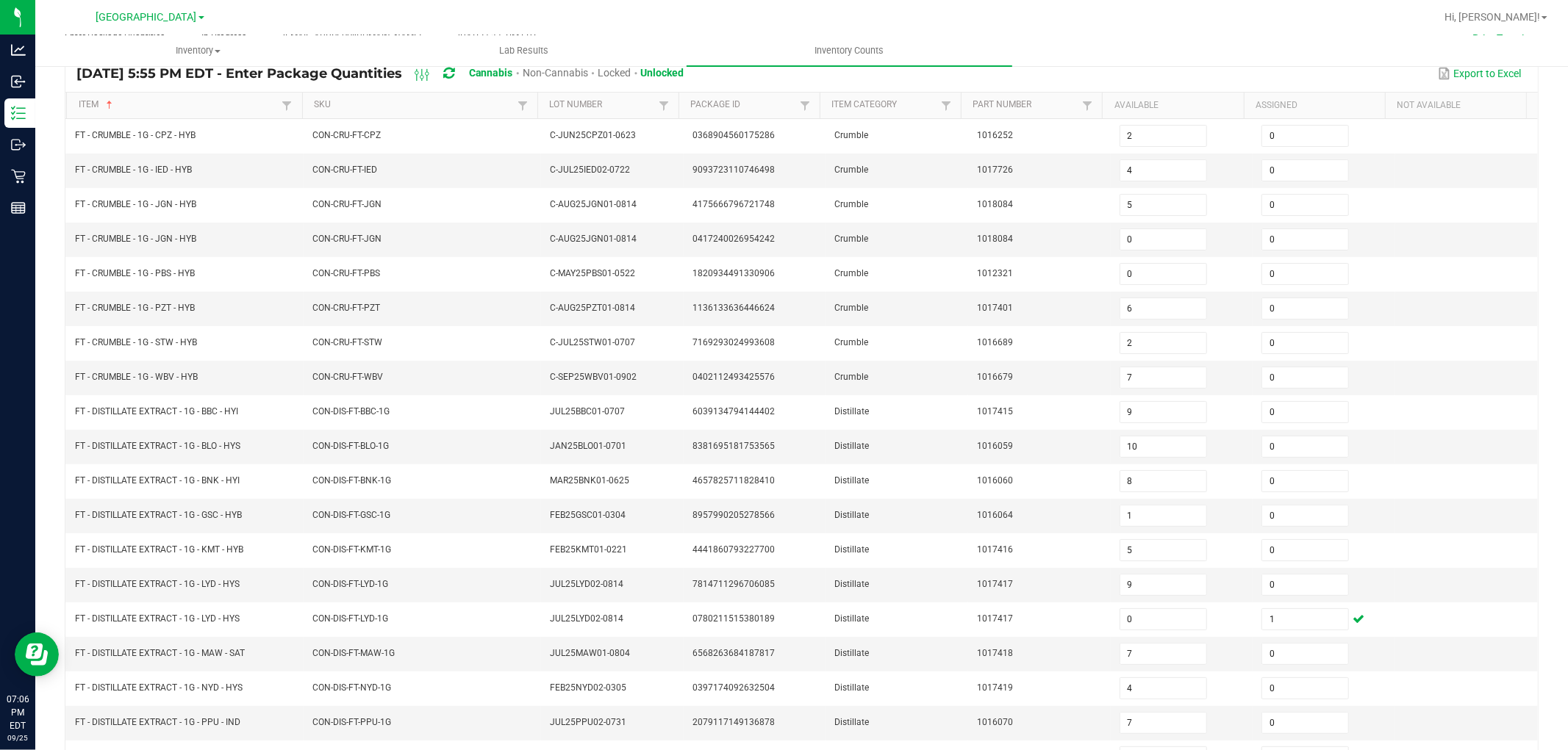
scroll to position [0, 0]
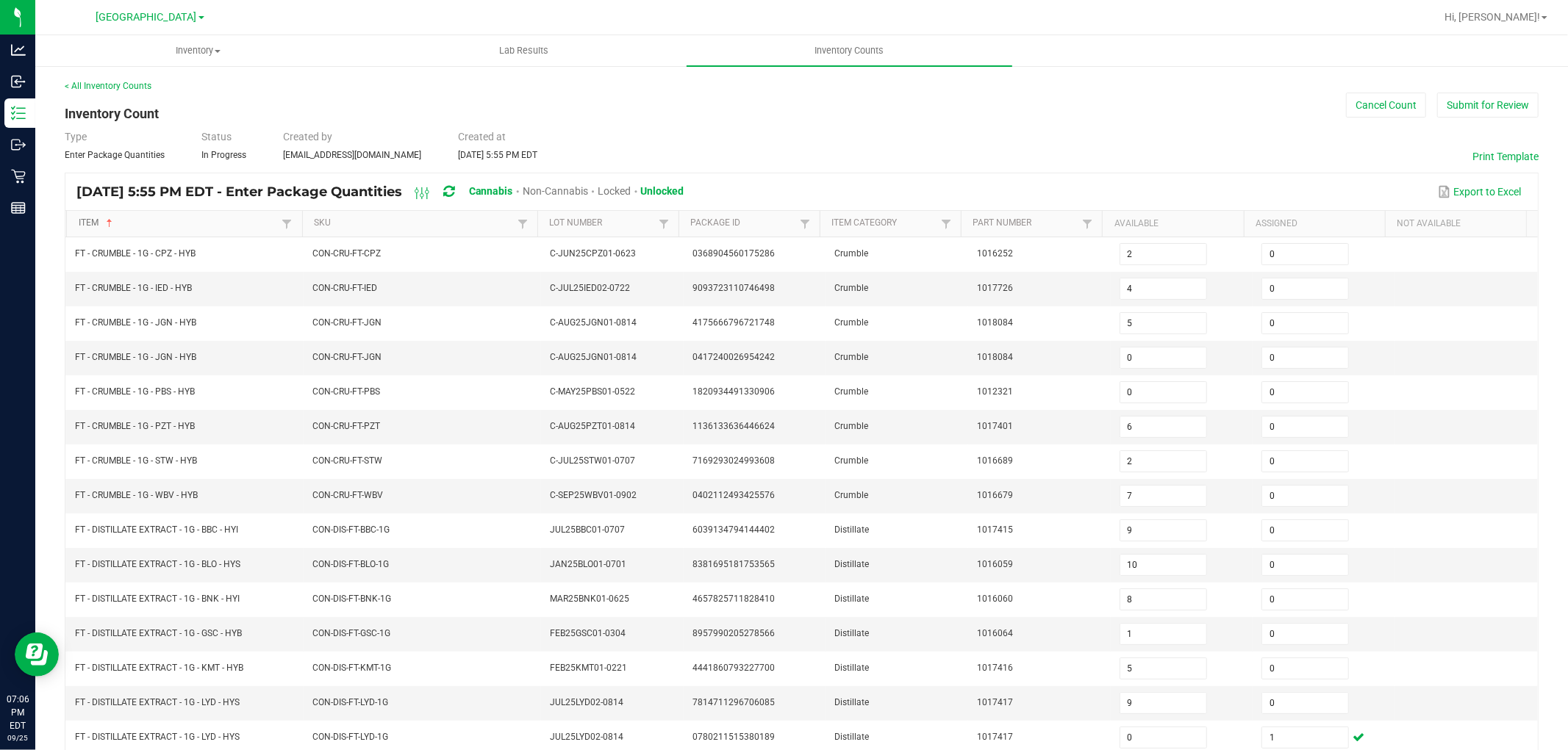
click at [134, 217] on link "Item" at bounding box center [178, 223] width 200 height 12
type input "6"
type input "9"
type input "5"
type input "8"
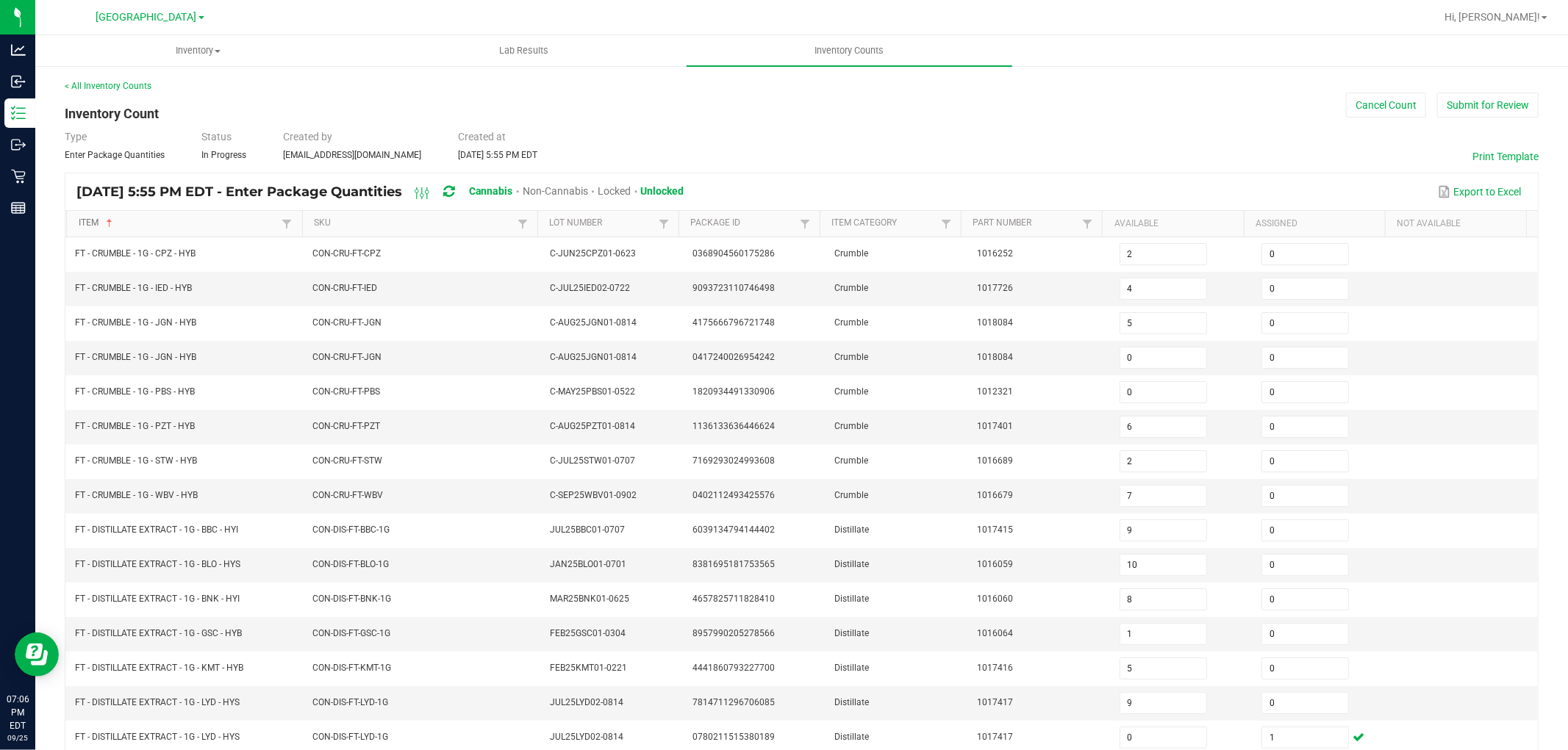
type input "8"
type input "7"
type input "8"
type input "12"
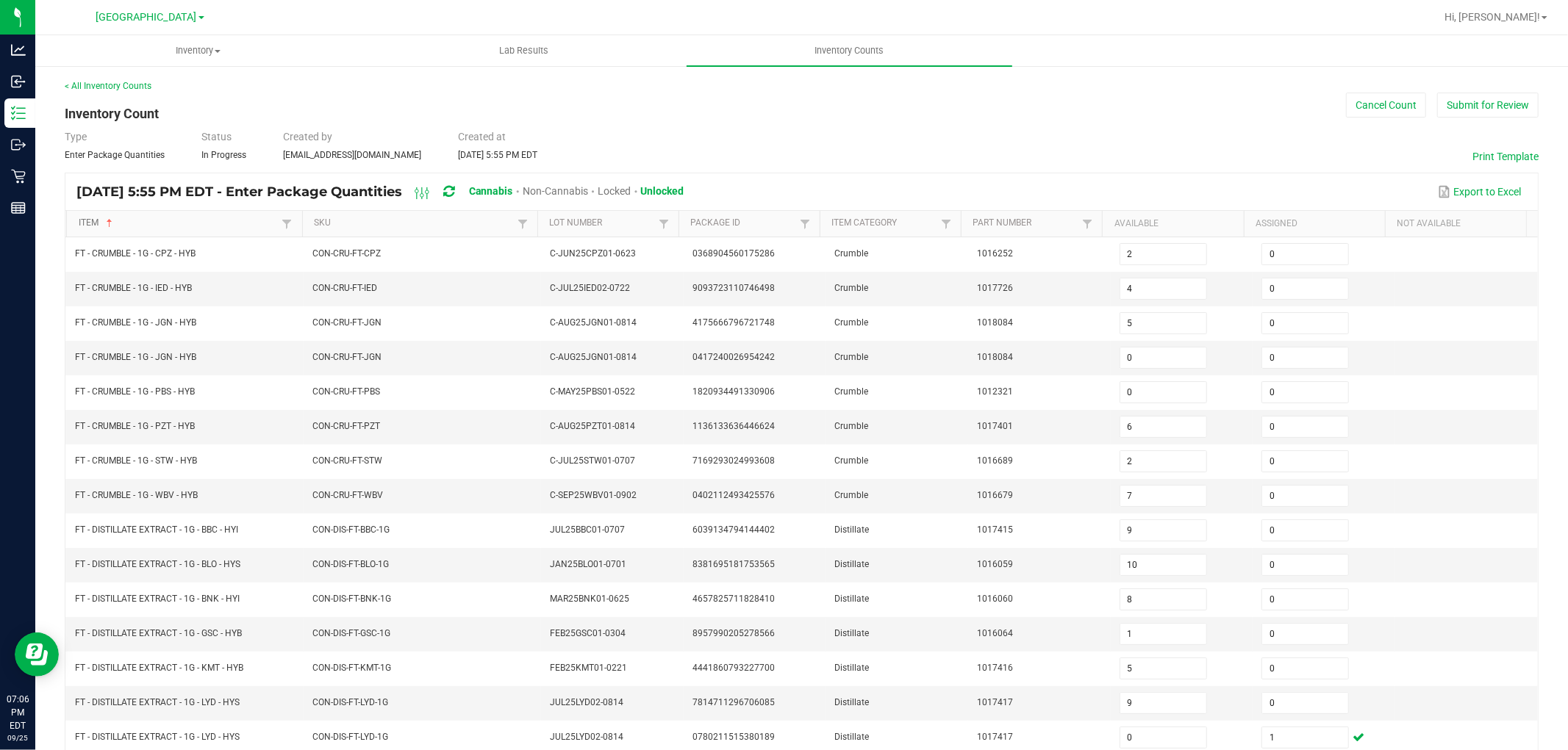
type input "4"
type input "7"
type input "24"
type input "17"
type input "20"
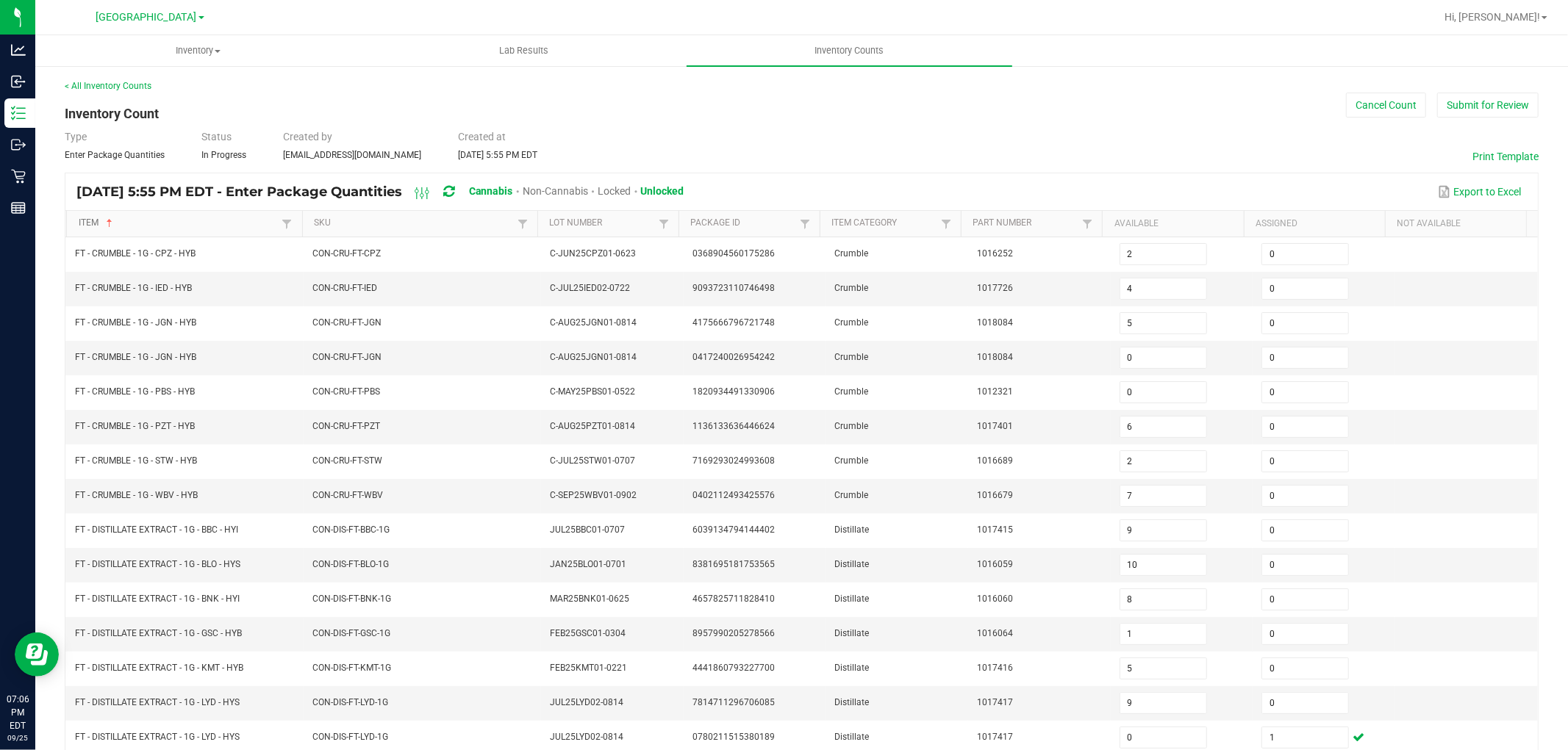
type input "3"
type input "15"
type input "16"
type input "0"
type input "17"
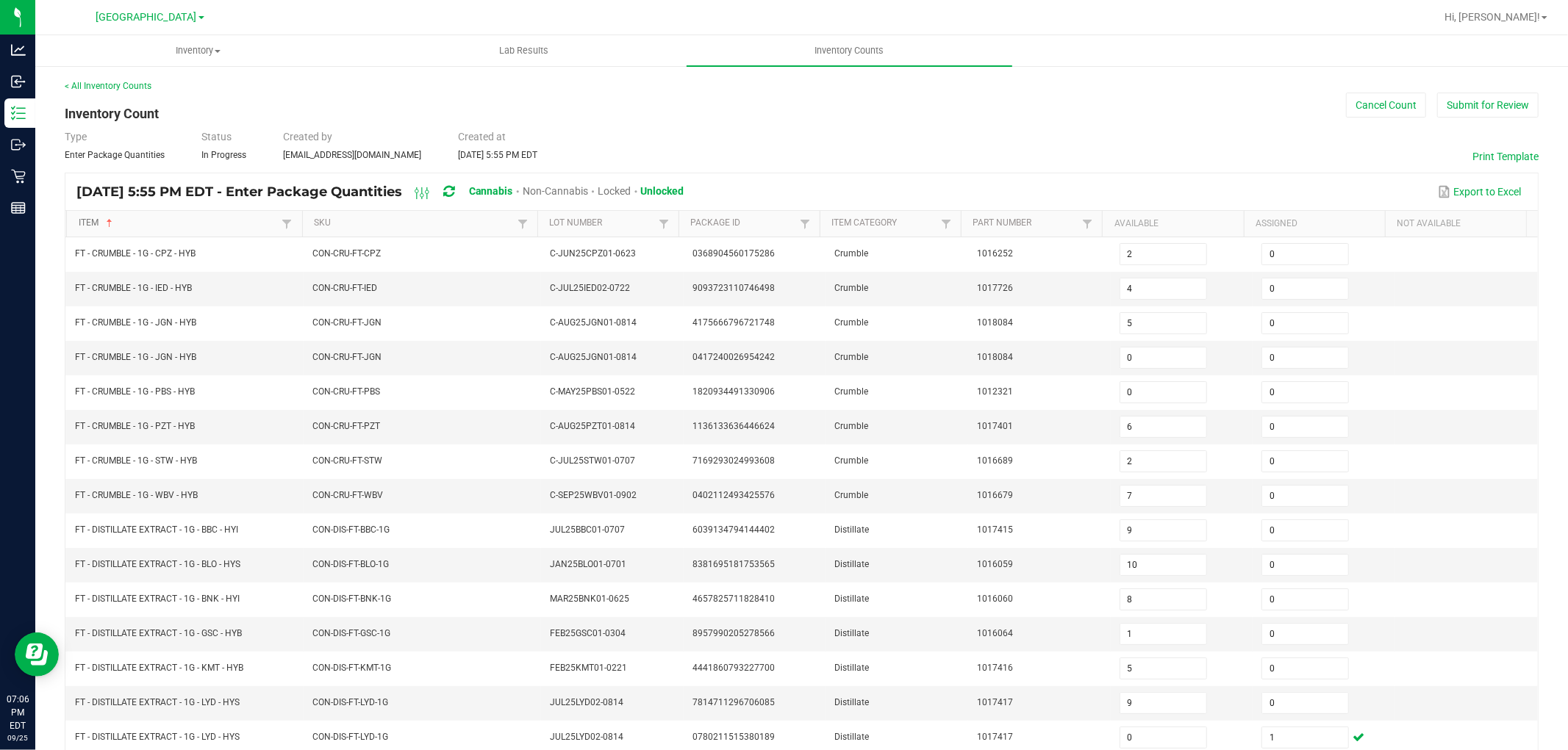
type input "7"
type input "3"
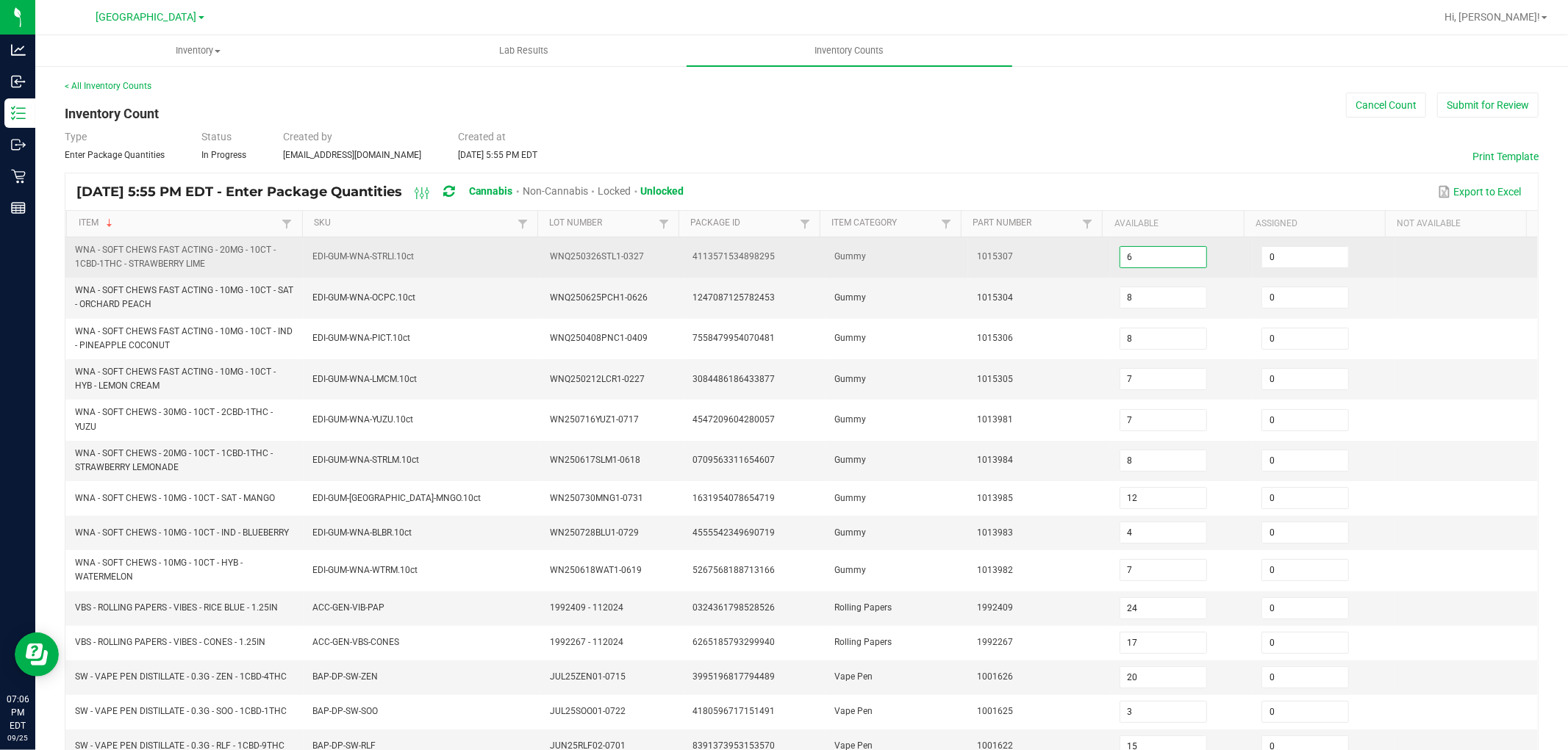
click at [1139, 251] on input "6" at bounding box center [1163, 257] width 86 height 21
type input "14"
type input "11"
type input "37"
type input "12"
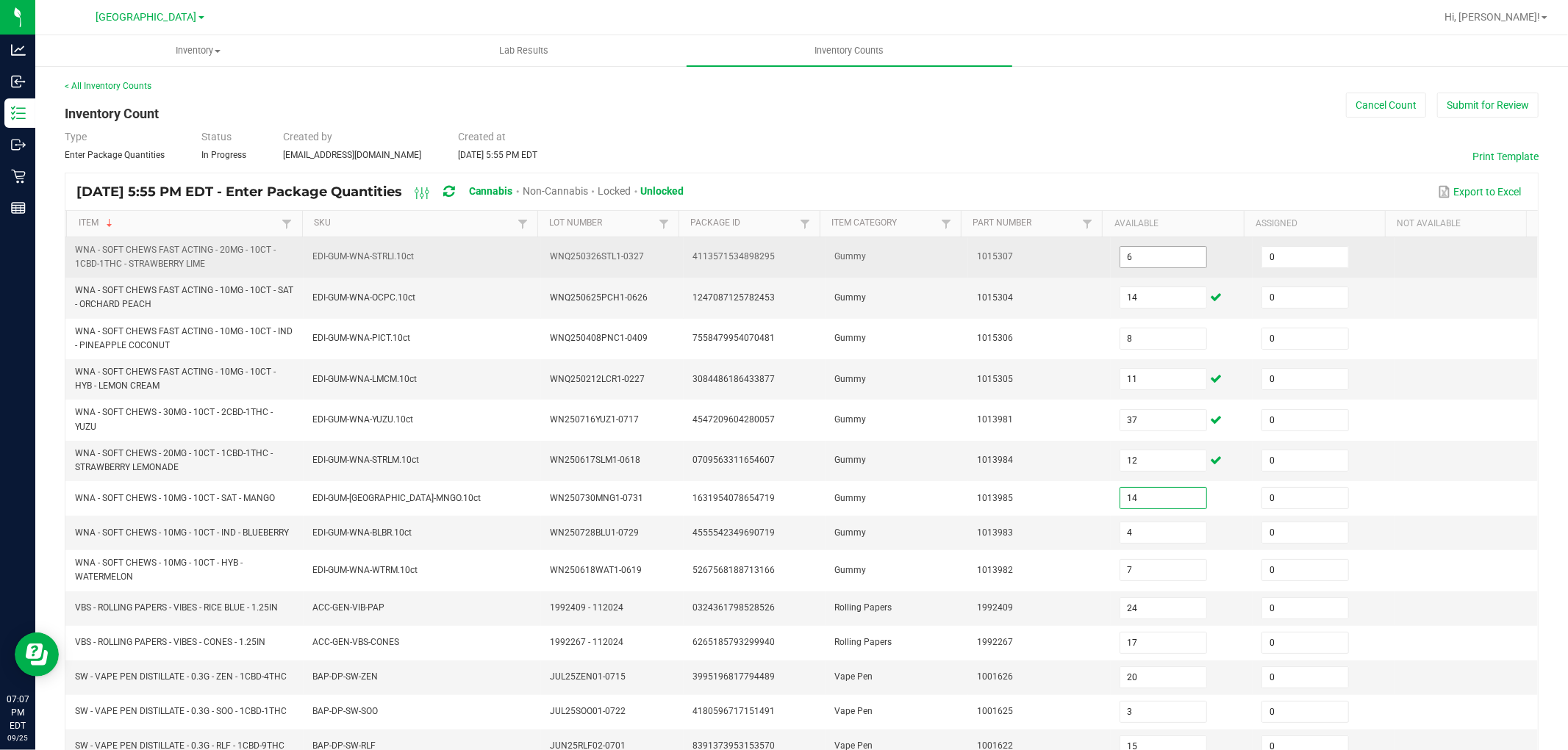
type input "14"
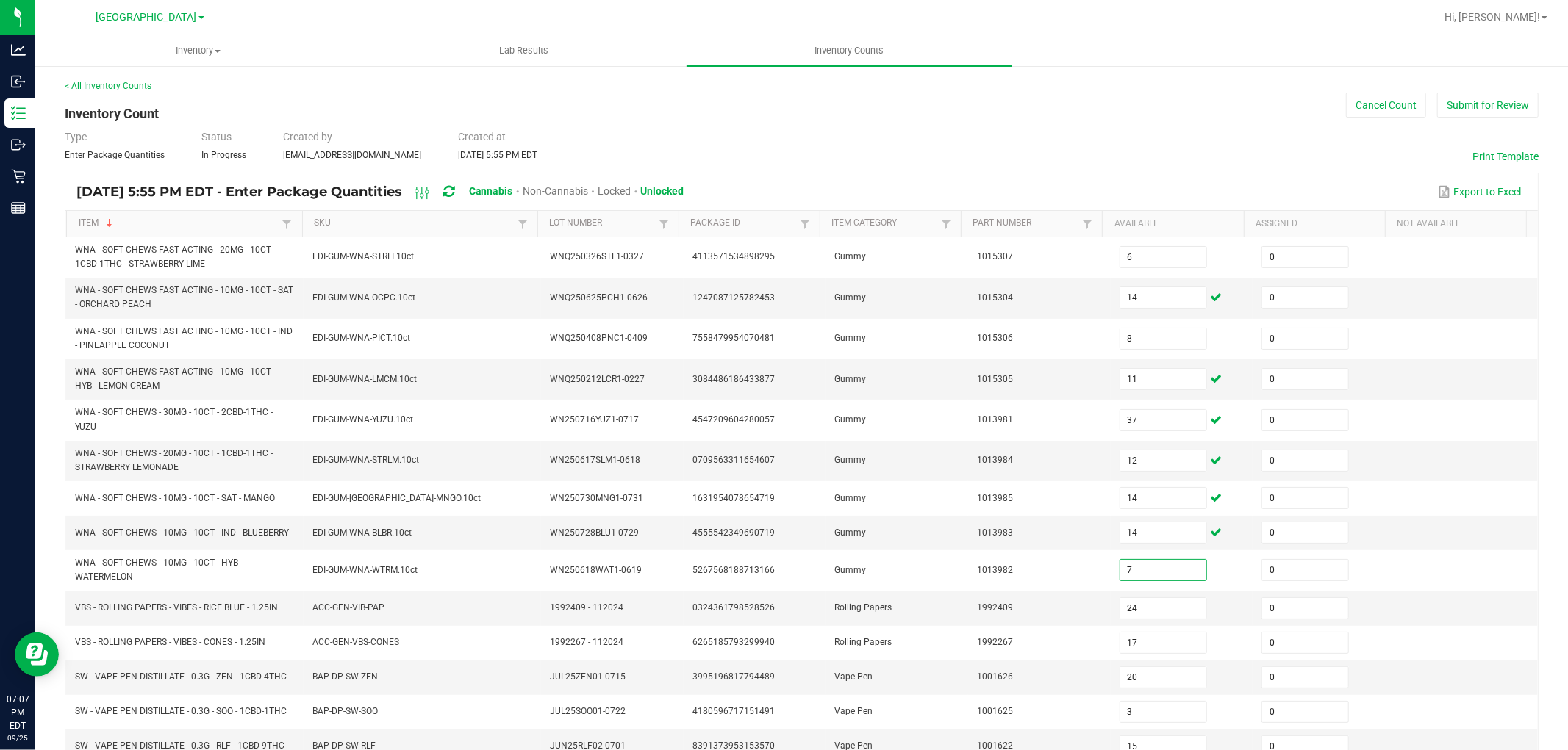
click at [61, 543] on div "< All Inventory Counts Inventory Count Cancel Count Submit for Review Type Ente…" at bounding box center [801, 543] width 1533 height 959
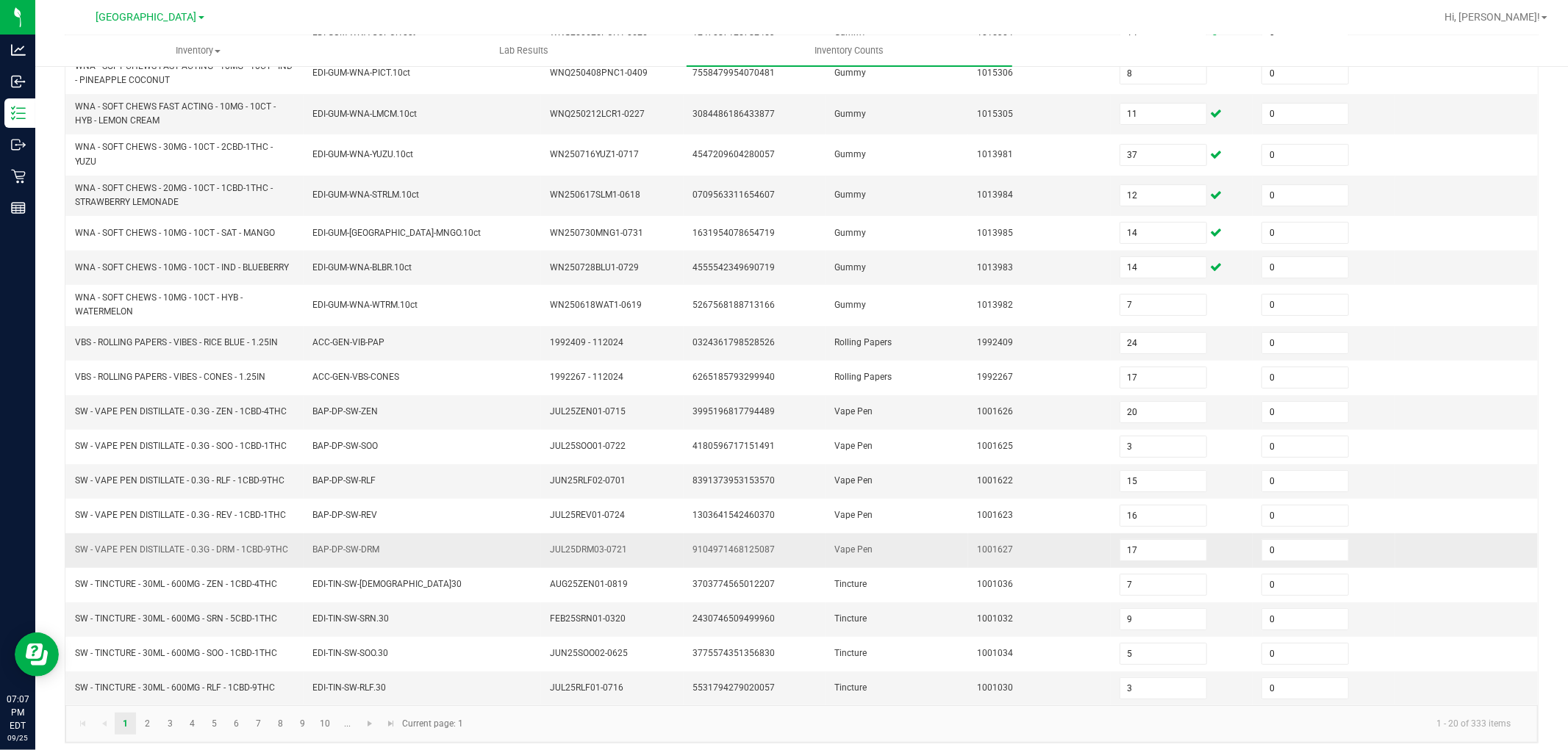
scroll to position [276, 0]
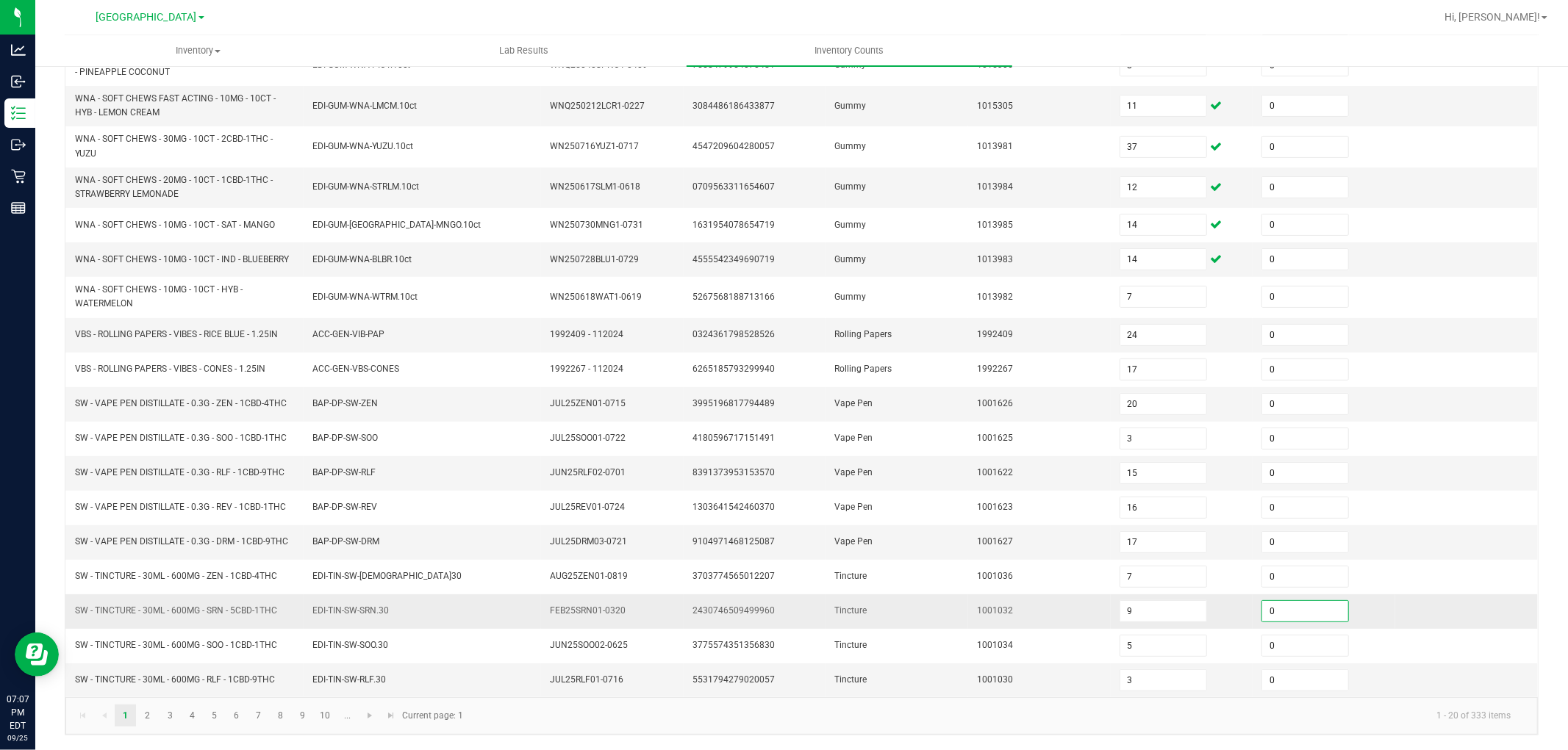
click at [1270, 607] on input "0" at bounding box center [1305, 611] width 86 height 21
click at [1141, 606] on input "9" at bounding box center [1163, 611] width 86 height 21
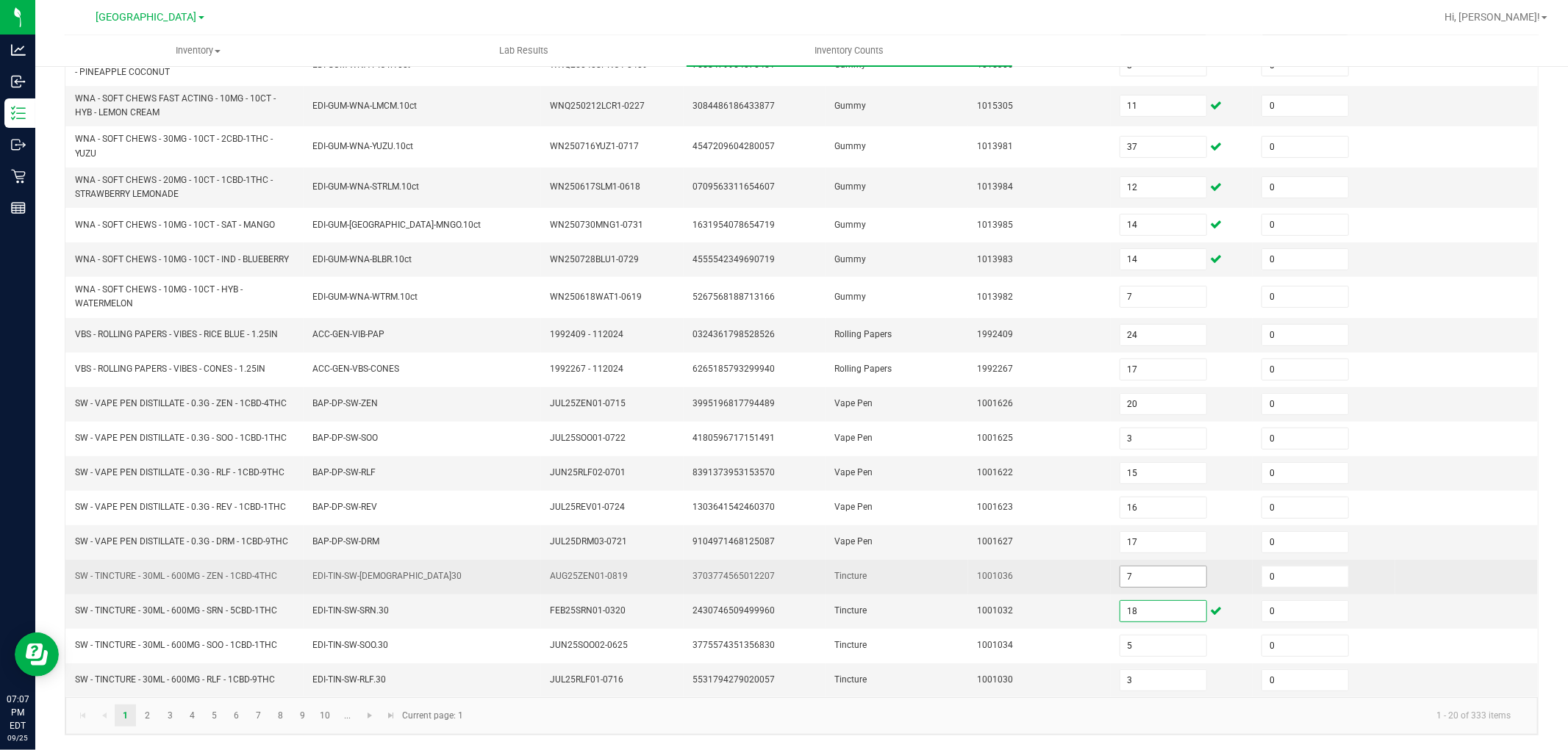
type input "18"
click at [1127, 571] on input "7" at bounding box center [1163, 577] width 86 height 21
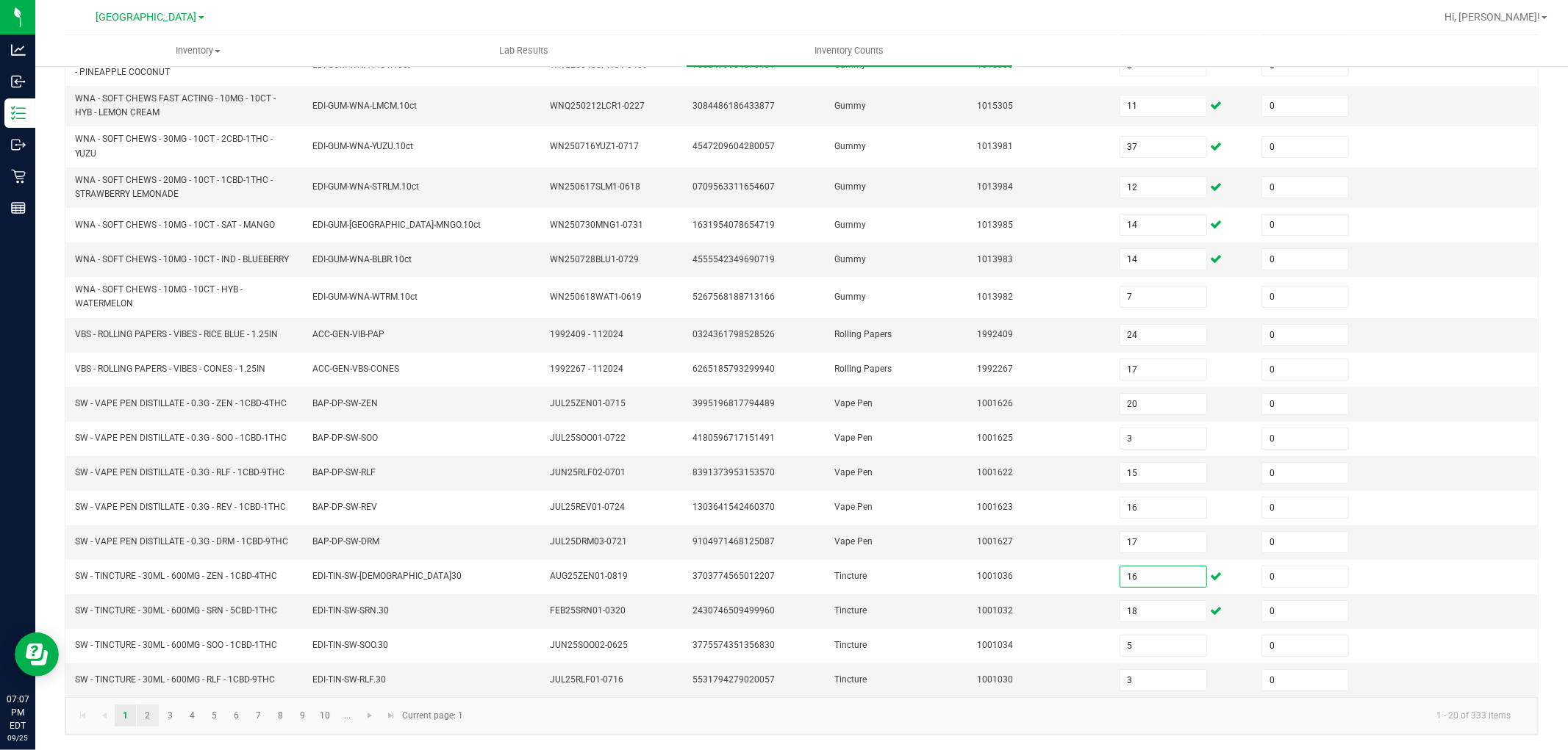
type input "16"
click at [155, 719] on link "2" at bounding box center [147, 716] width 21 height 22
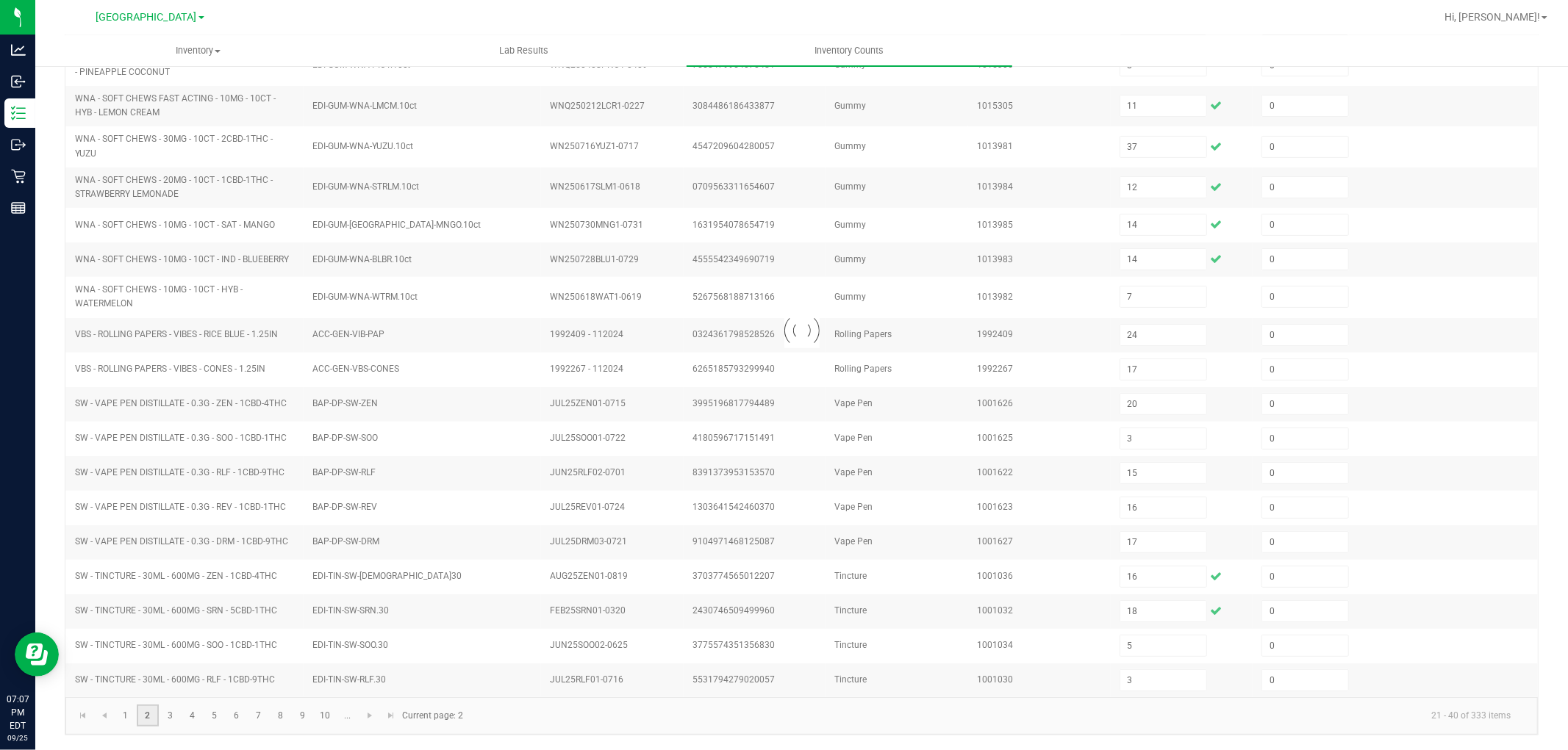
type input "7"
type input "4"
type input "2"
type input "1"
type input "8"
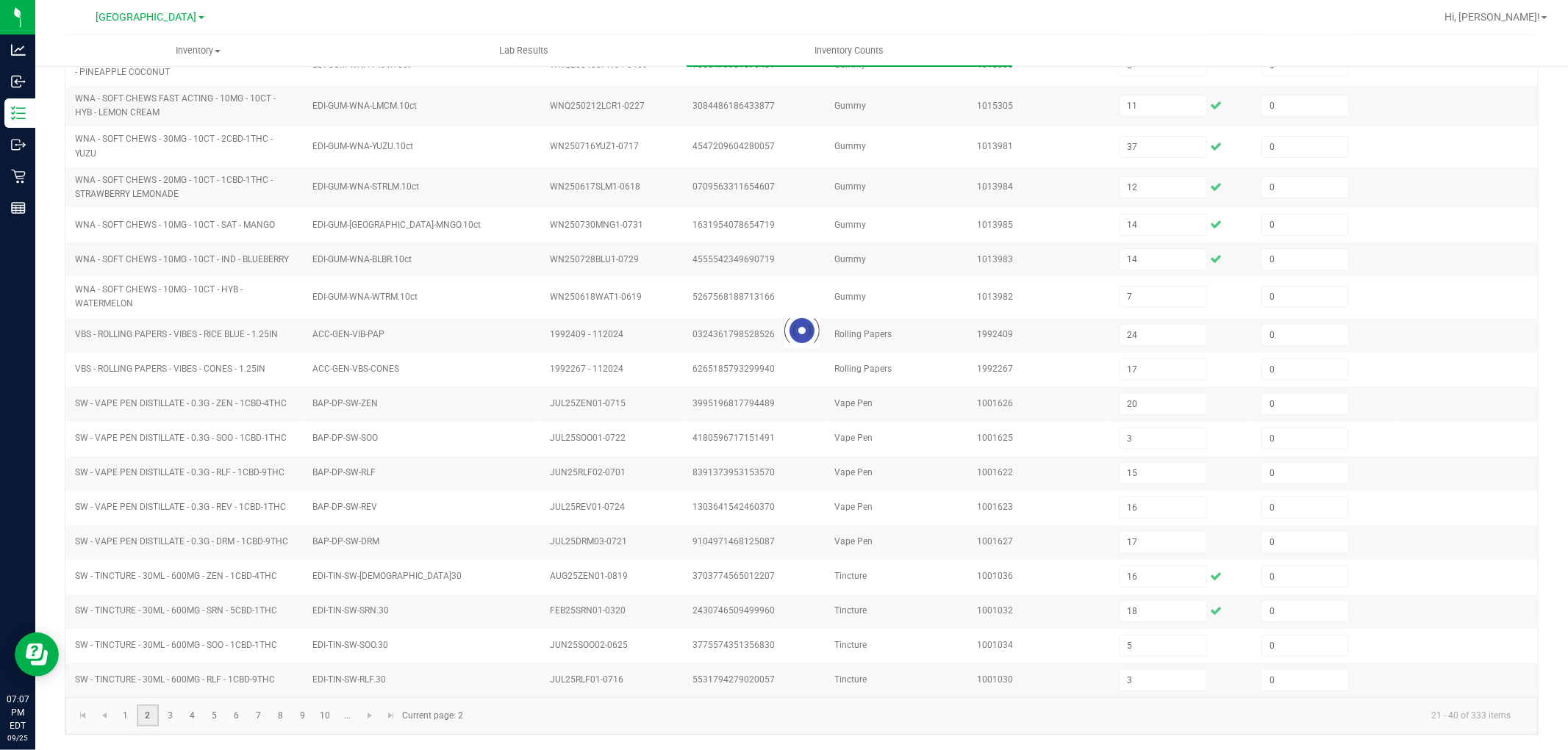
type input "2"
type input "4"
type input "3"
type input "4"
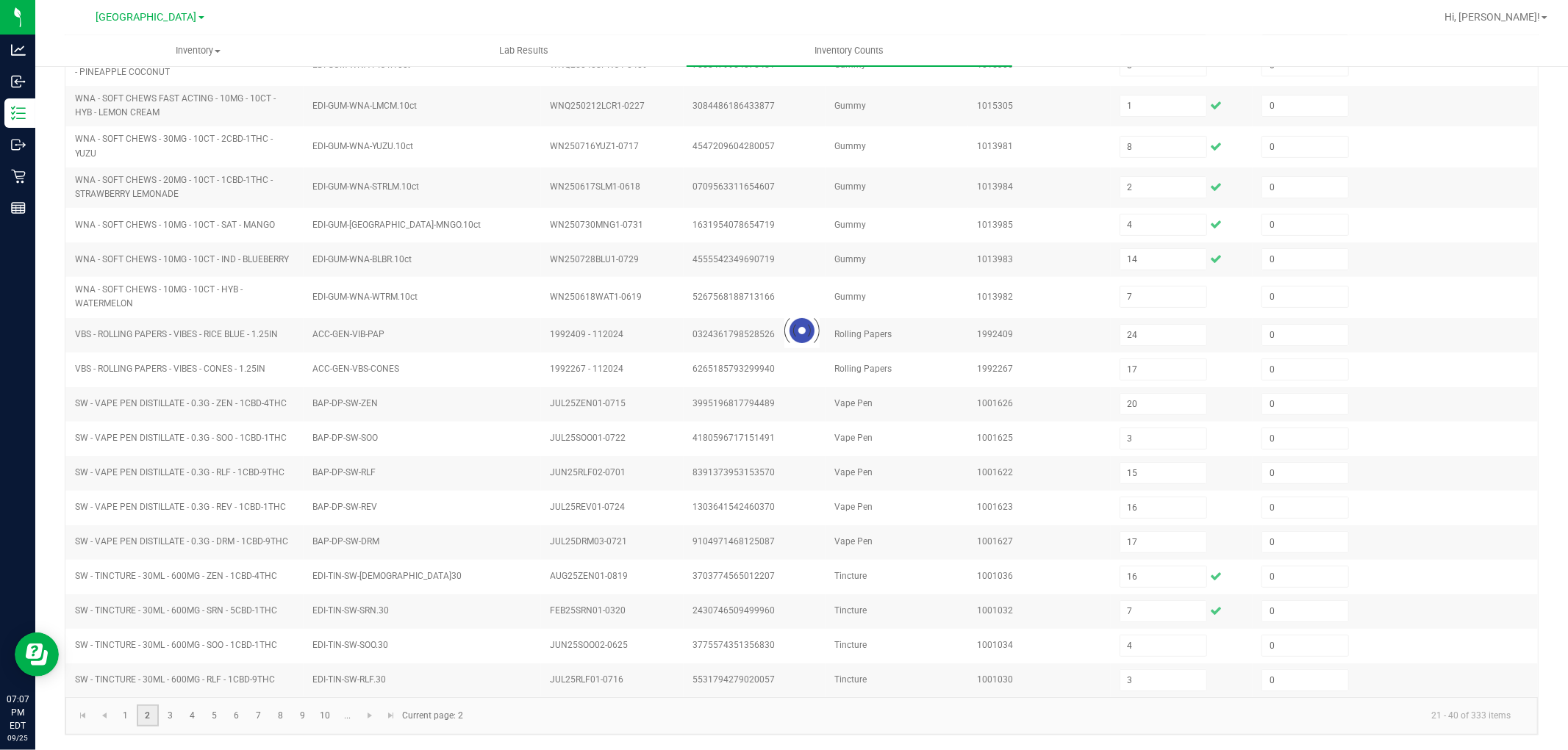
type input "5"
type input "6"
type input "19"
type input "4"
type input "11"
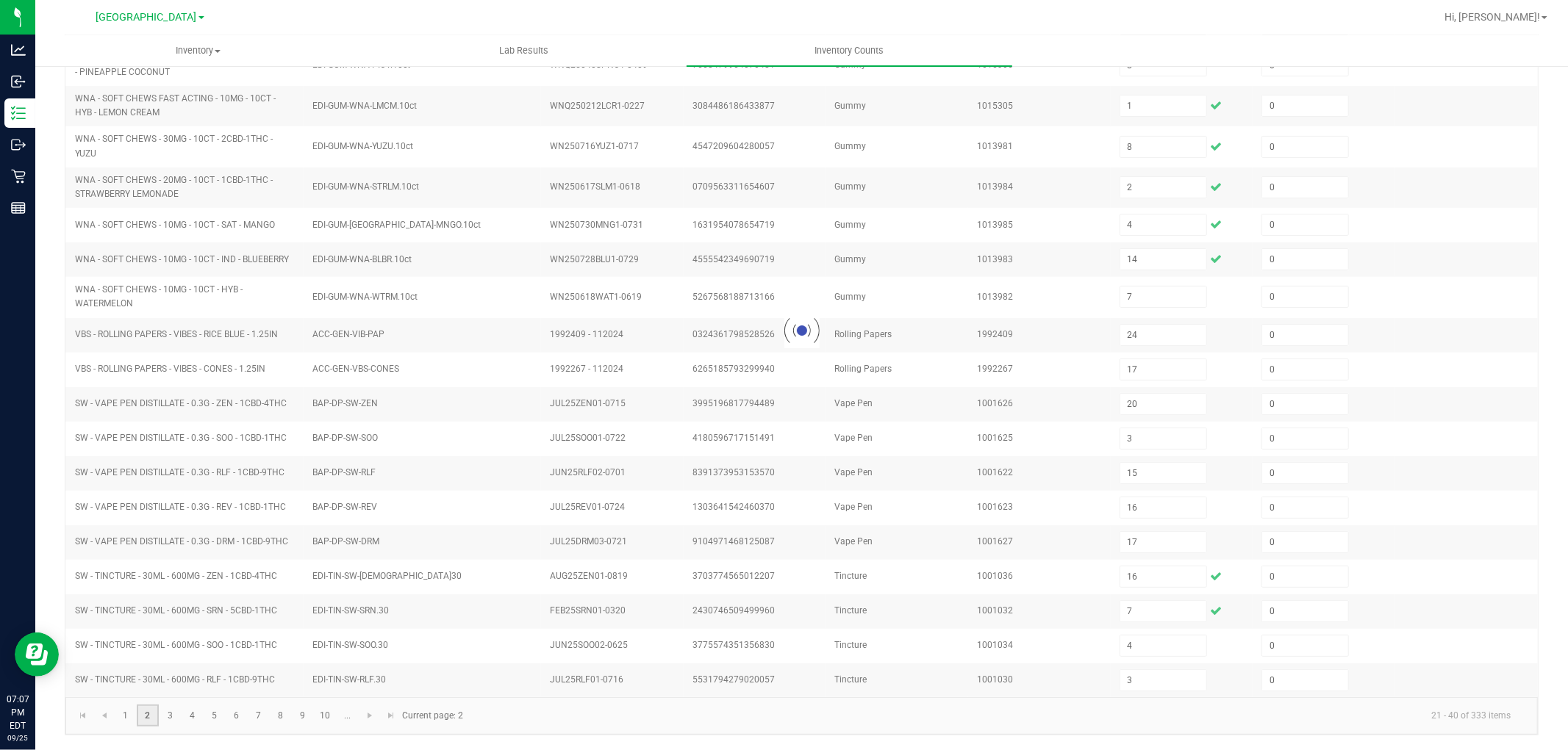
type input "10"
type input "0"
type input "5"
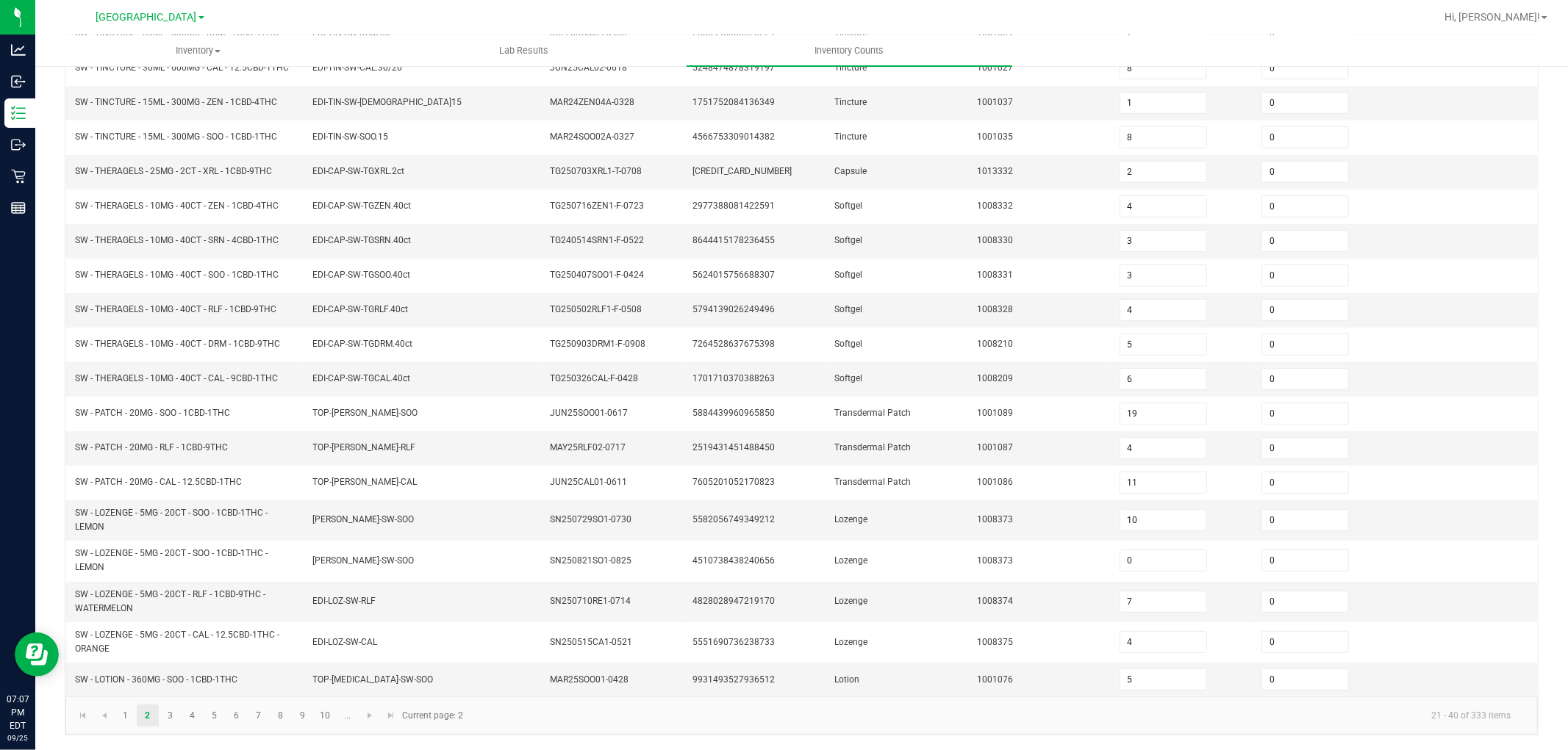
click at [53, 592] on div "< All Inventory Counts Inventory Count Cancel Count Submit for Review Type Ente…" at bounding box center [801, 280] width 1533 height 941
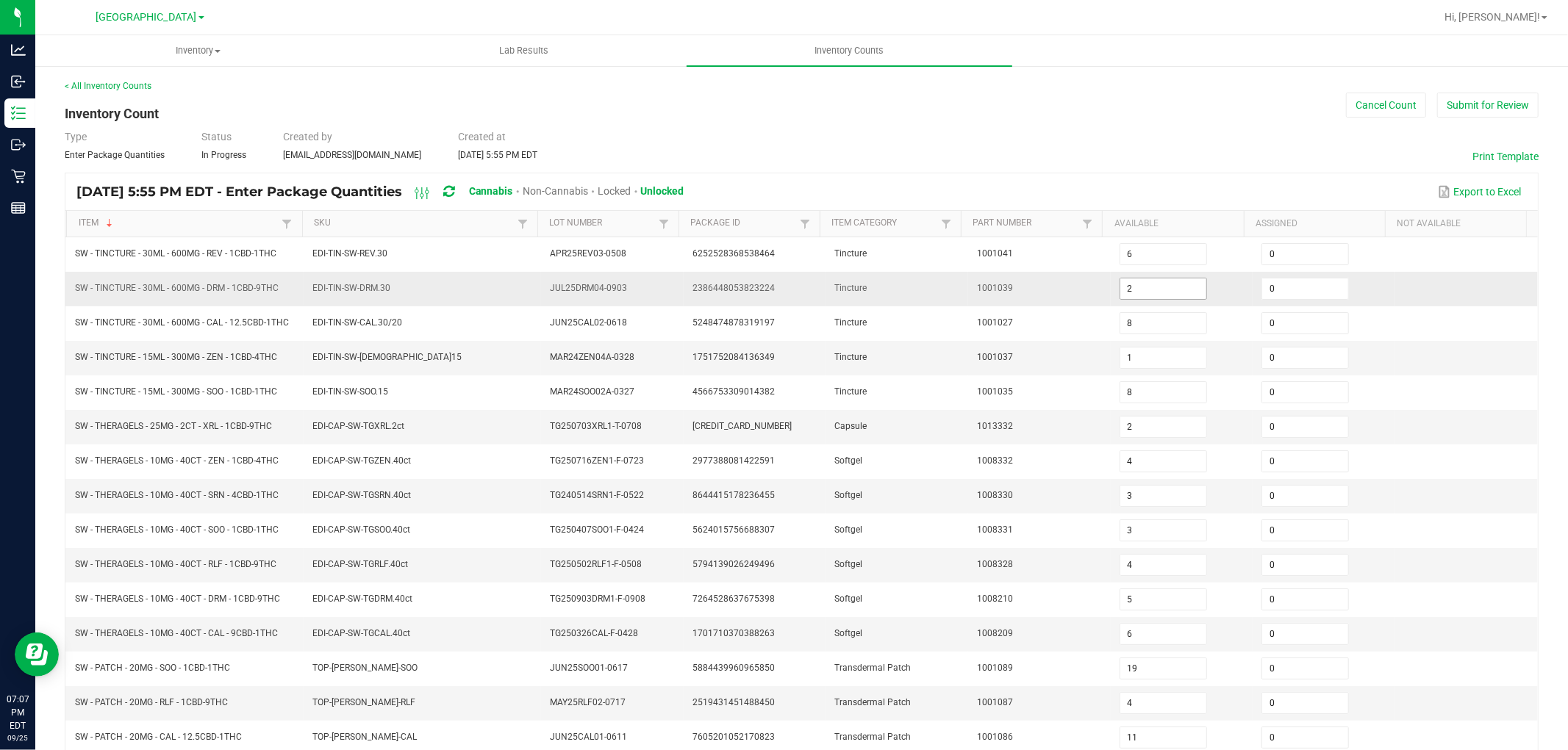
click at [1133, 293] on input "2" at bounding box center [1163, 289] width 86 height 21
type input "11"
click at [51, 495] on div "< All Inventory Counts Inventory Count Cancel Count Submit for Review Type Ente…" at bounding box center [801, 535] width 1533 height 941
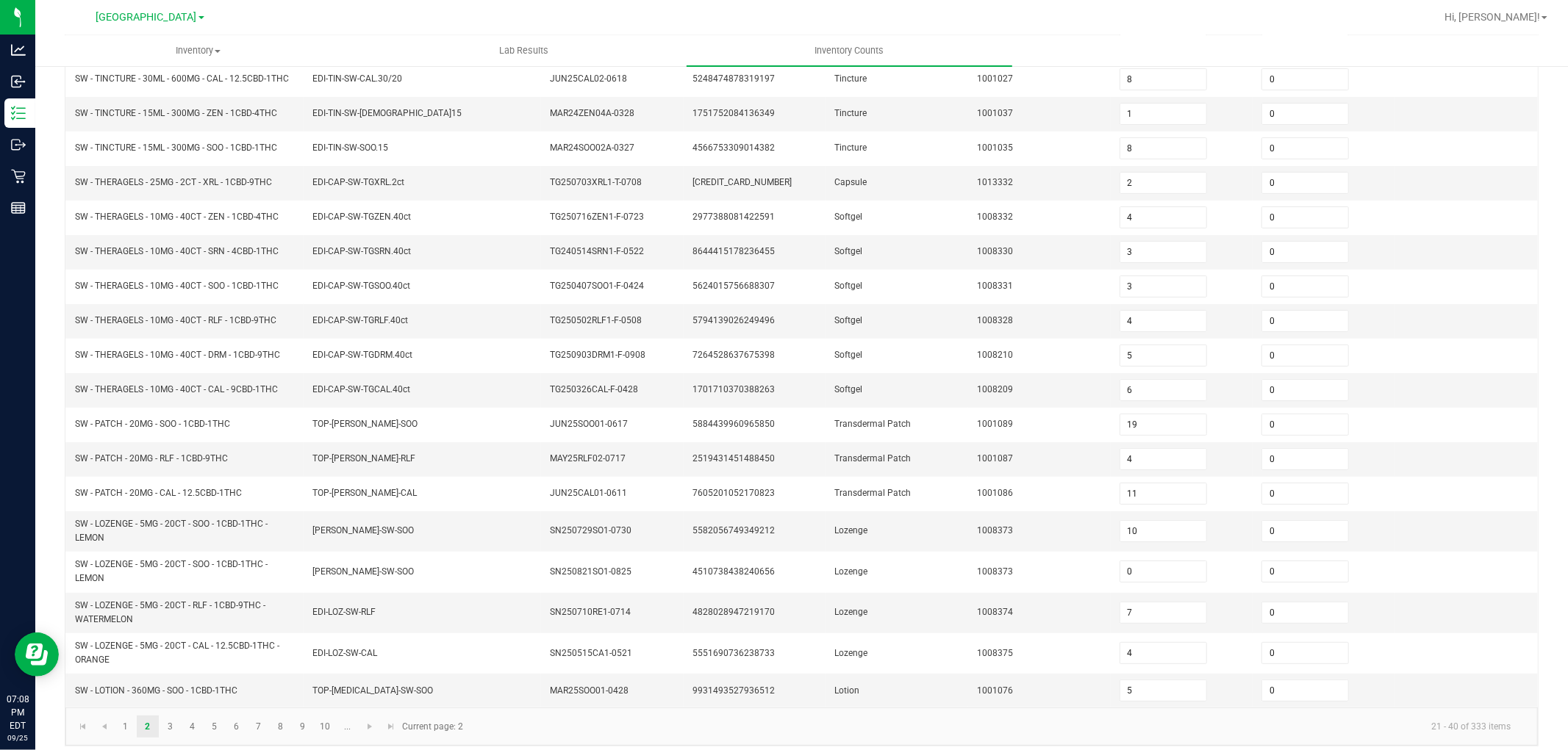
scroll to position [245, 0]
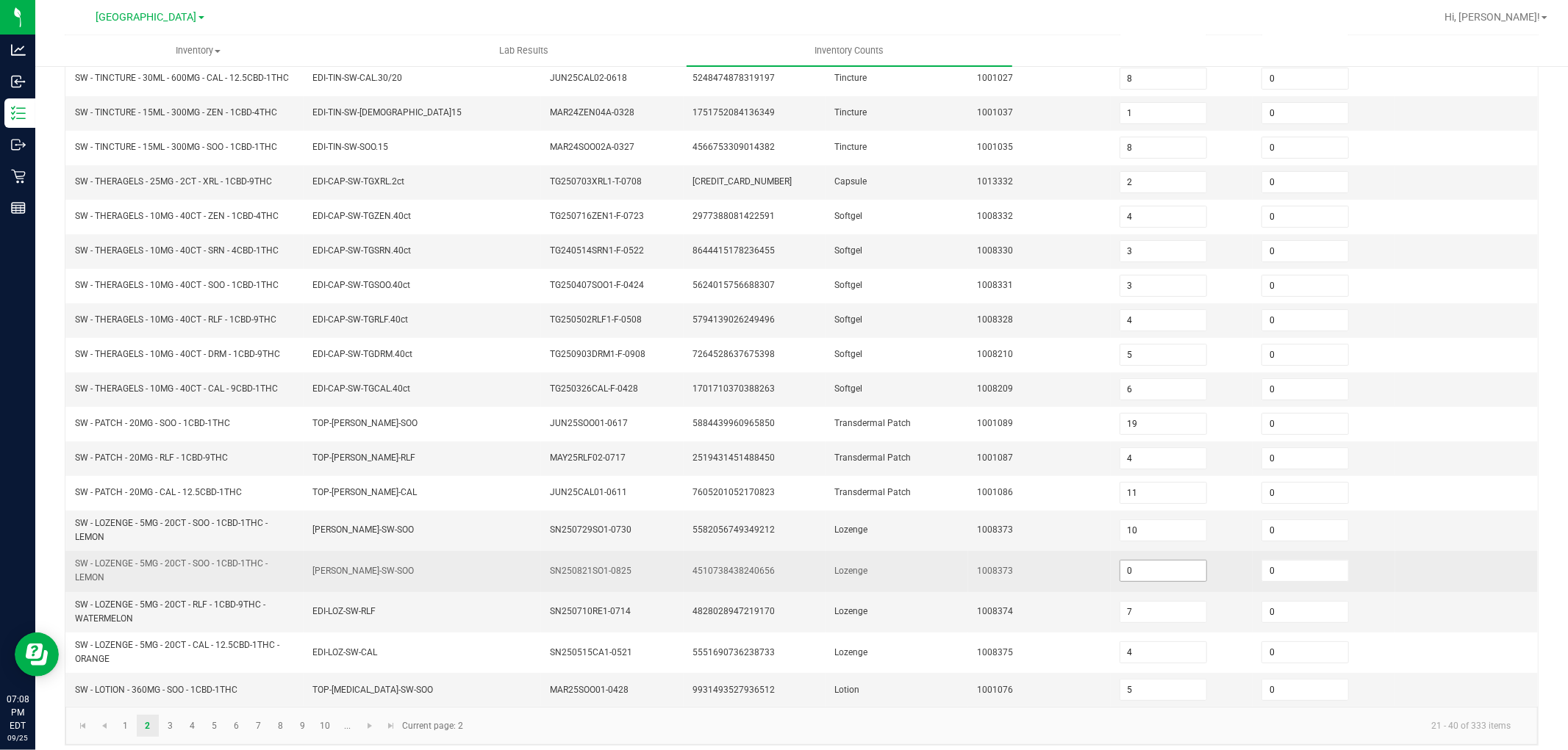
click at [1142, 574] on input "0" at bounding box center [1163, 571] width 86 height 21
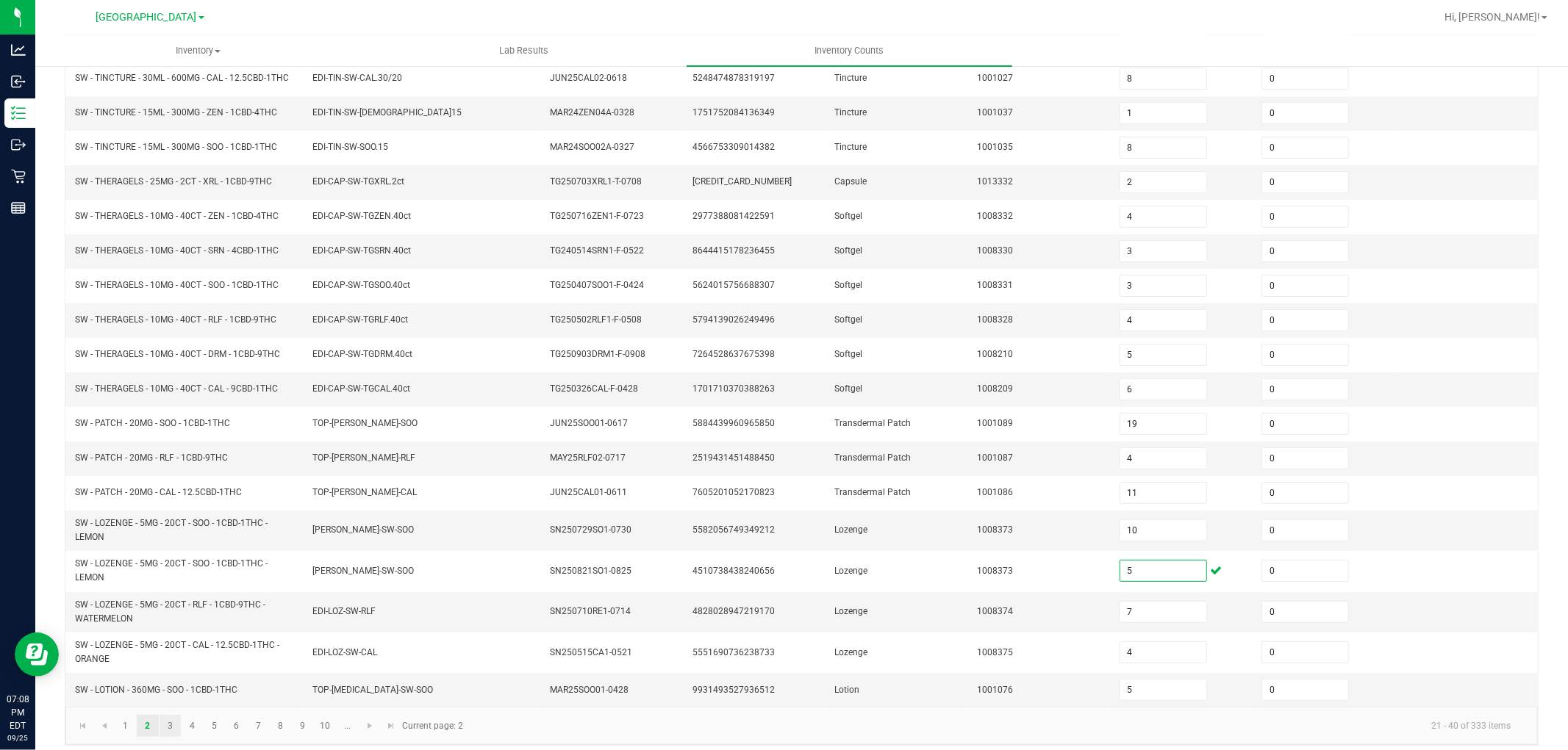
type input "5"
click at [177, 728] on link "3" at bounding box center [169, 726] width 21 height 22
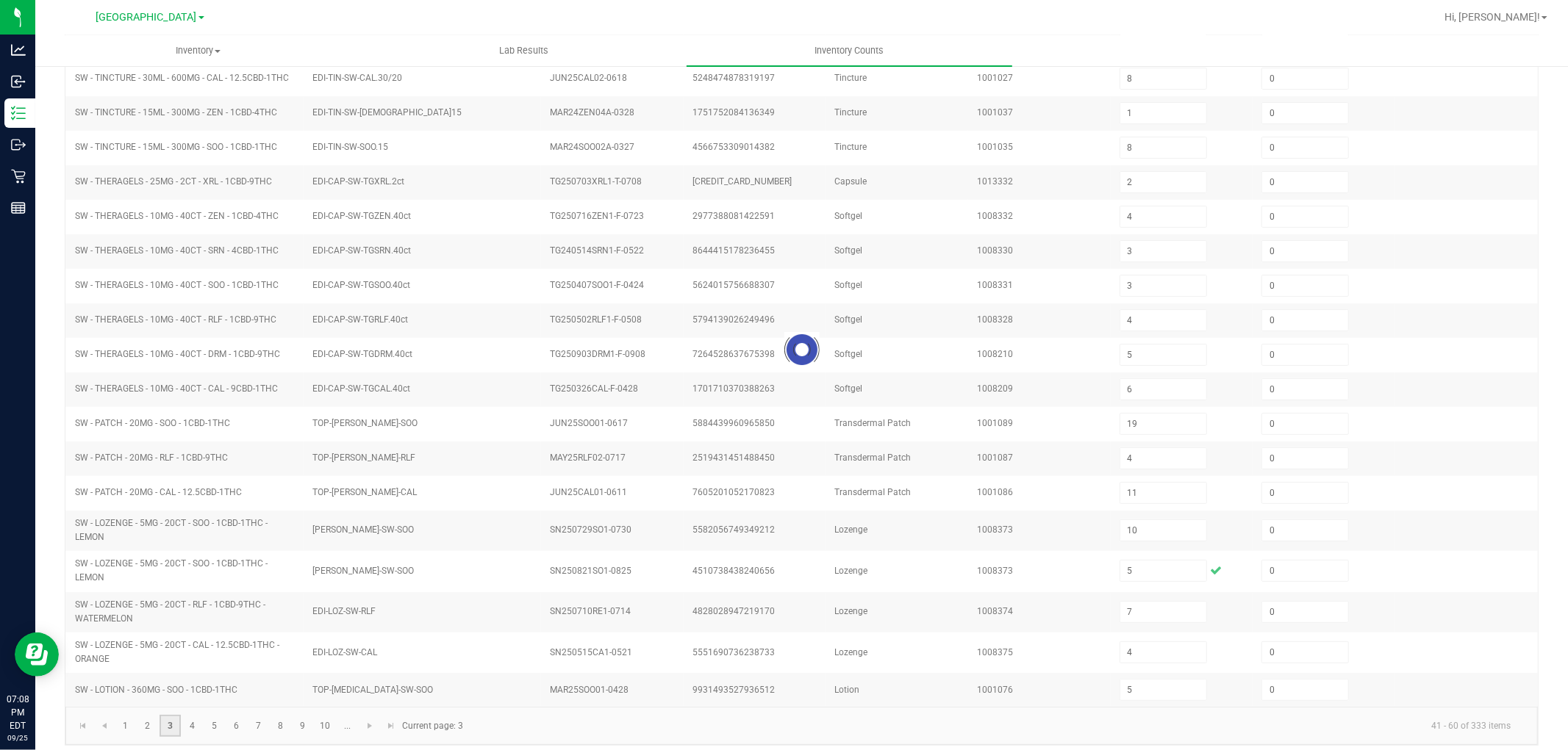
type input "2"
type input "9"
type input "2"
type input "42"
type input "0"
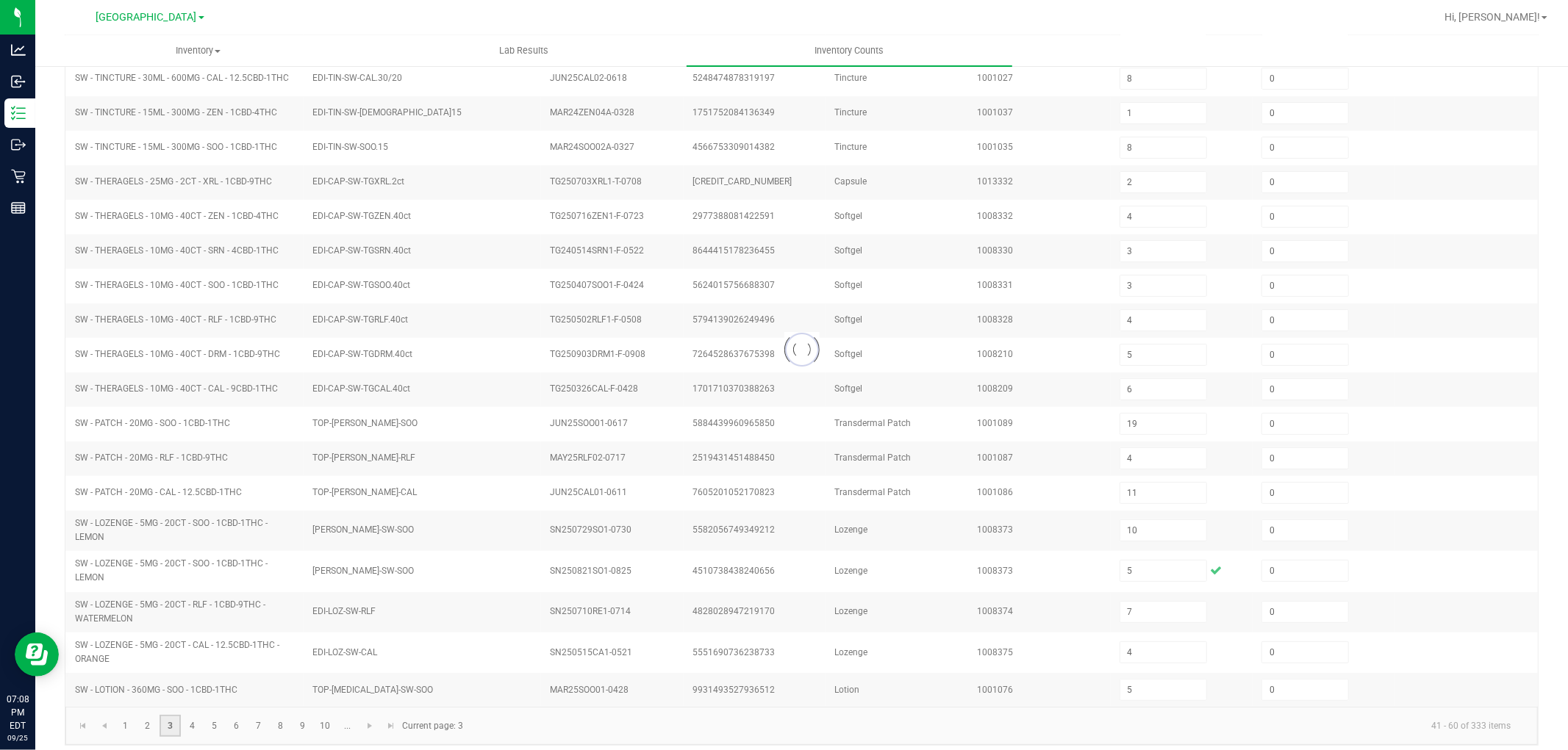
type input "1"
type input "8"
type input "0"
type input "1"
type input "6"
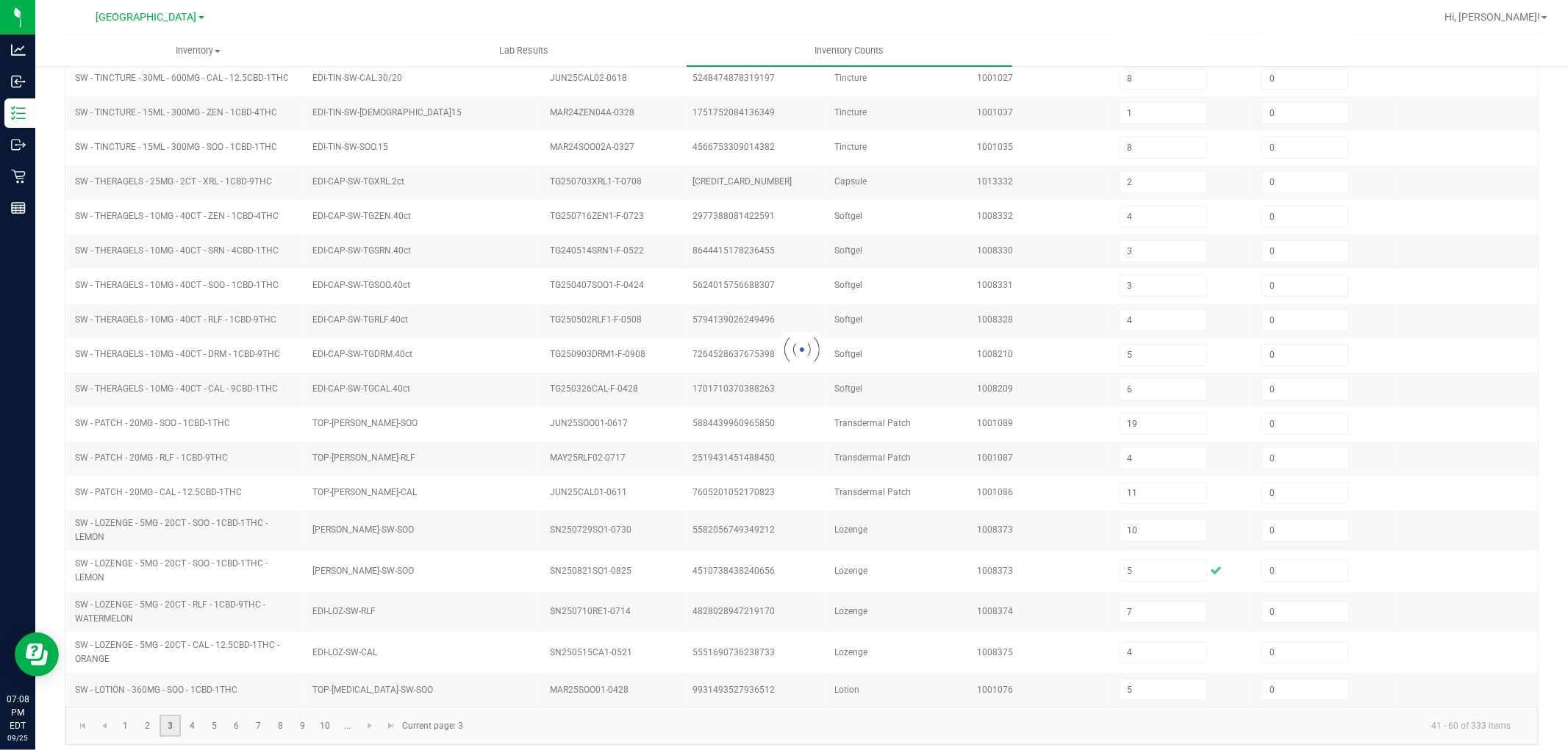
type input "6"
type input "10"
type input "3"
type input "11"
type input "2"
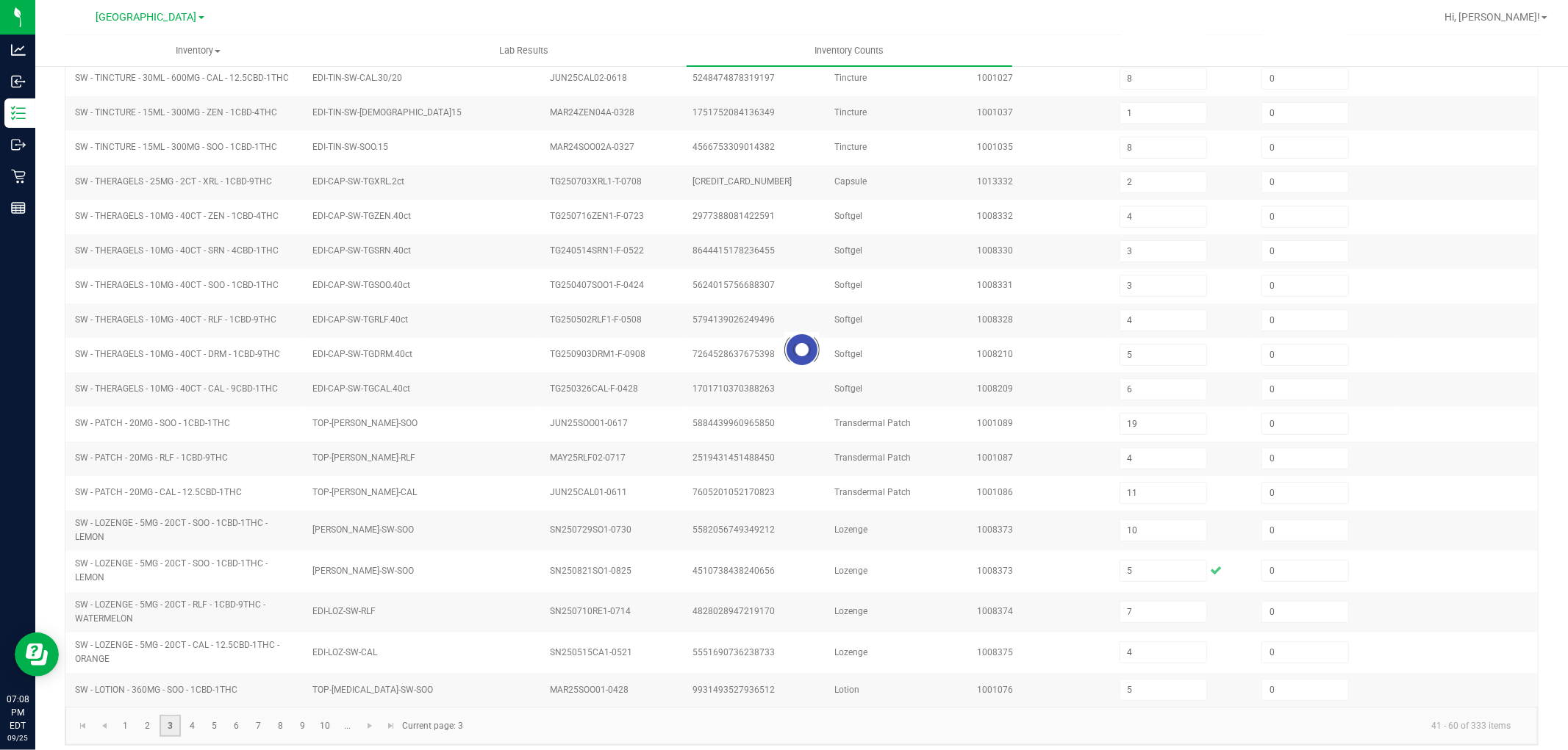
type input "1"
type input "10"
type input "13"
type input "11"
type input "0"
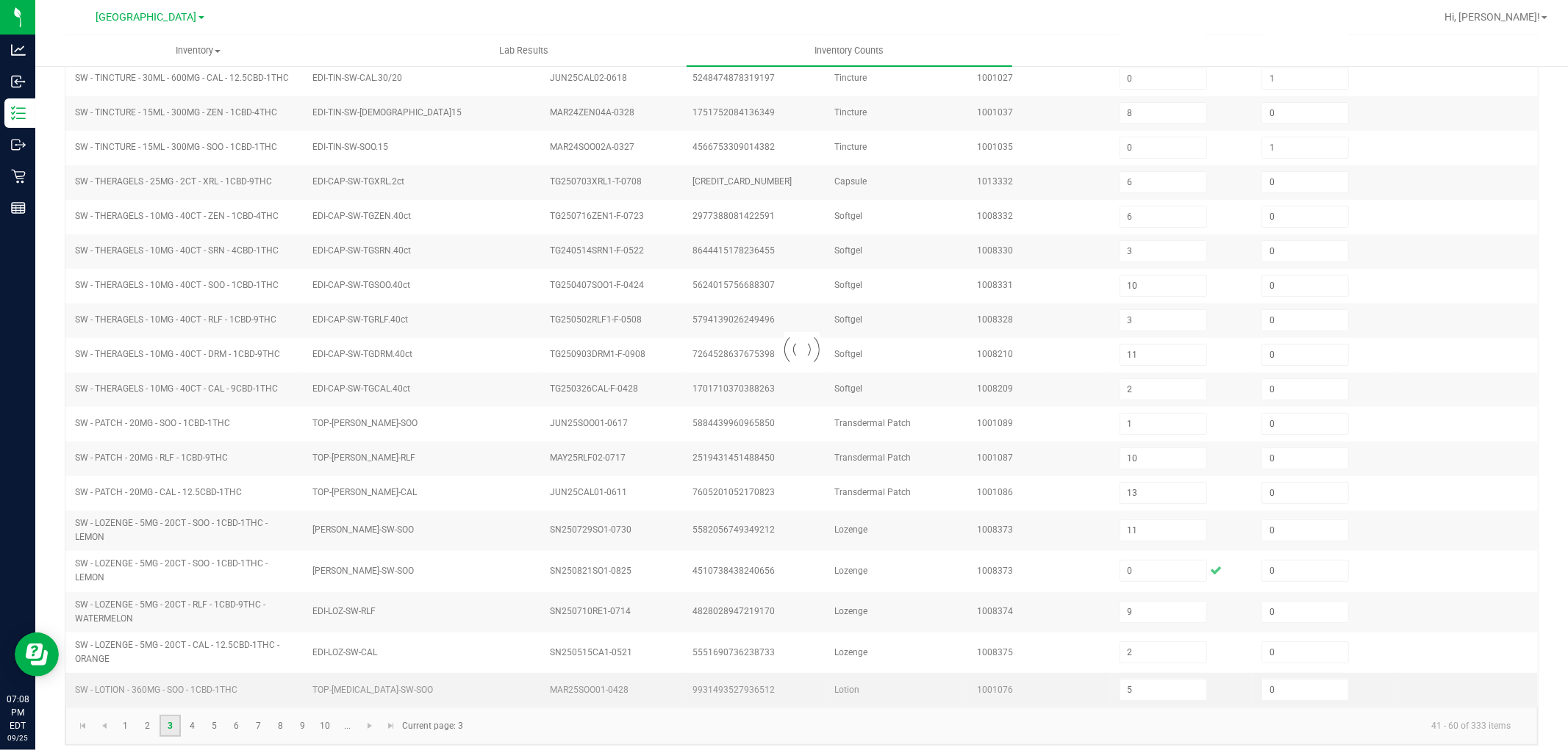
scroll to position [241, 0]
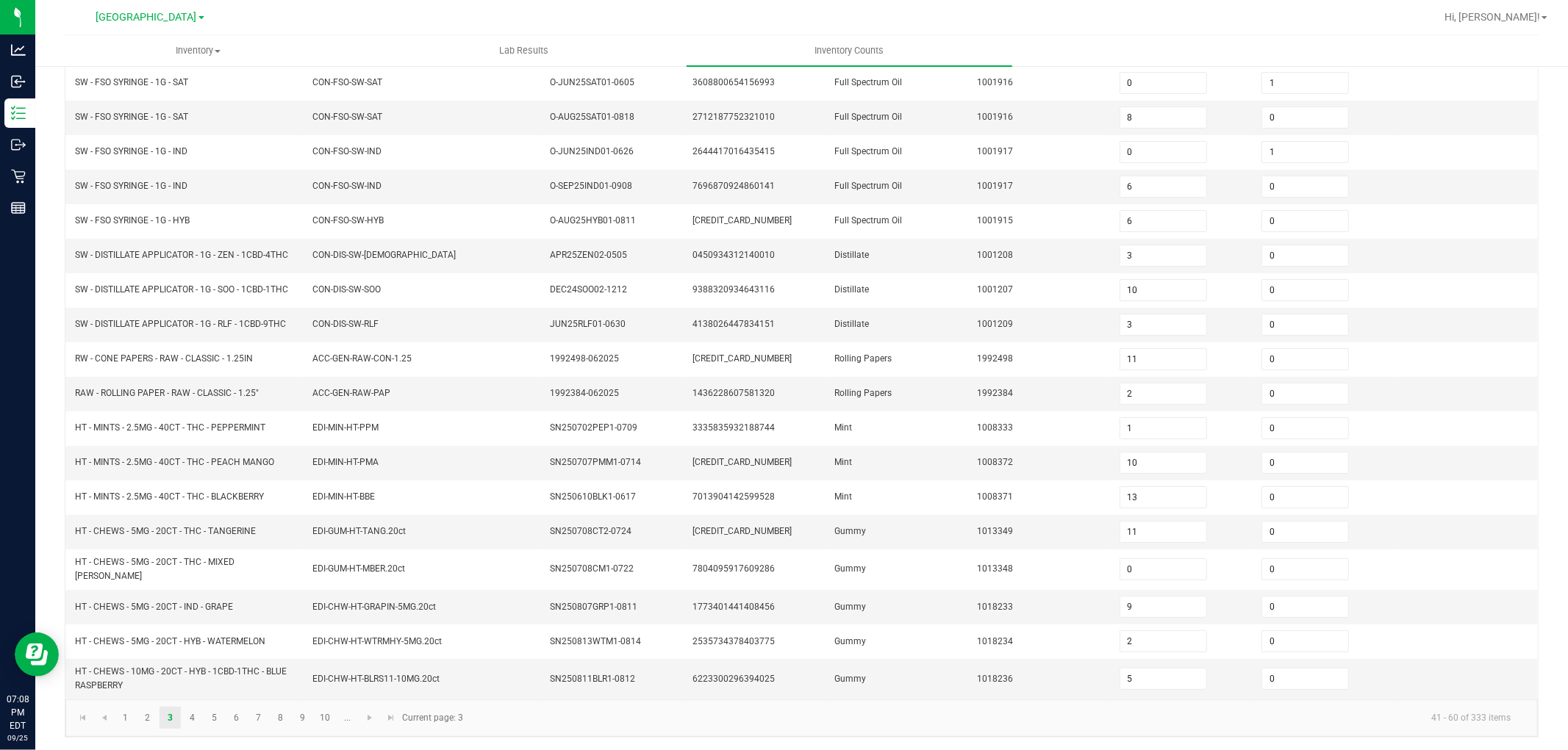
click at [54, 571] on div "< All Inventory Counts Inventory Count Cancel Count Submit for Review Type Ente…" at bounding box center [801, 288] width 1533 height 928
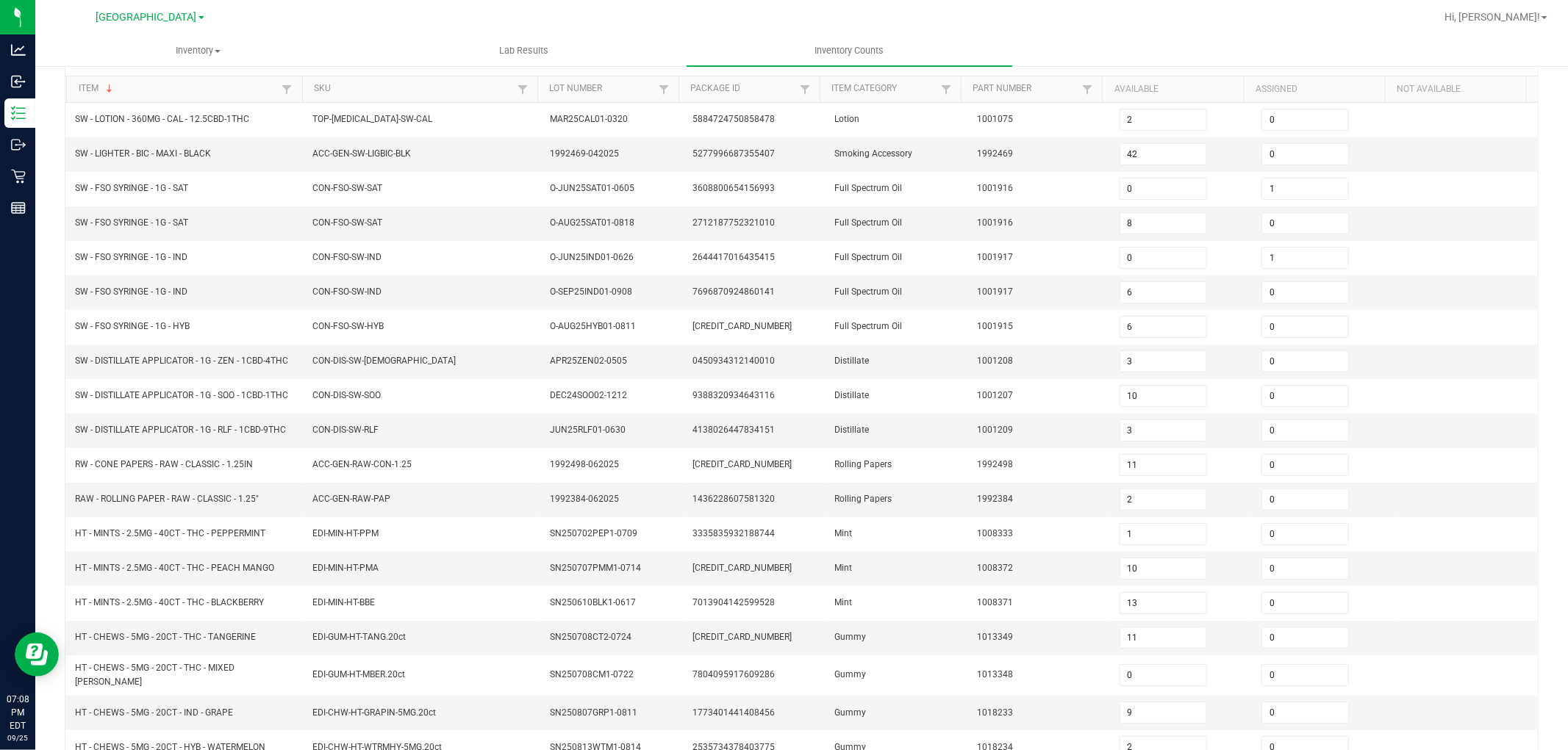
scroll to position [0, 0]
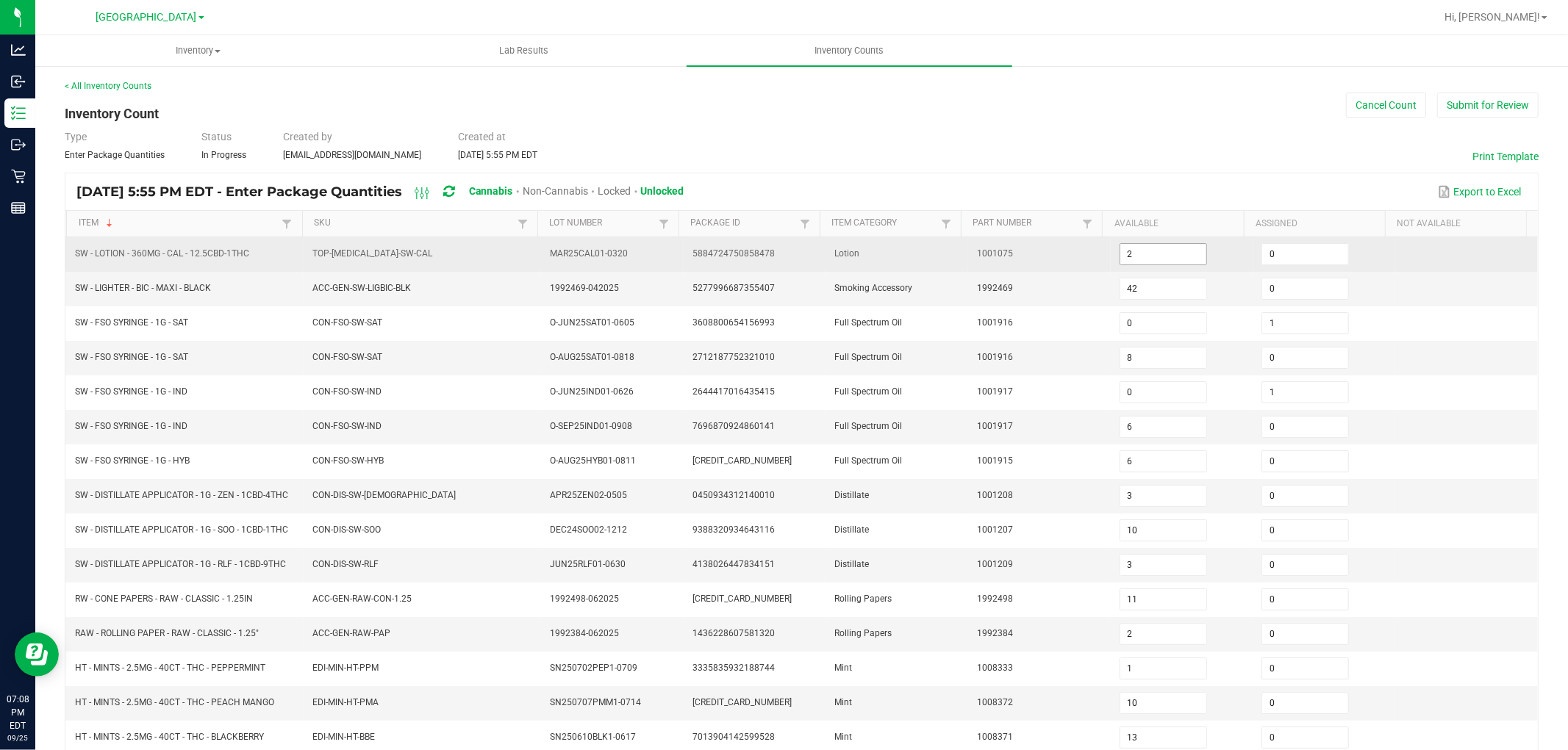
click at [1129, 254] on input "2" at bounding box center [1163, 254] width 86 height 21
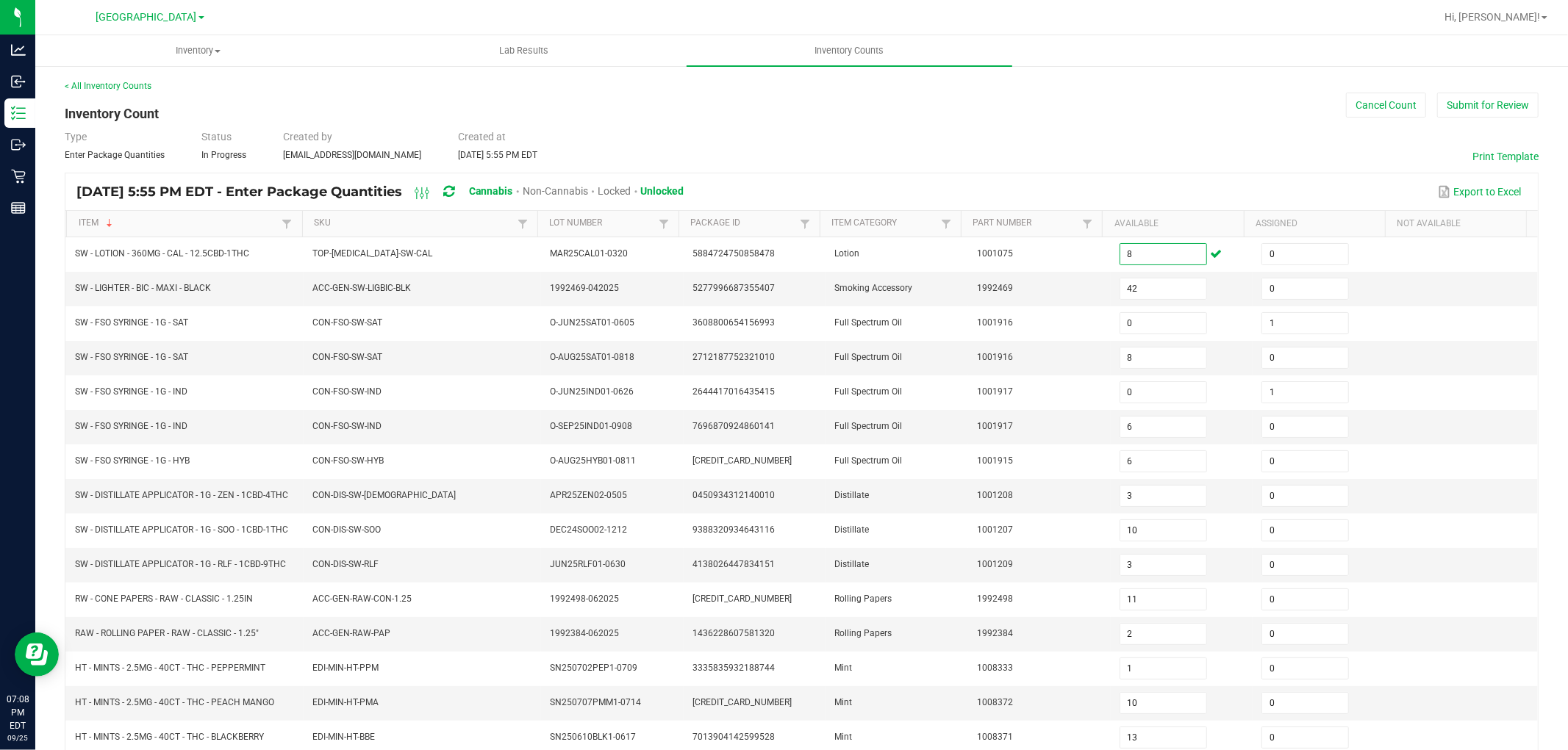
type input "8"
click at [49, 445] on div "< All Inventory Counts Inventory Count Cancel Count Submit for Review Type Ente…" at bounding box center [801, 528] width 1533 height 928
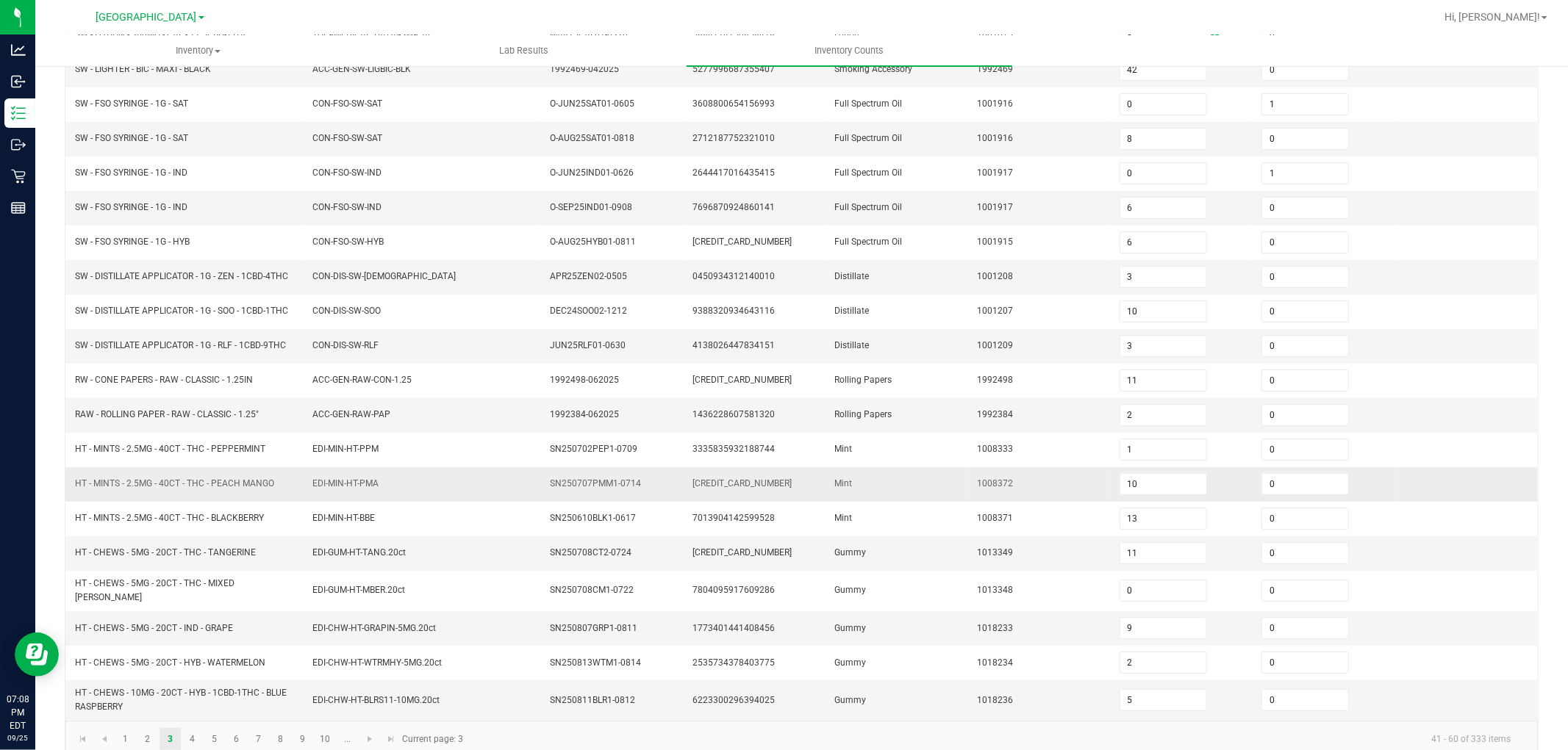
scroll to position [241, 0]
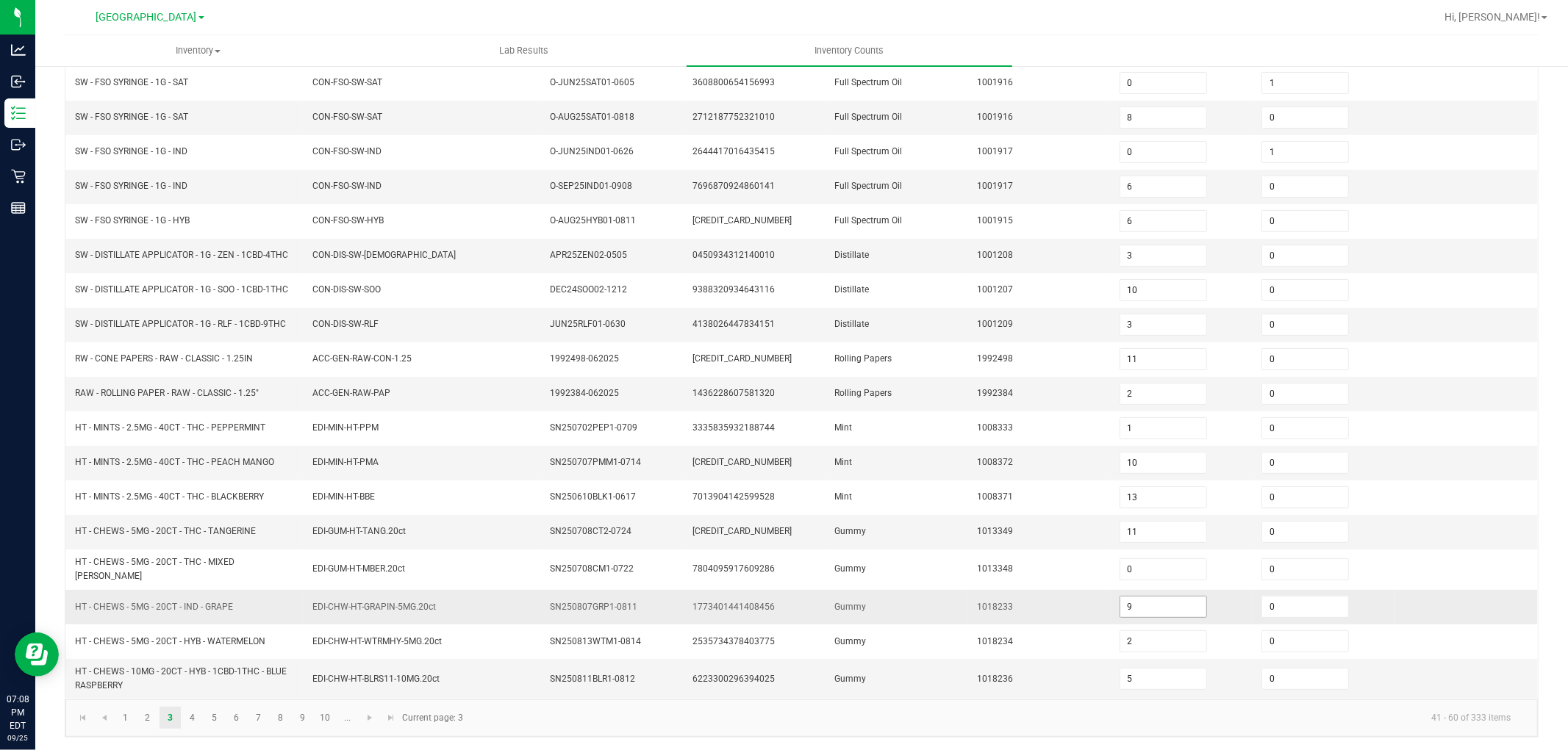
click at [1128, 614] on span "9" at bounding box center [1163, 607] width 88 height 22
click at [1128, 606] on input "9" at bounding box center [1163, 607] width 86 height 21
type input "19"
click at [1129, 685] on input "5" at bounding box center [1163, 679] width 86 height 21
type input "10"
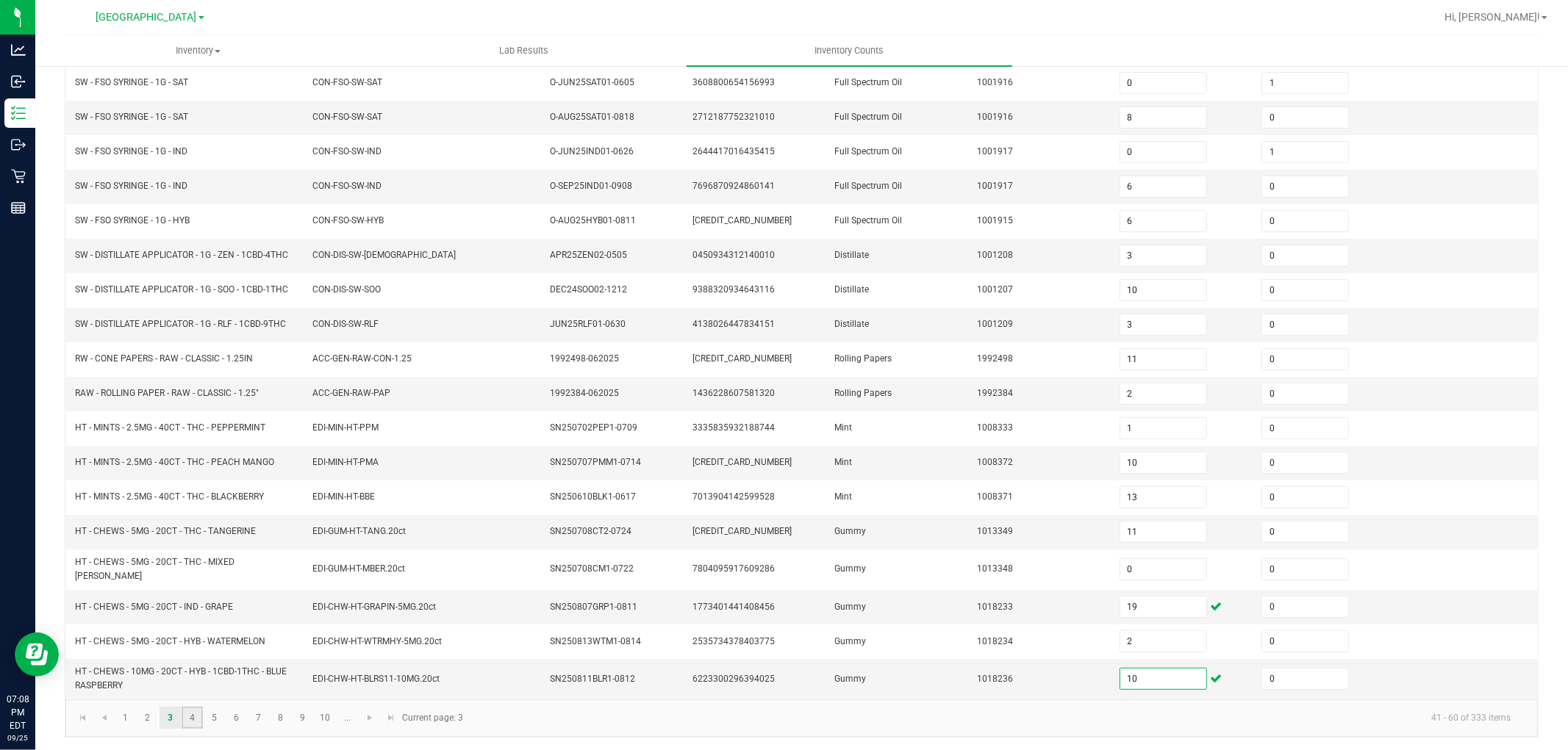
click at [193, 714] on link "4" at bounding box center [192, 718] width 21 height 22
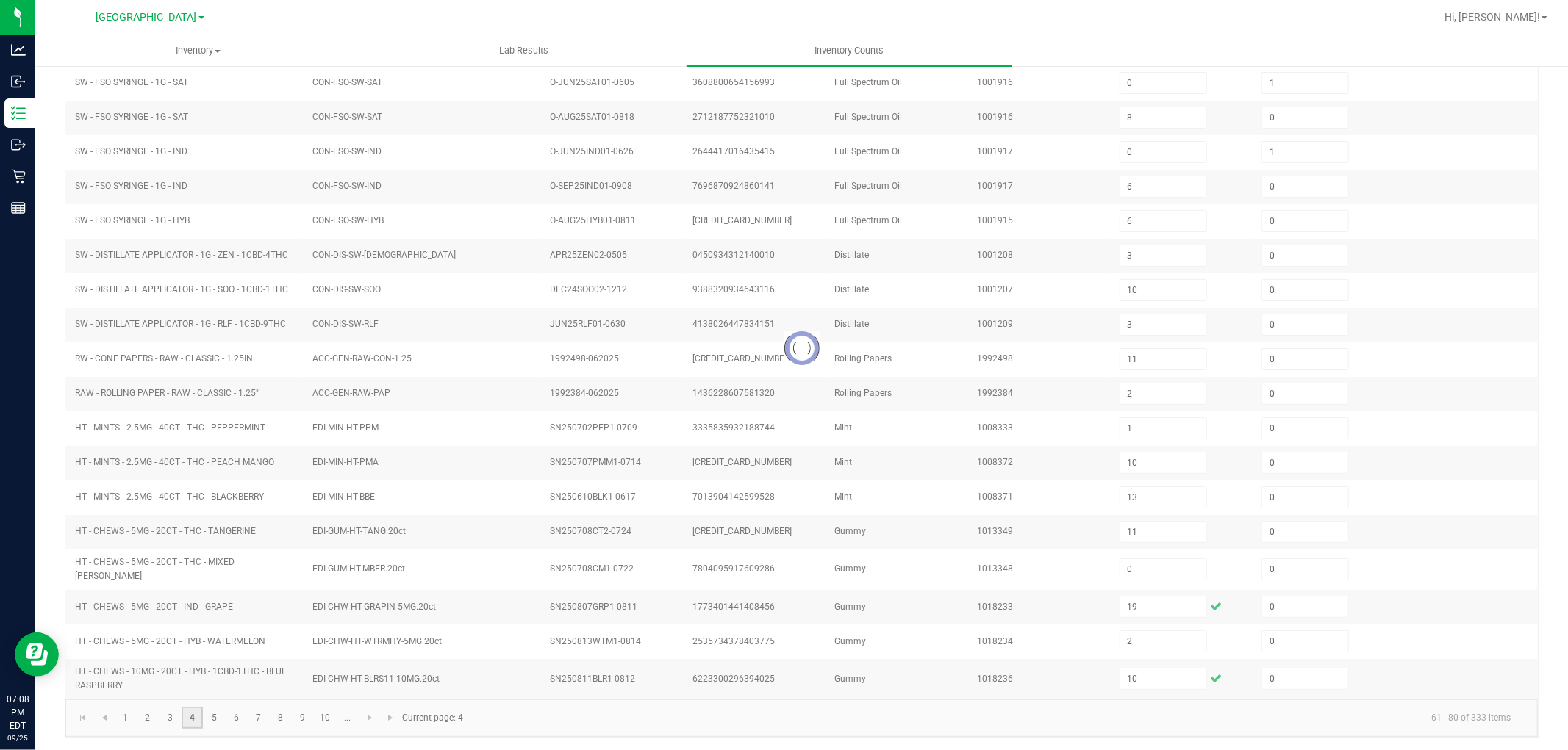
type input "5"
type input "1"
type input "11"
type input "0"
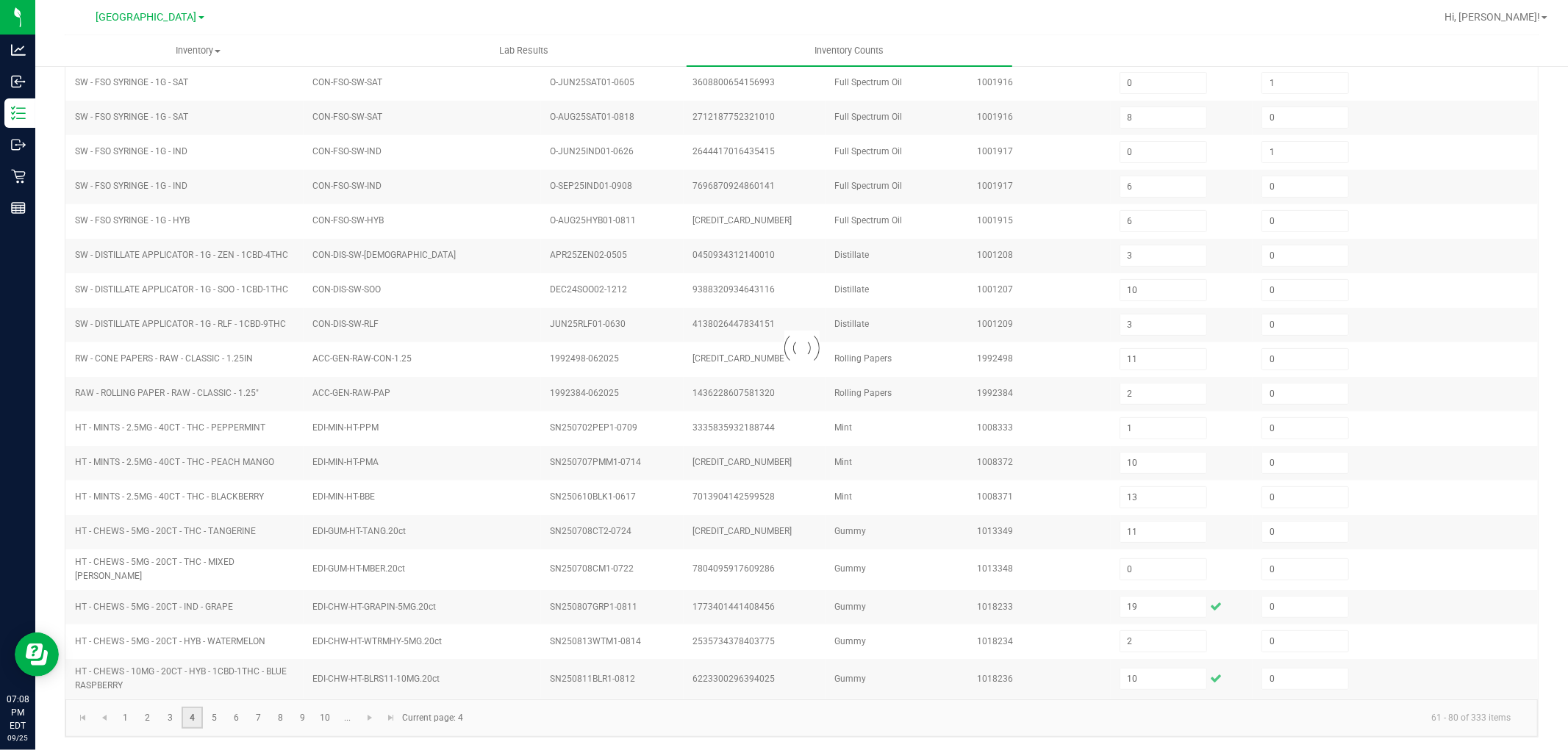
type input "5"
type input "0"
type input "1"
type input "2"
type input "7"
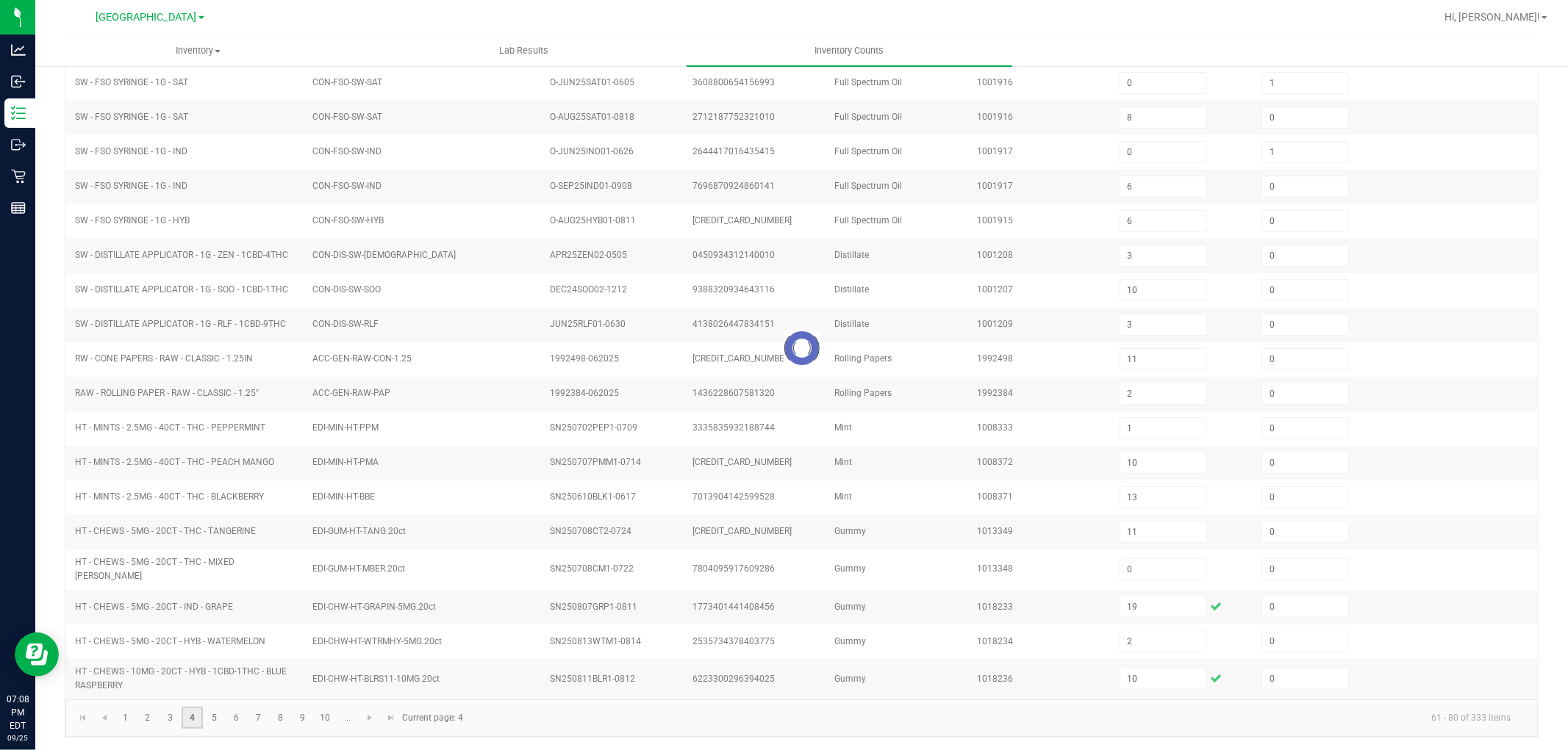
type input "7"
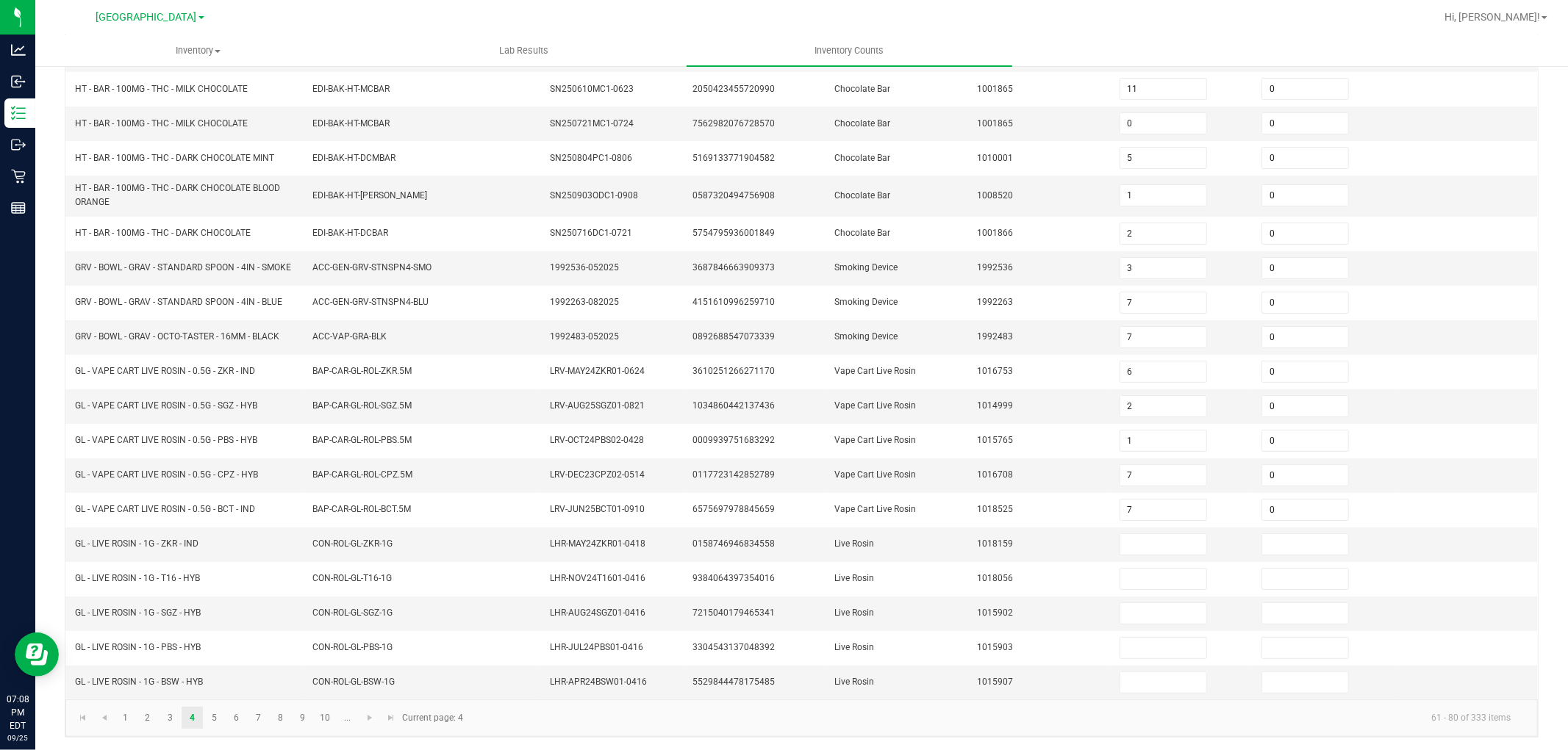
click at [49, 540] on div "< All Inventory Counts Inventory Count Cancel Count Submit for Review Type Ente…" at bounding box center [801, 288] width 1533 height 928
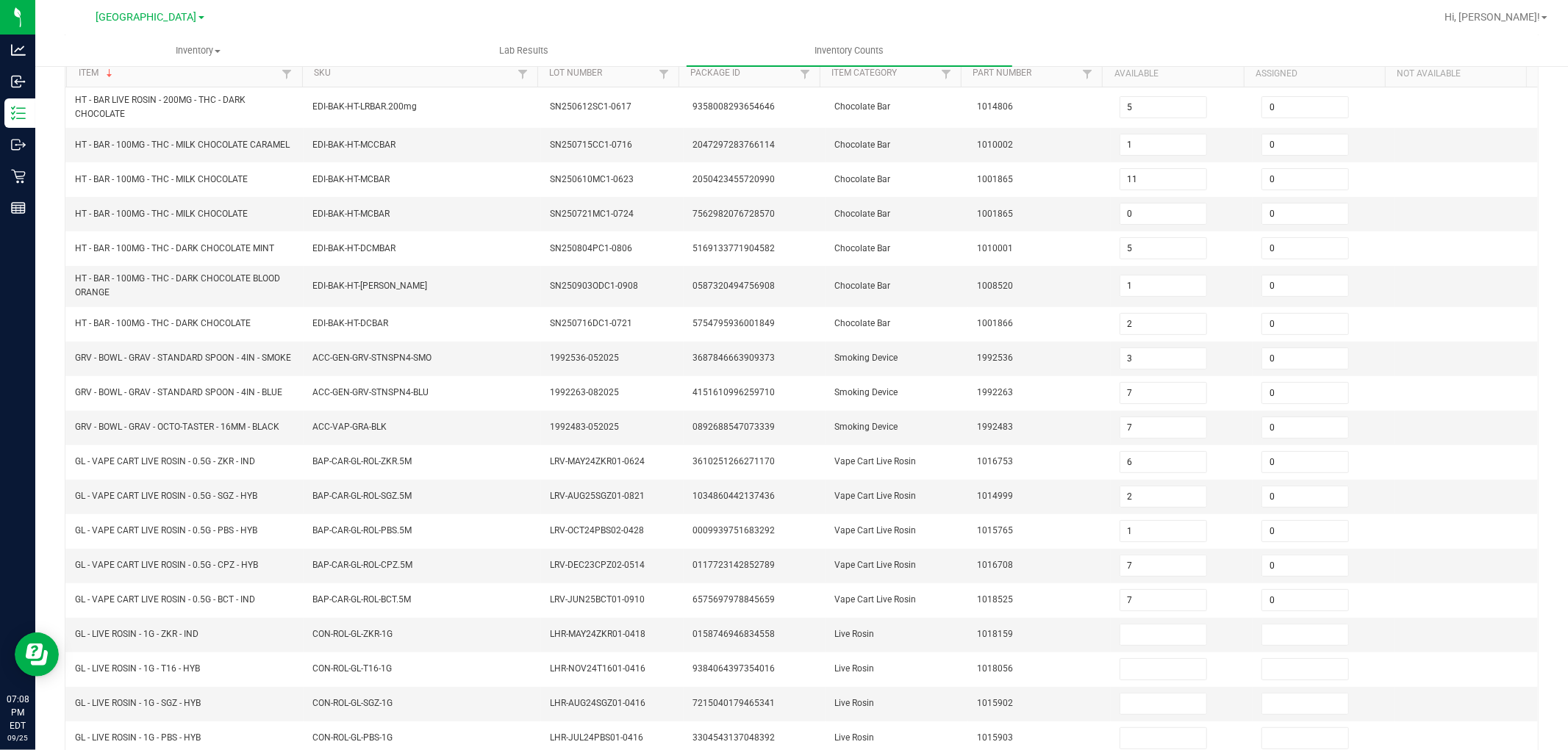
scroll to position [0, 0]
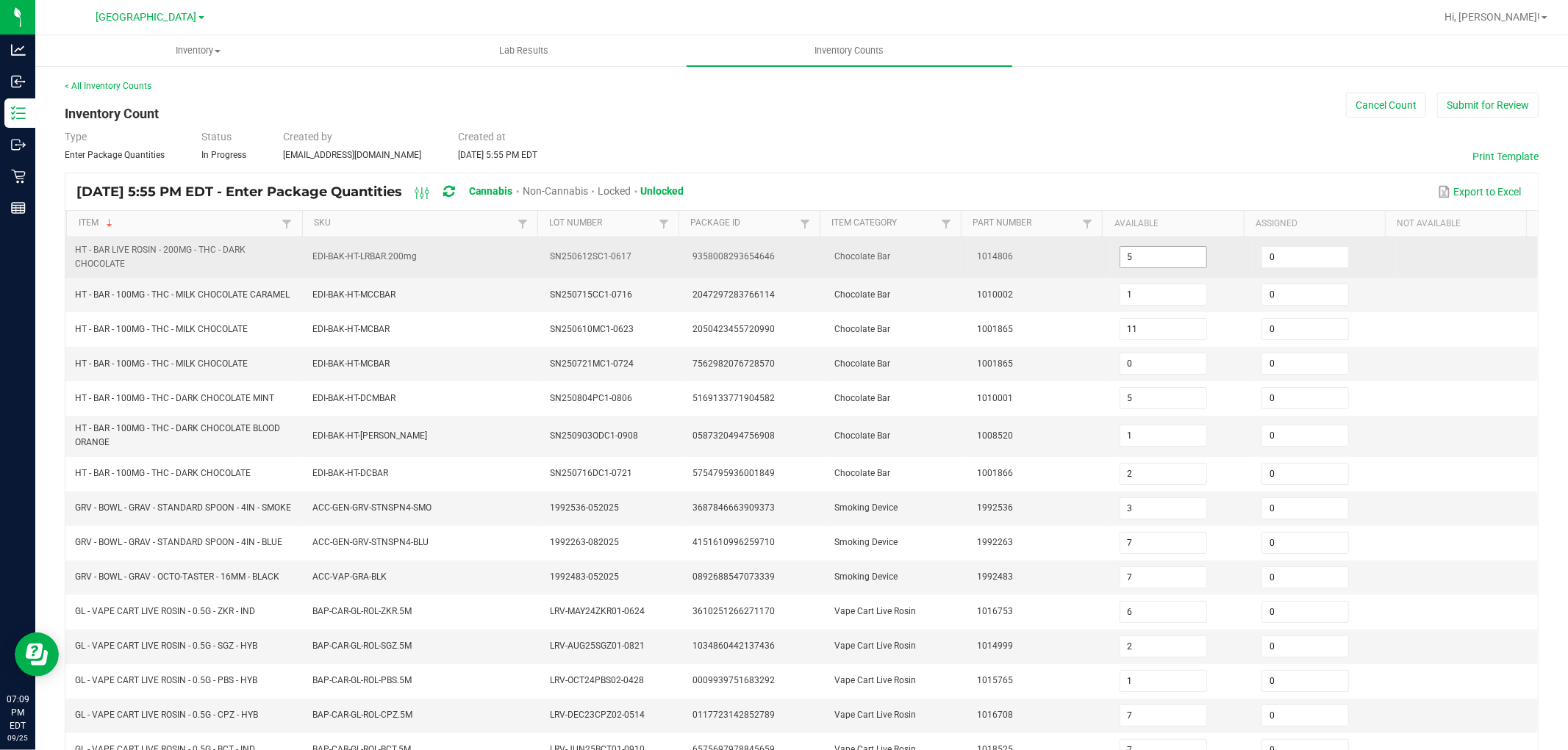
click at [1125, 247] on input "5" at bounding box center [1163, 257] width 86 height 21
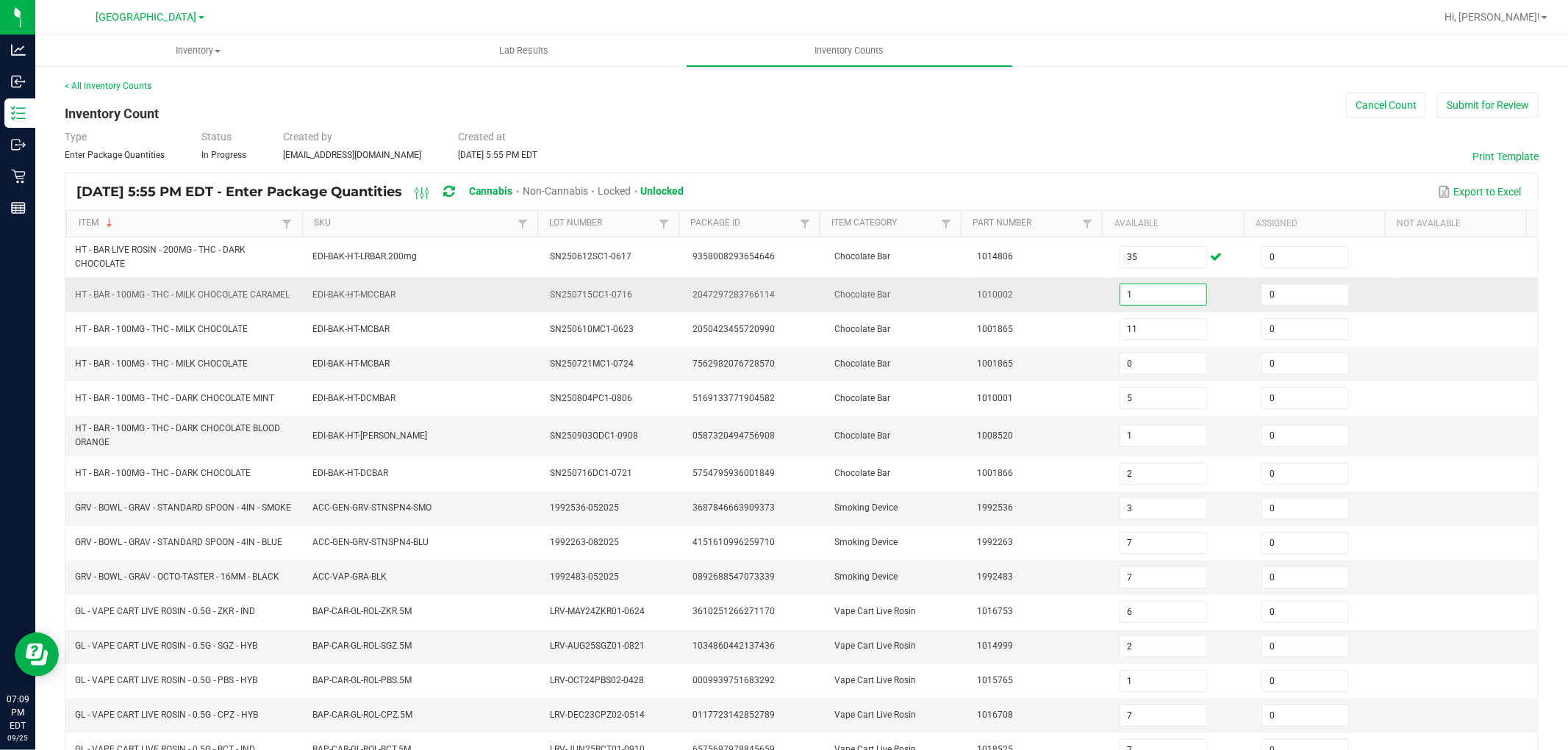
click at [1162, 290] on input "1" at bounding box center [1163, 294] width 86 height 21
click at [1121, 445] on input "1" at bounding box center [1163, 436] width 86 height 21
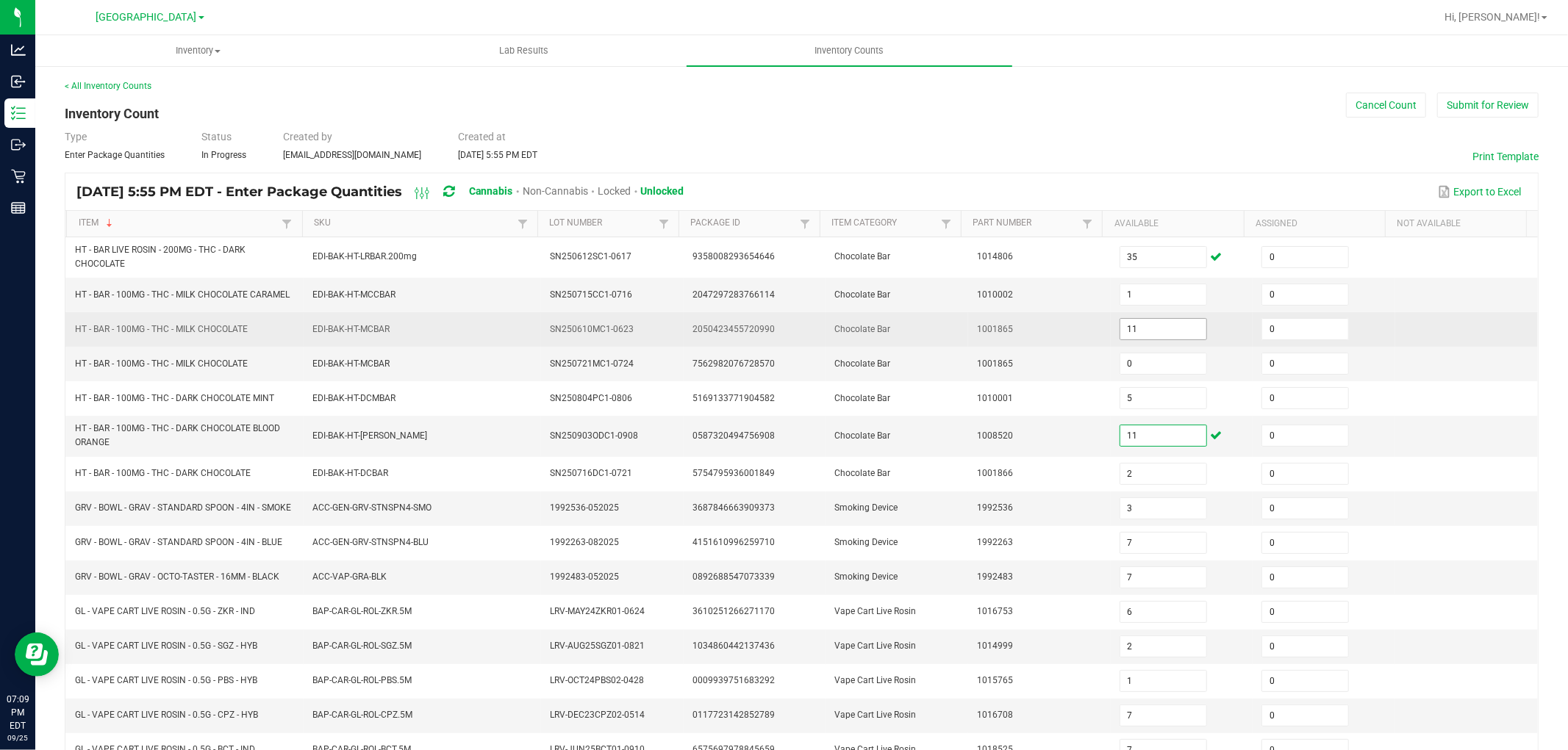
click at [1125, 332] on input "11" at bounding box center [1163, 329] width 86 height 21
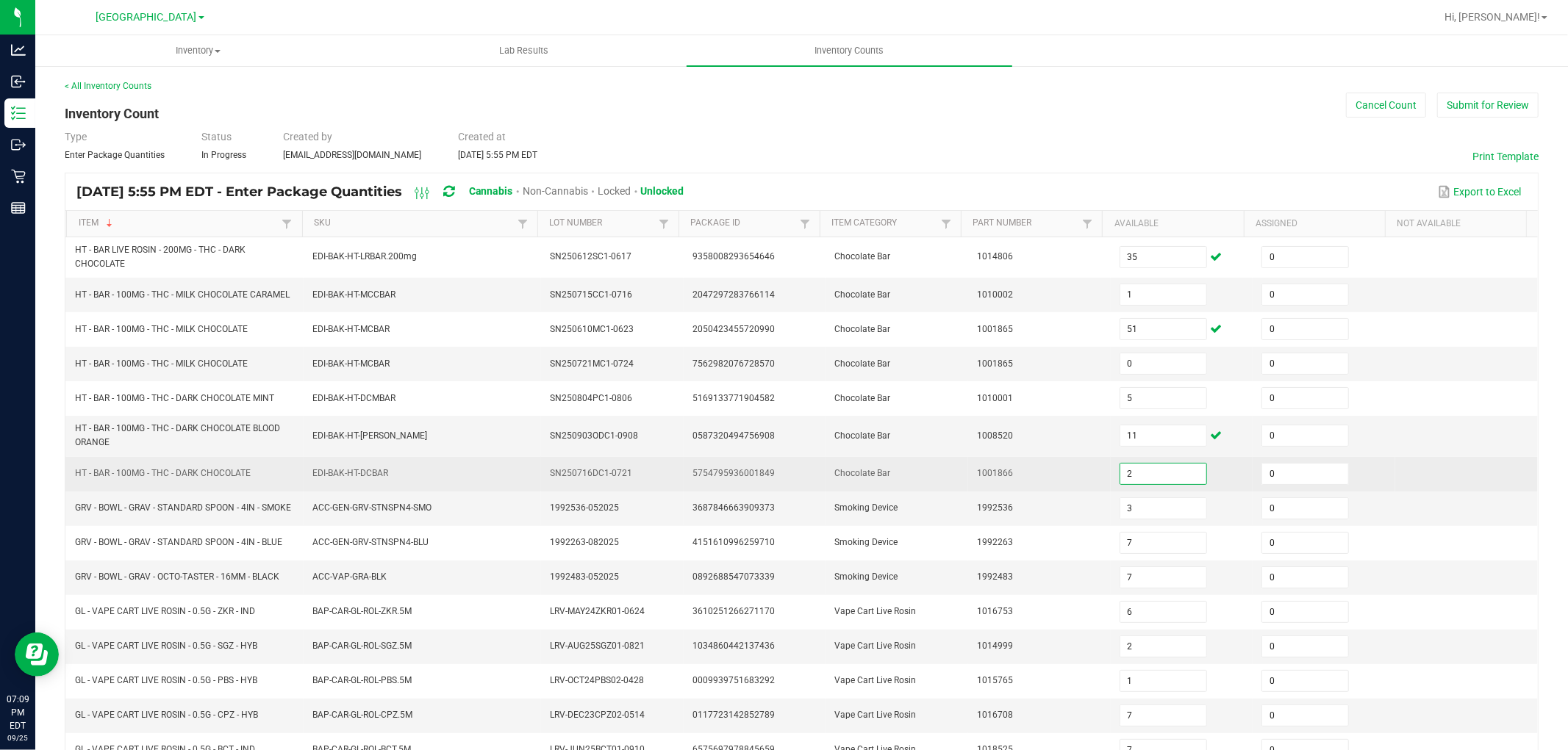
click at [1121, 480] on input "2" at bounding box center [1163, 474] width 86 height 21
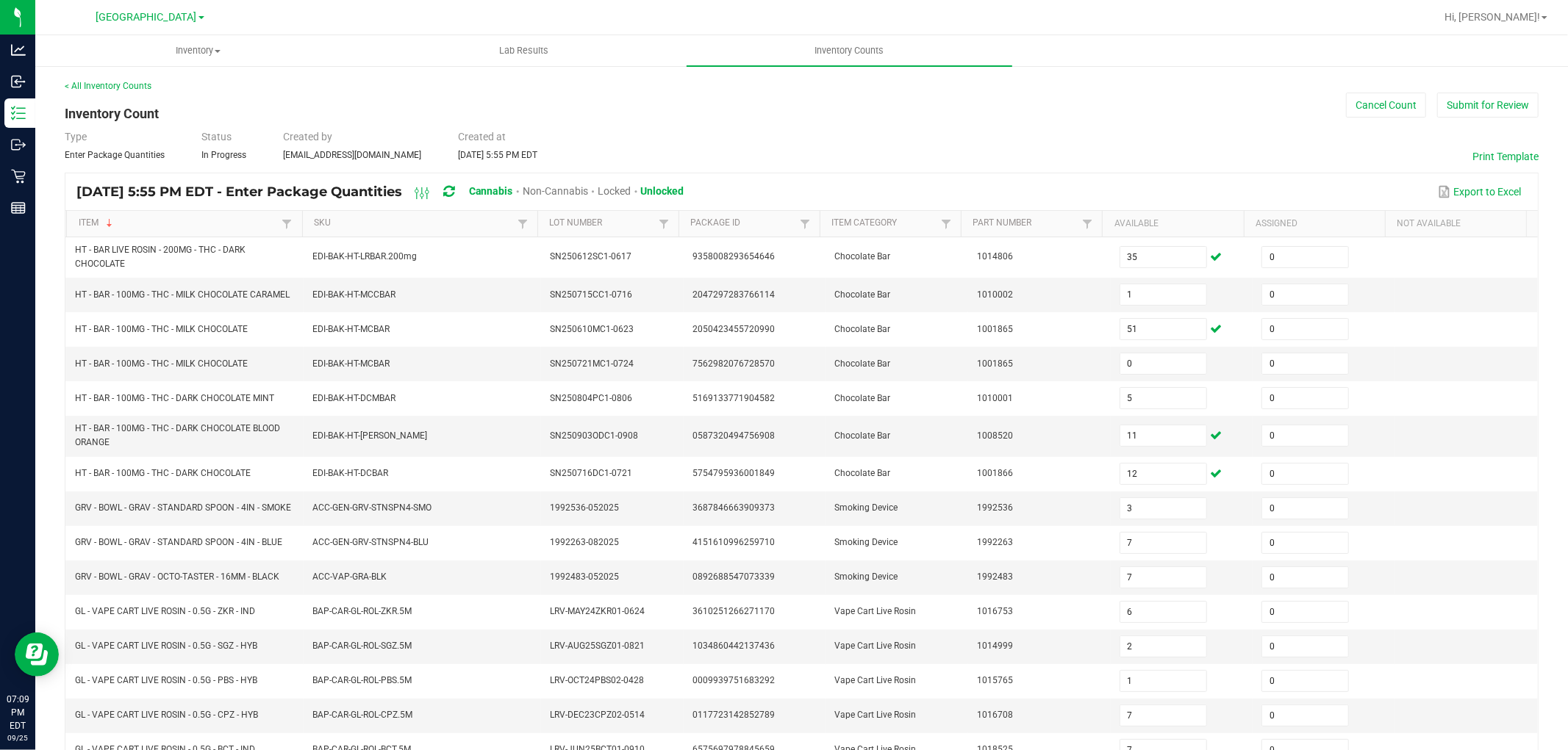
click at [1537, 383] on div "< All Inventory Counts Inventory Count Cancel Count Submit for Review Type Ente…" at bounding box center [801, 528] width 1533 height 928
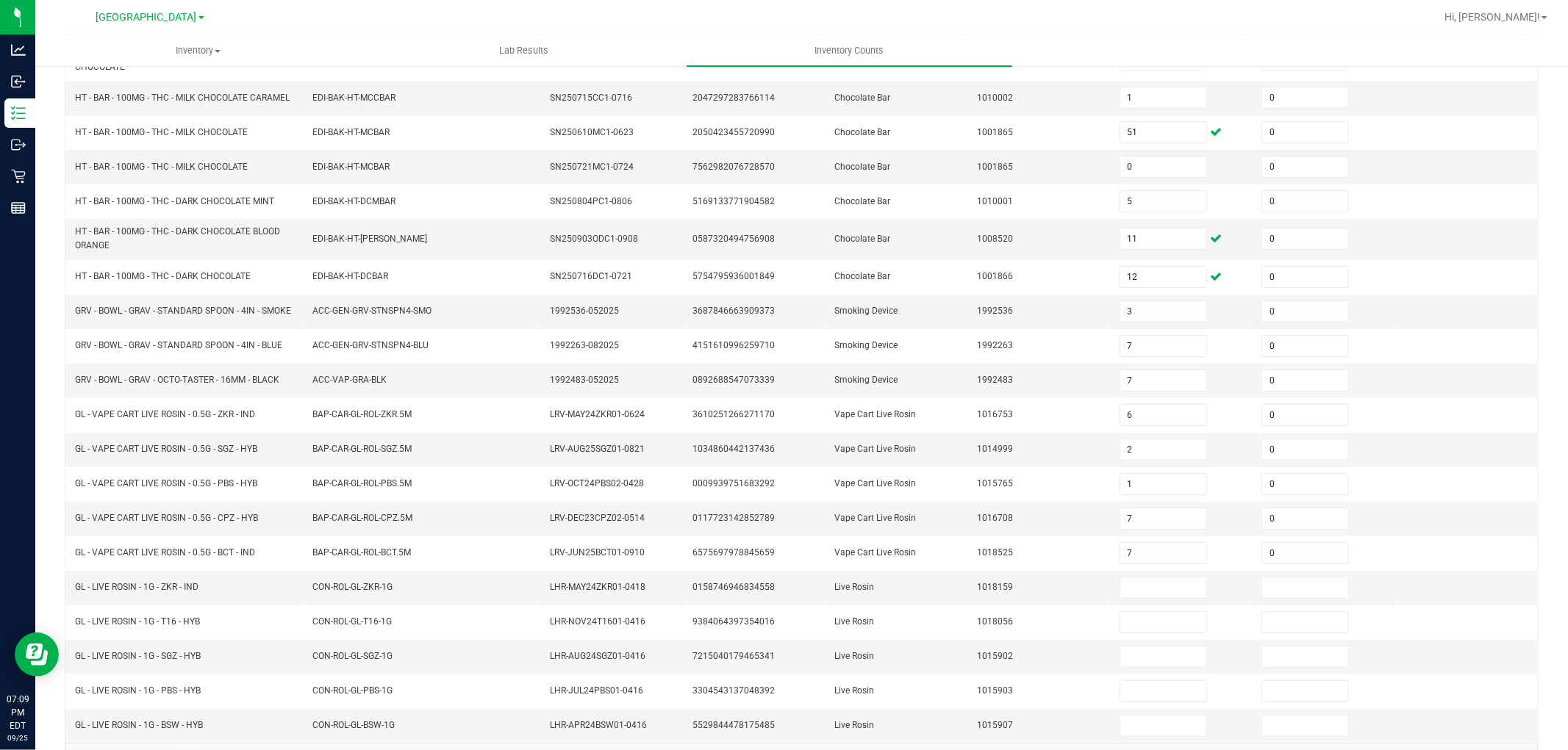
scroll to position [259, 0]
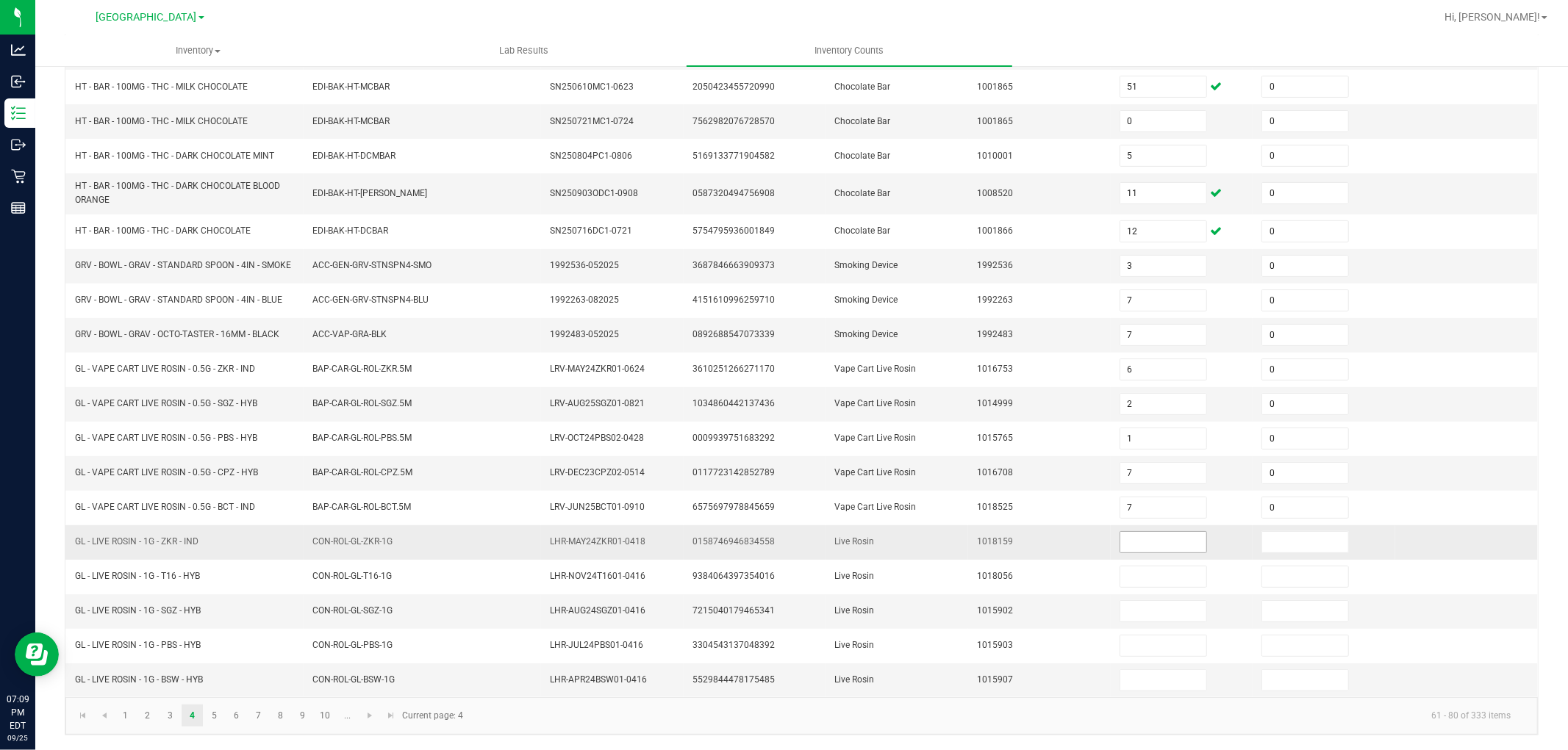
click at [1139, 547] on input at bounding box center [1163, 542] width 86 height 21
click at [214, 721] on link "5" at bounding box center [214, 716] width 21 height 22
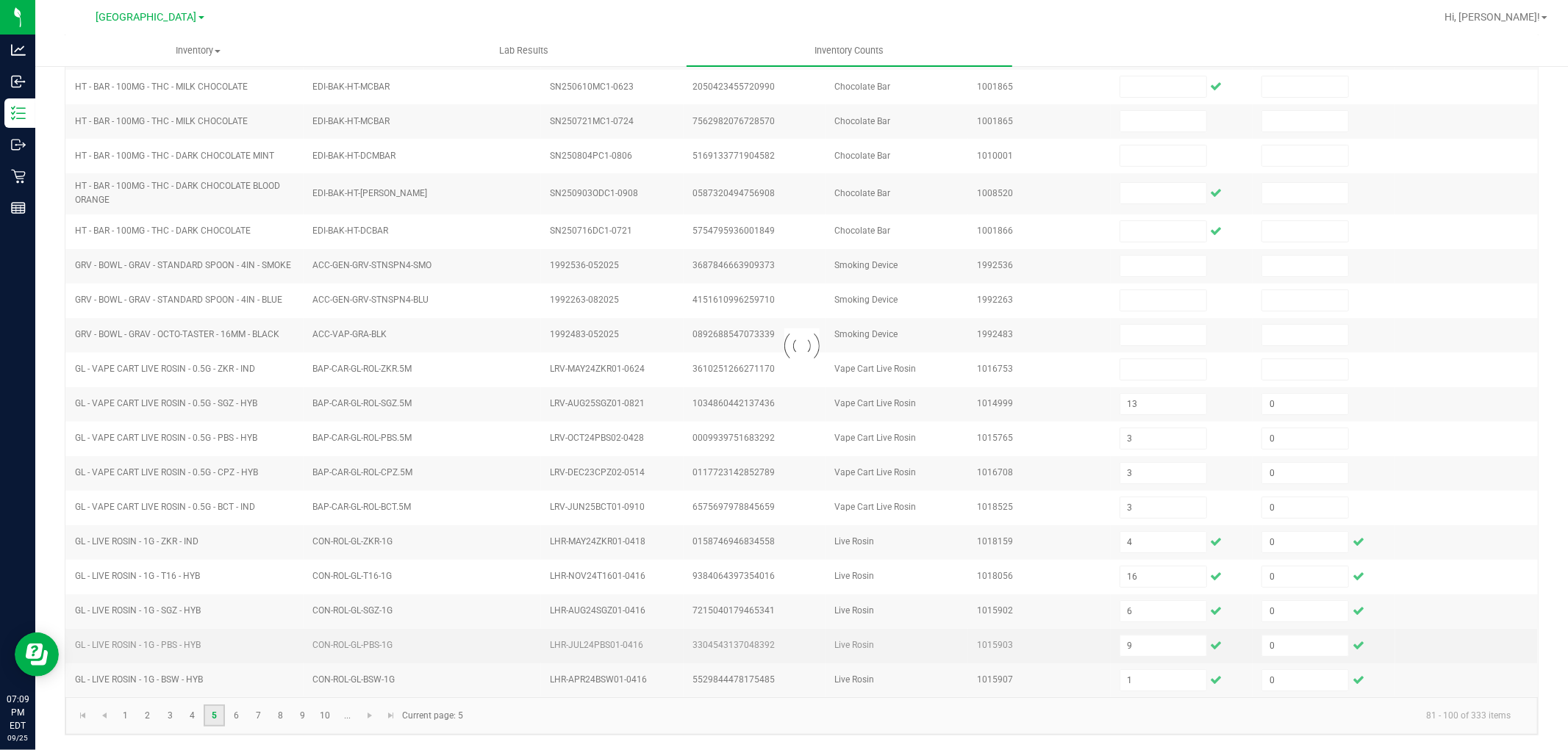
scroll to position [234, 0]
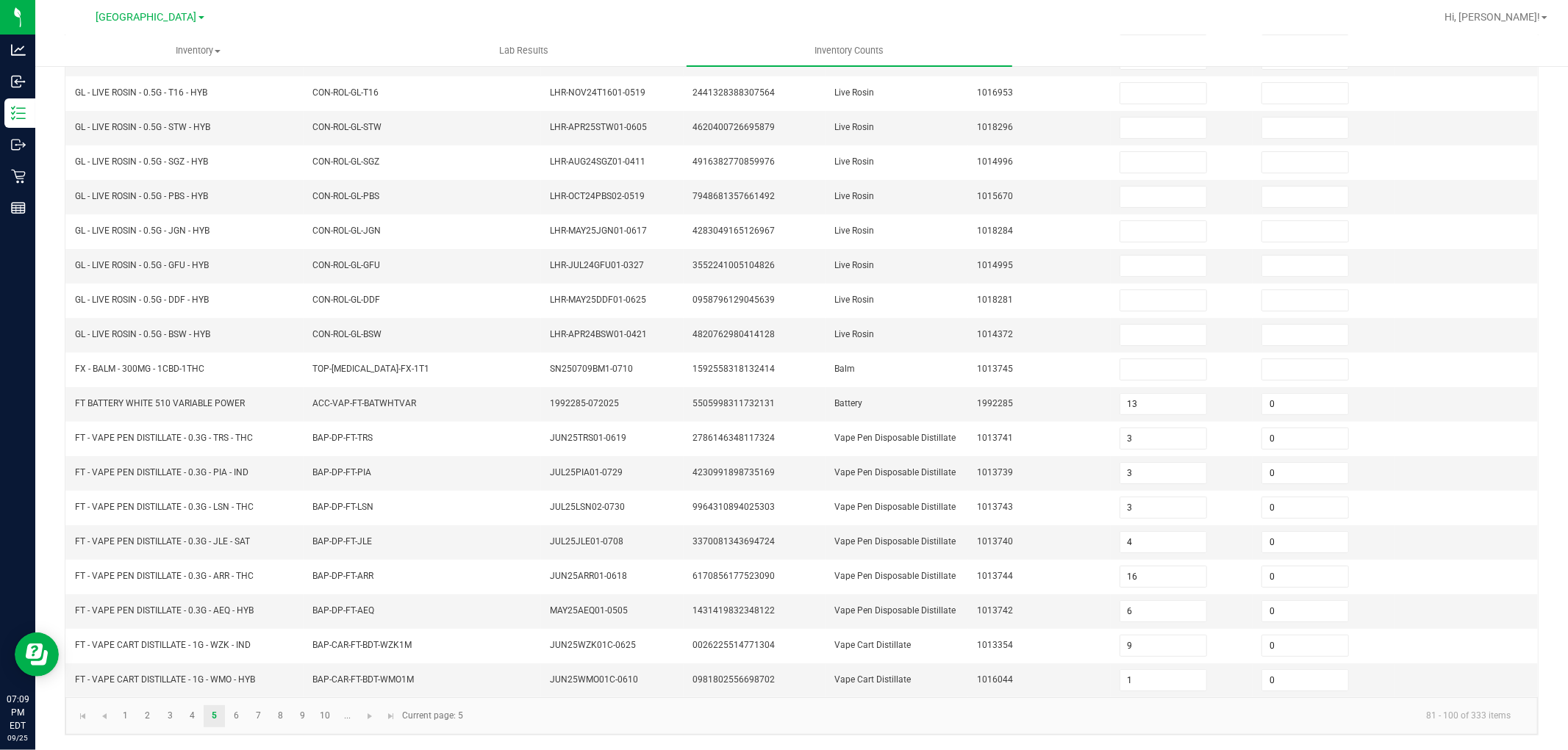
click at [56, 586] on div "< All Inventory Counts Inventory Count Cancel Count Submit for Review Type Ente…" at bounding box center [801, 292] width 1533 height 915
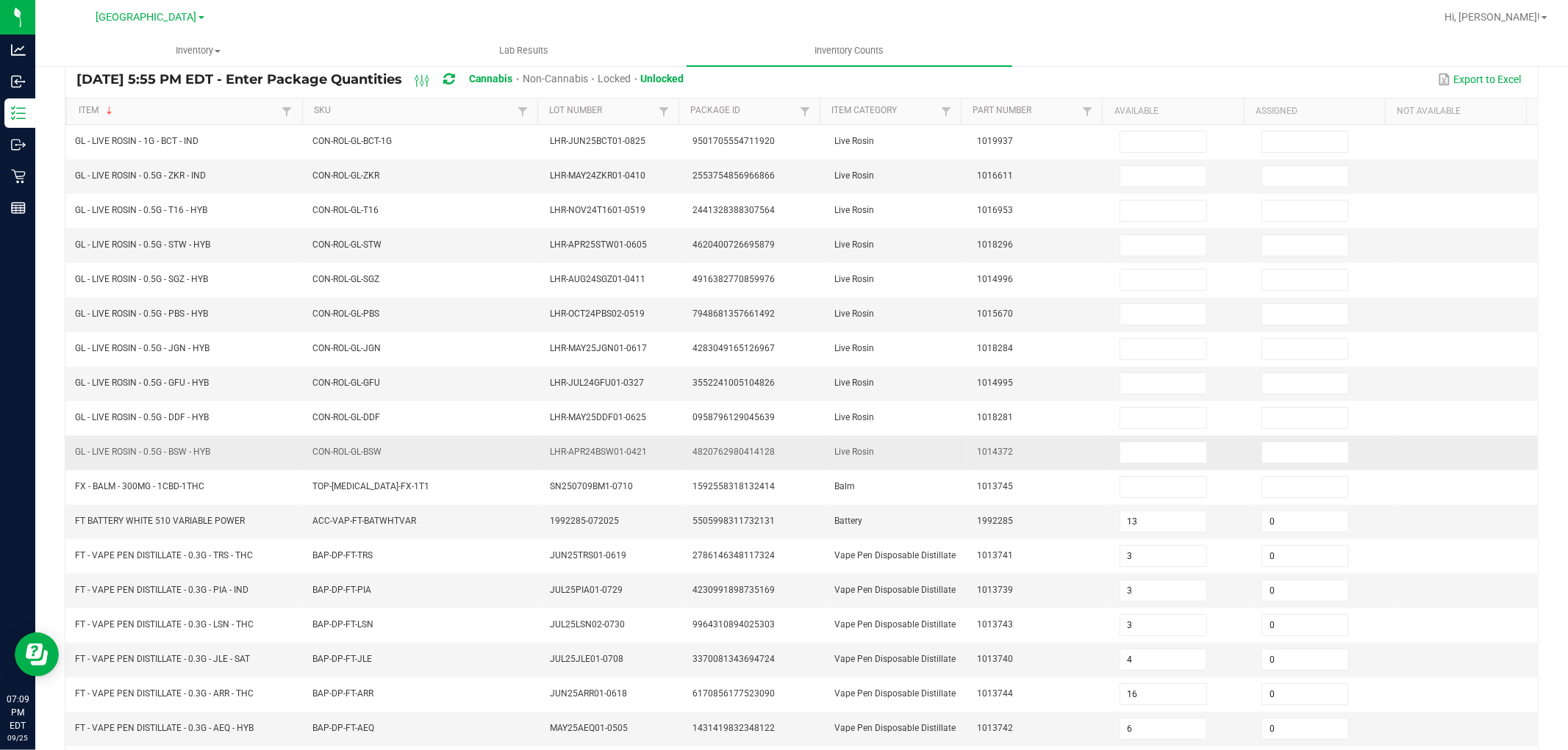
scroll to position [0, 0]
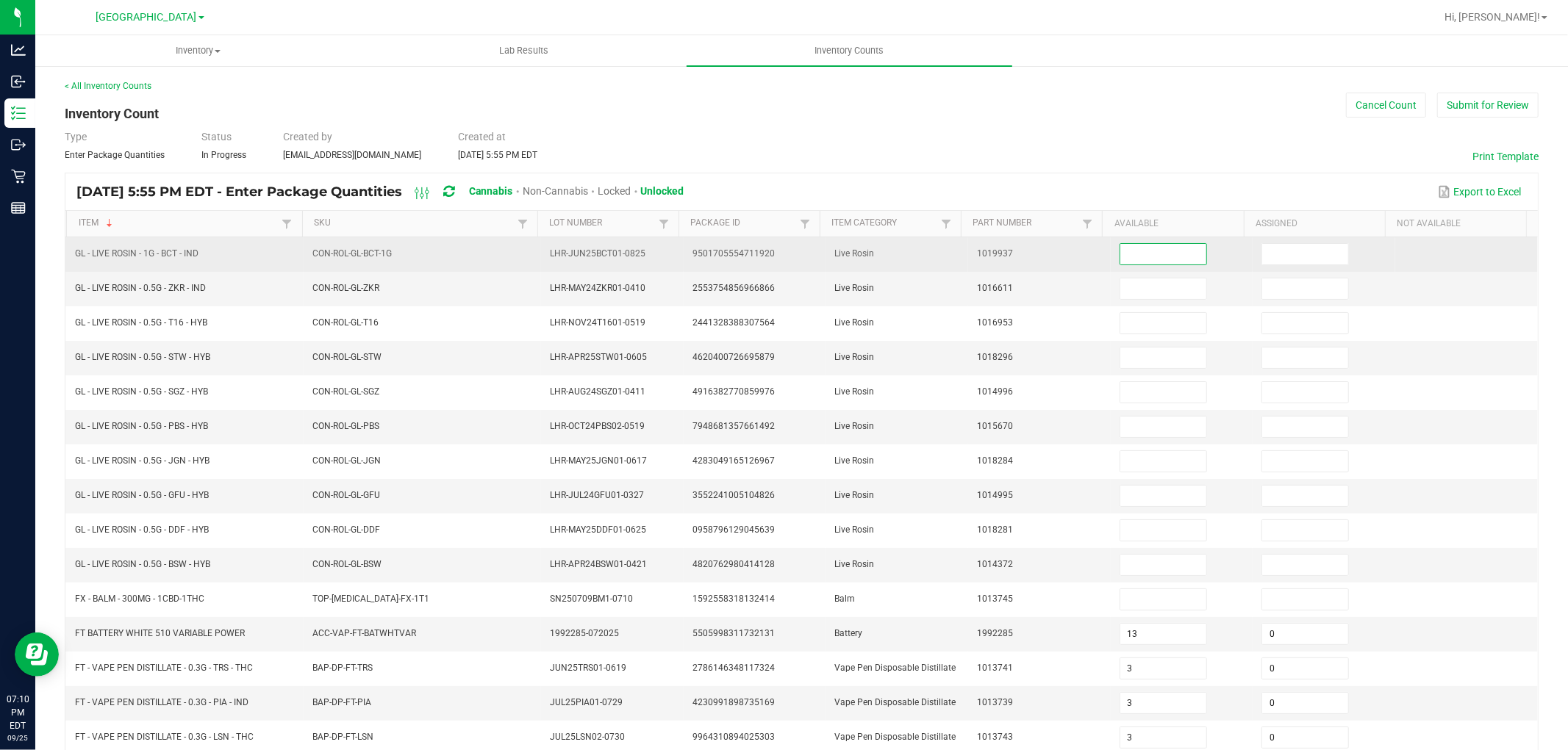
click at [1121, 253] on input at bounding box center [1163, 254] width 86 height 21
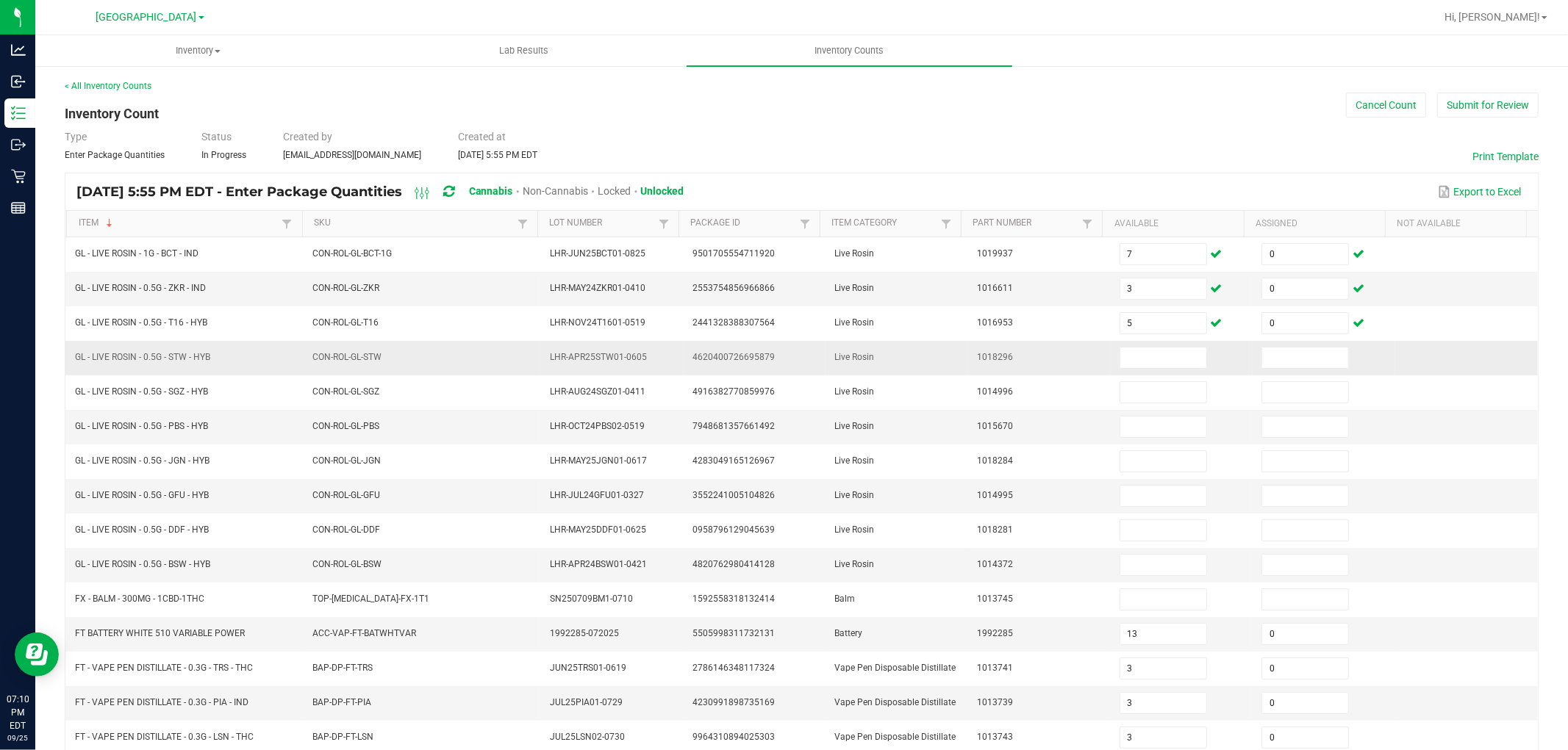
drag, startPoint x: 72, startPoint y: 354, endPoint x: 186, endPoint y: 350, distance: 114.1
click at [186, 350] on td "GL - LIVE ROSIN - 0.5G - STW - HYB" at bounding box center [185, 358] width 238 height 34
copy span "GL - LIVE ROSIN - 0.5G - STW - HYB"
click at [1121, 359] on input at bounding box center [1163, 358] width 86 height 21
click at [155, 228] on link "Item" at bounding box center [178, 223] width 200 height 12
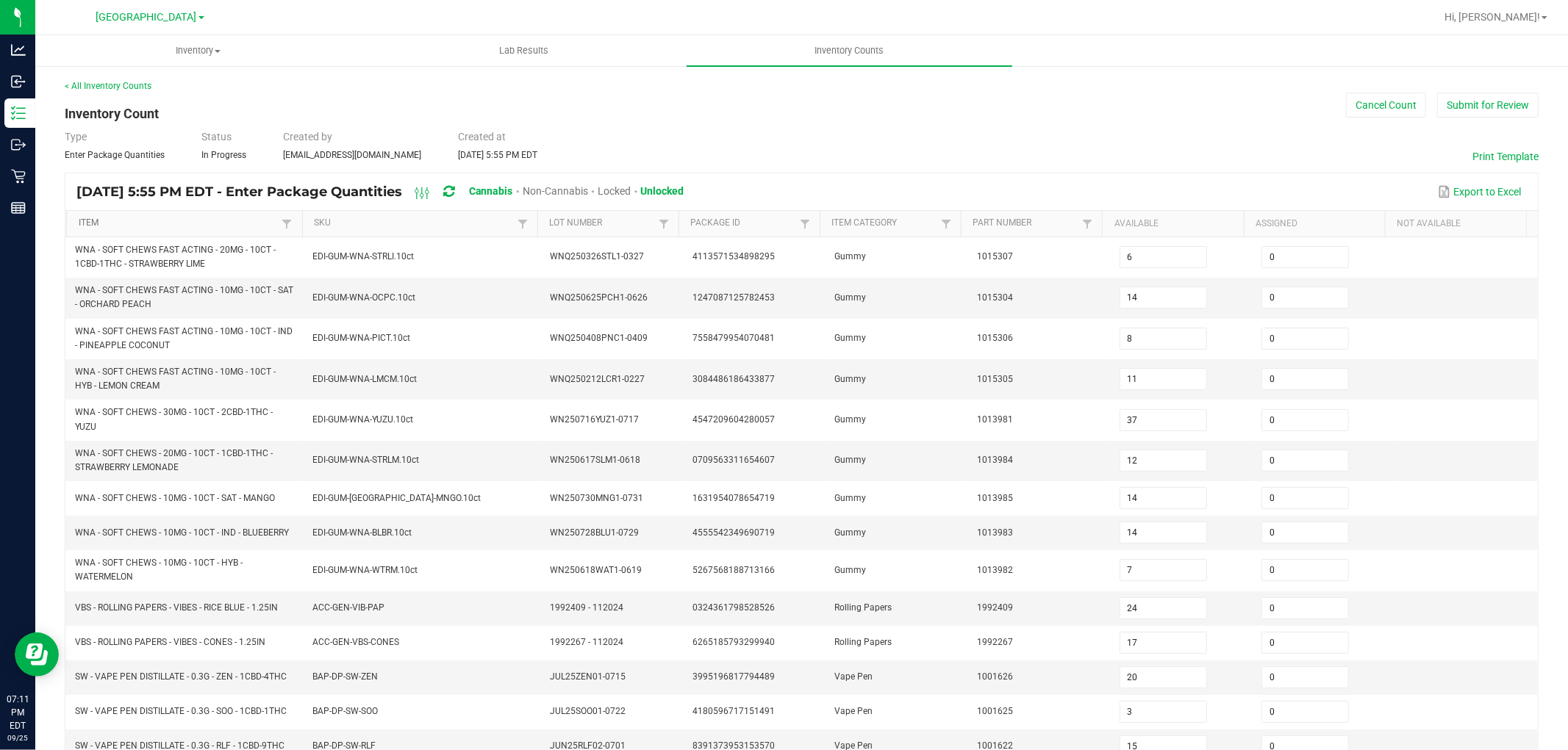
click at [162, 218] on link "Item" at bounding box center [178, 223] width 200 height 12
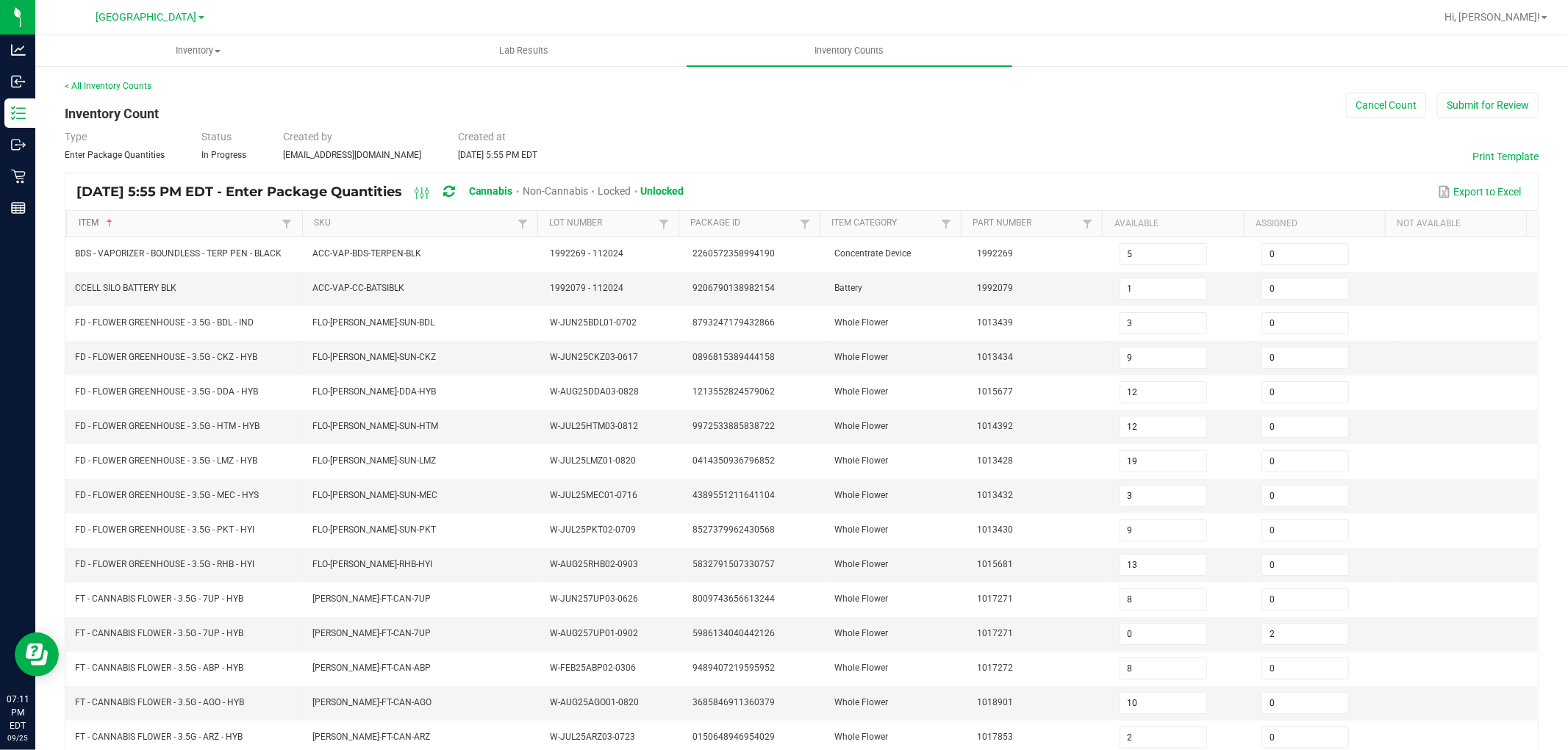
click at [162, 218] on link "Item" at bounding box center [178, 223] width 200 height 12
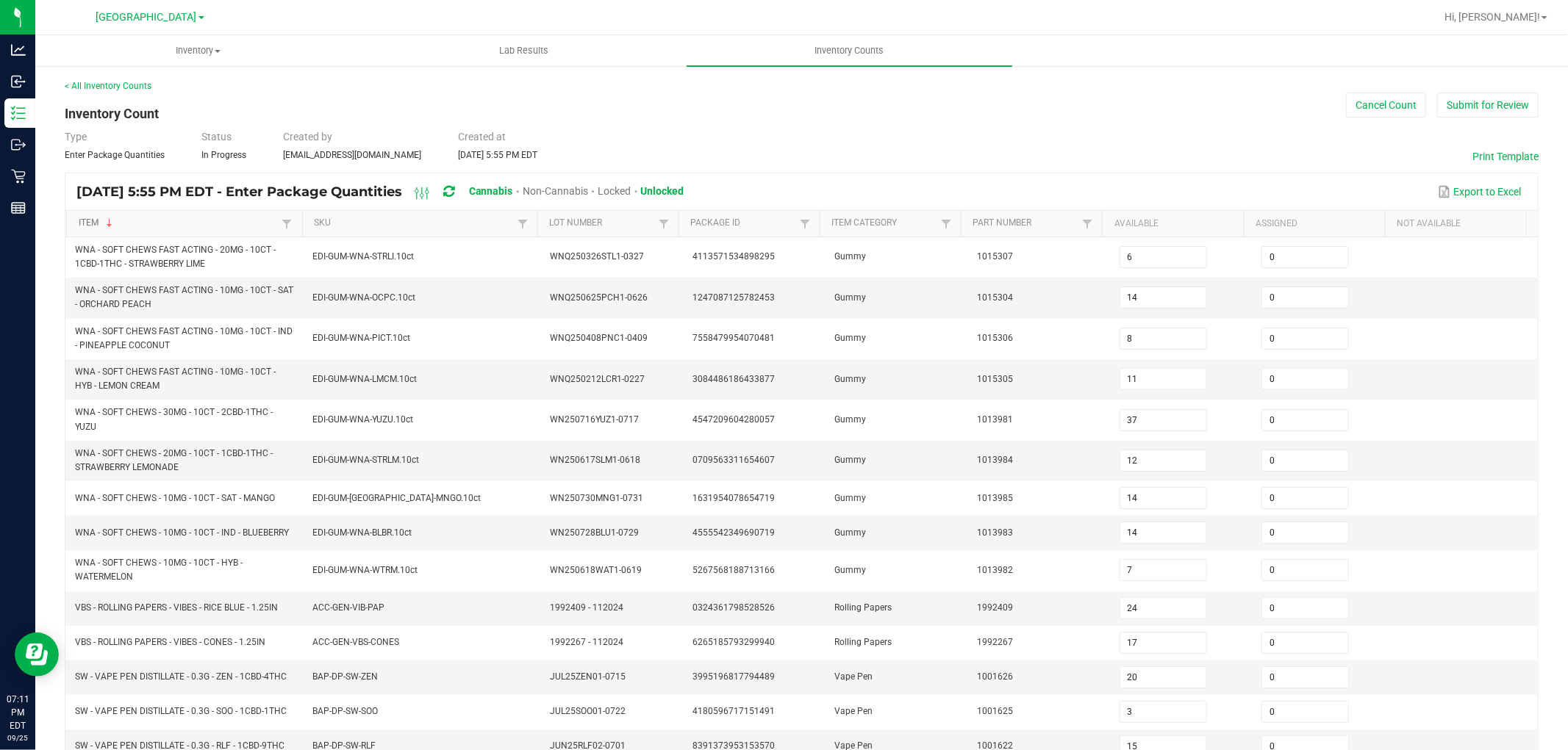
click at [162, 218] on link "Item" at bounding box center [178, 223] width 200 height 12
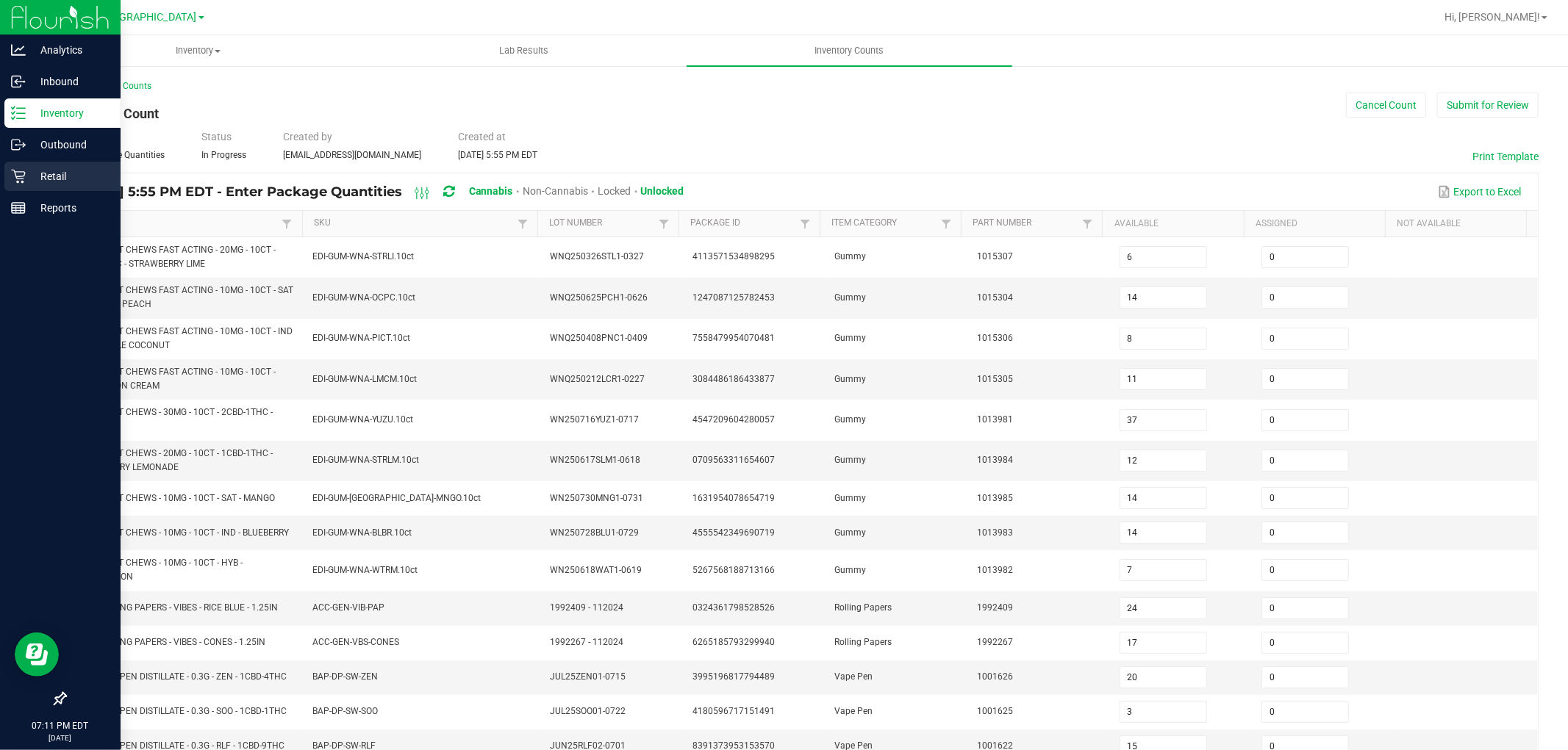
click at [26, 166] on div "Retail" at bounding box center [63, 176] width 116 height 30
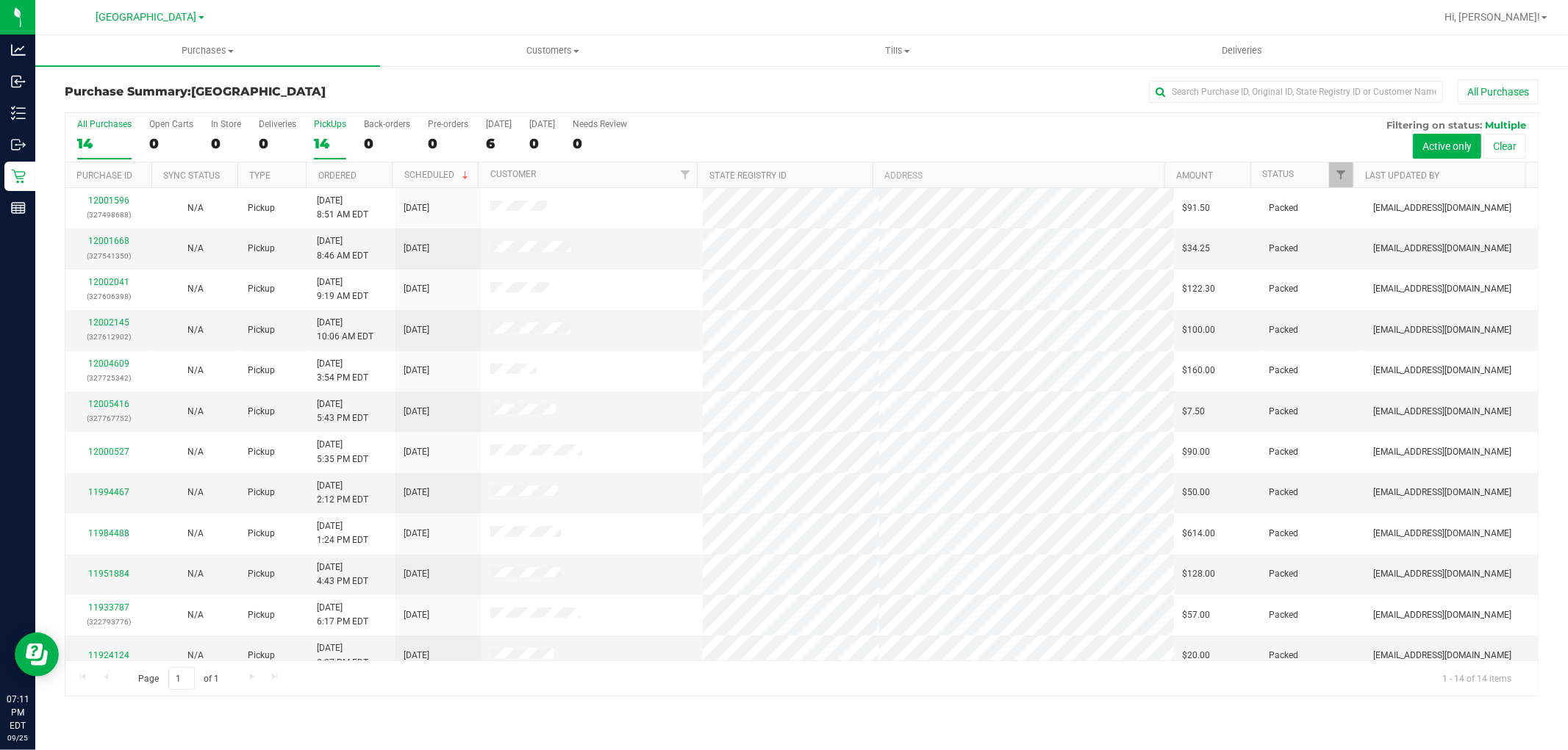
click at [323, 127] on div "PickUps" at bounding box center [330, 123] width 33 height 10
click at [0, 0] on input "PickUps 14" at bounding box center [0, 0] width 0 height 0
click at [1522, 20] on span "Hi, [PERSON_NAME]!" at bounding box center [1492, 16] width 96 height 12
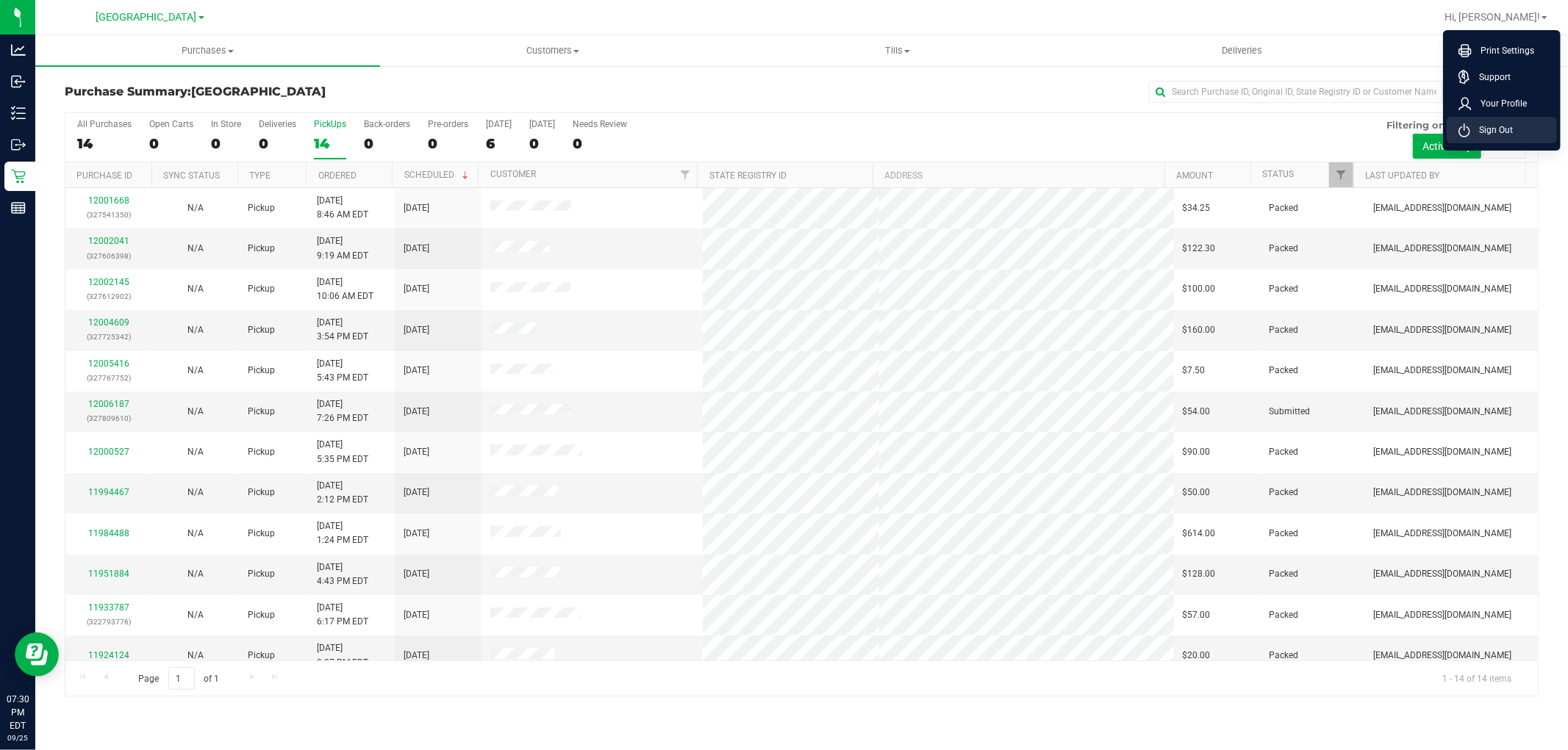
click at [1493, 134] on span "Sign Out" at bounding box center [1491, 130] width 43 height 15
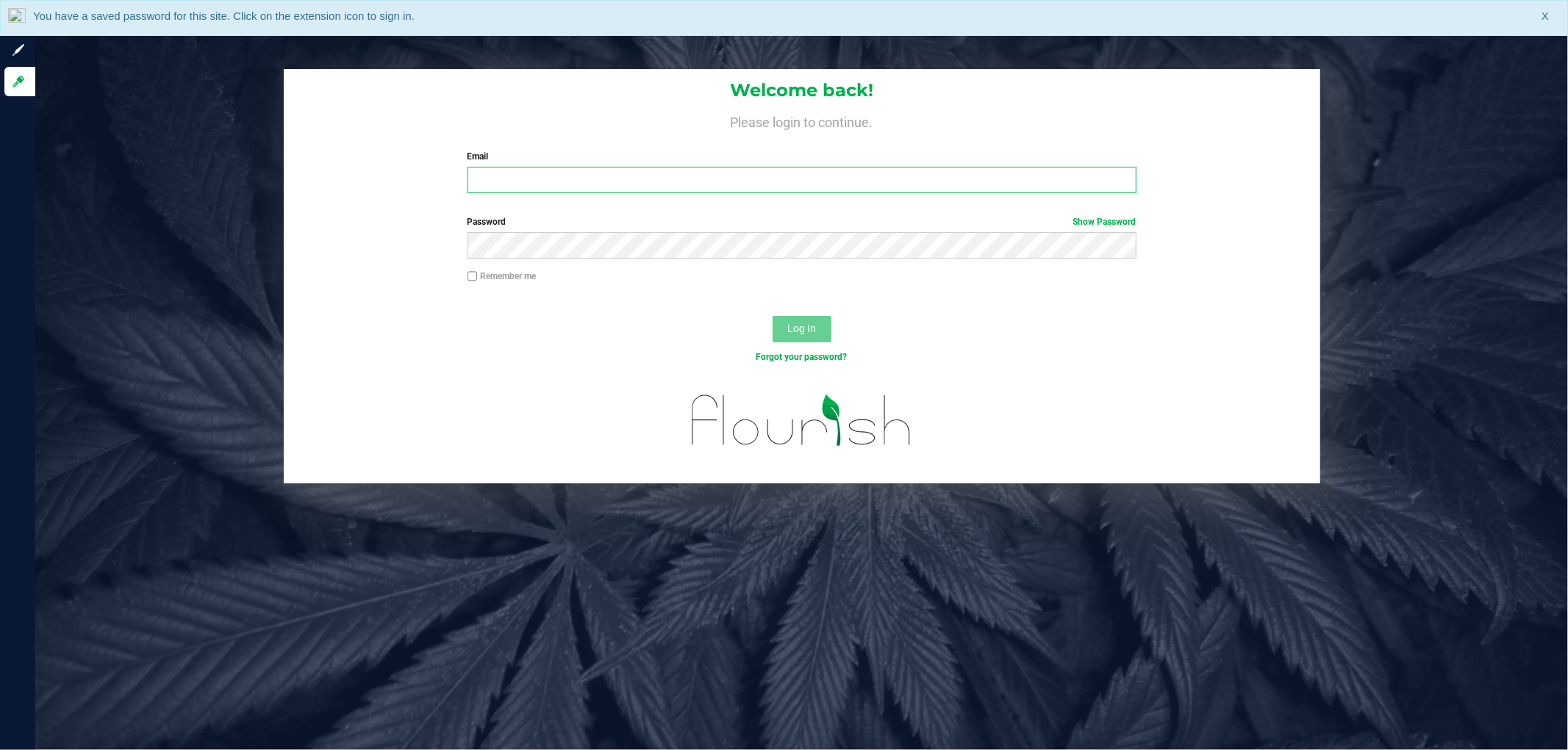
click at [557, 179] on input "Email" at bounding box center [801, 180] width 669 height 26
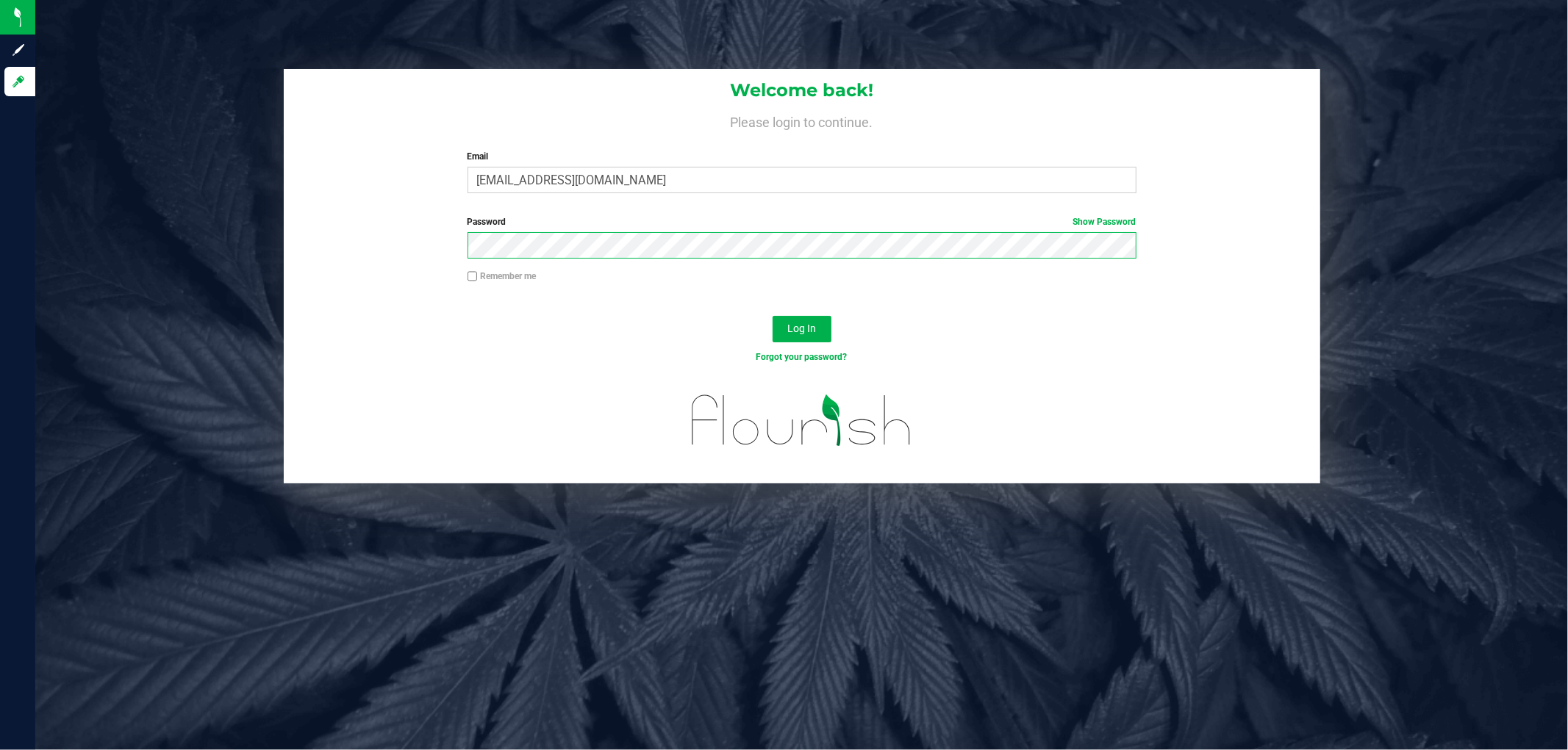
click at [773, 316] on button "Log In" at bounding box center [802, 329] width 59 height 26
